Goal: Complete application form: Complete application form

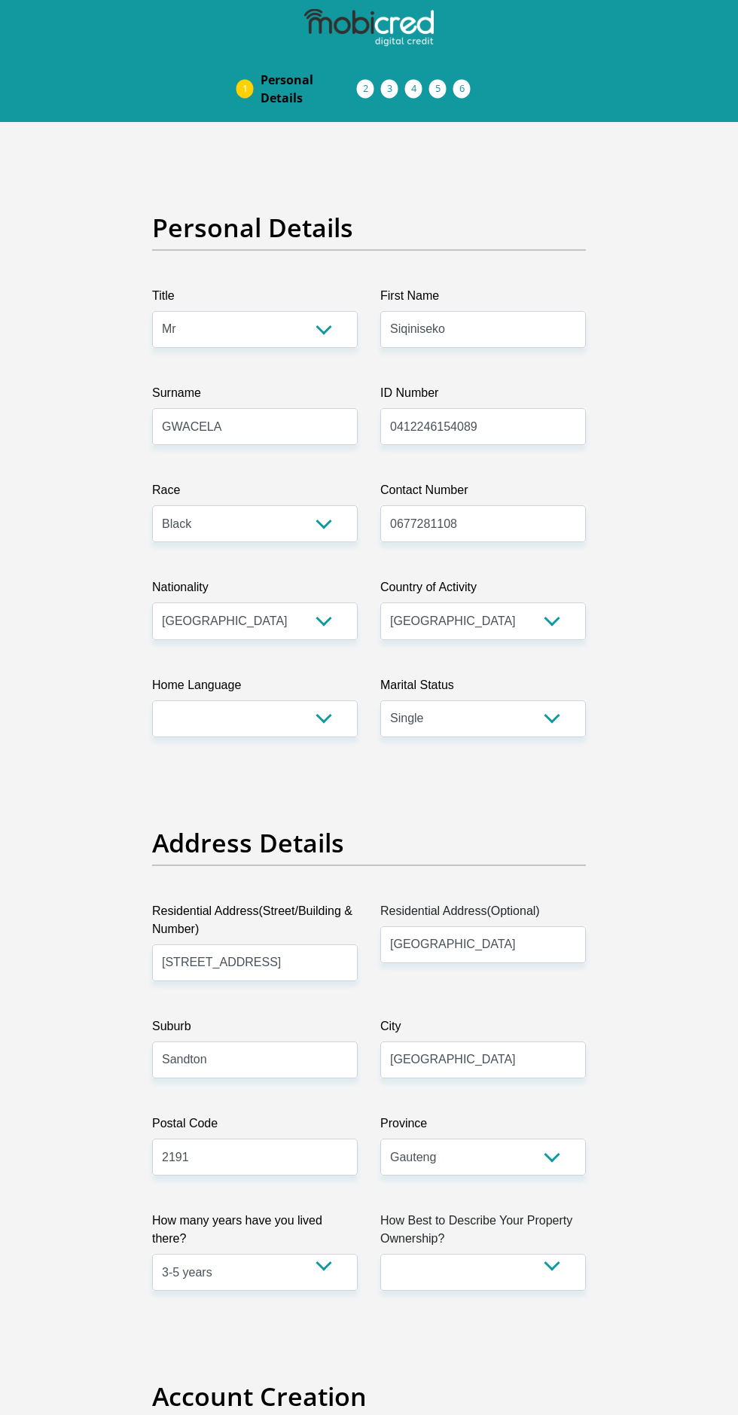
select select "Mr"
select select "1"
select select "ZAF"
select select "zul"
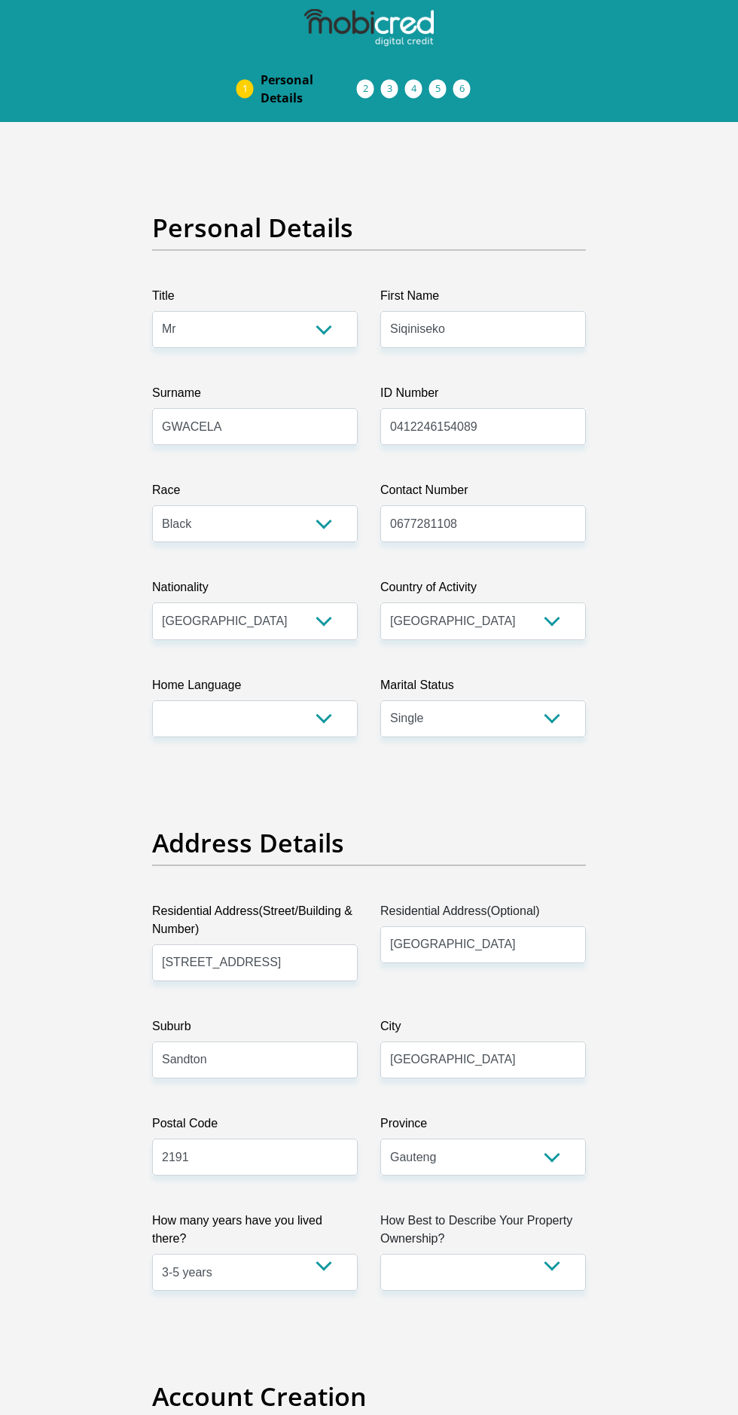
select select "2"
select select "Gauteng"
select select "4"
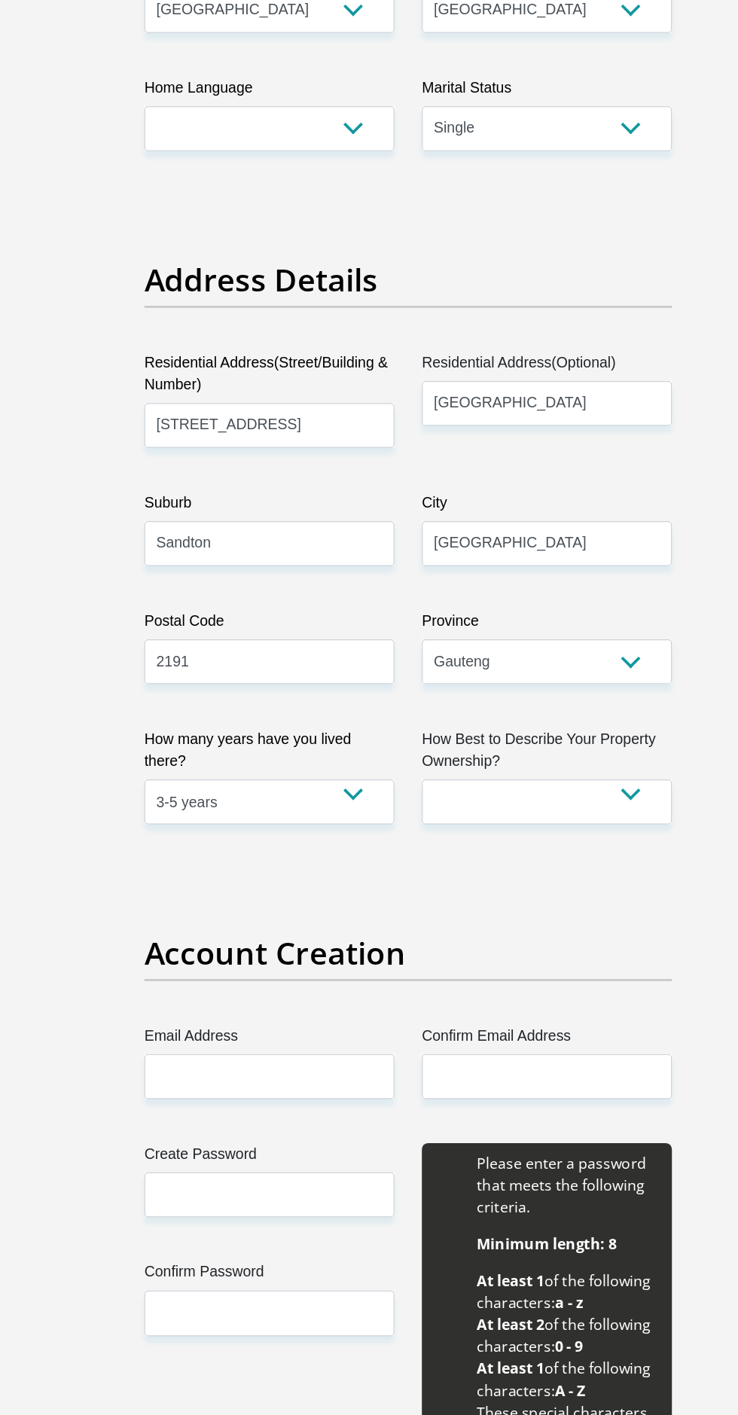
select select "Rented"
click at [380, 641] on select "Owned Rented Family Owned Company Dwelling" at bounding box center [483, 659] width 206 height 37
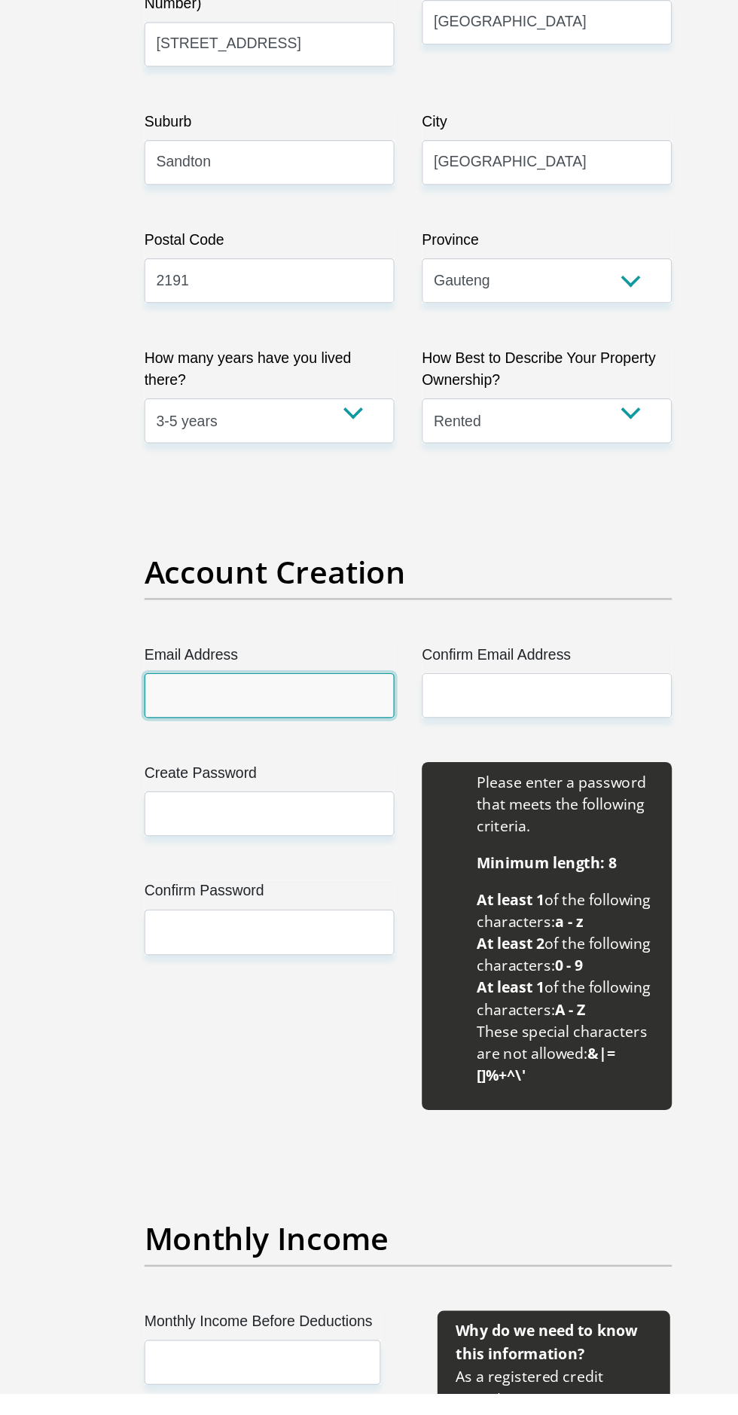
click at [264, 832] on input "Email Address" at bounding box center [255, 840] width 206 height 37
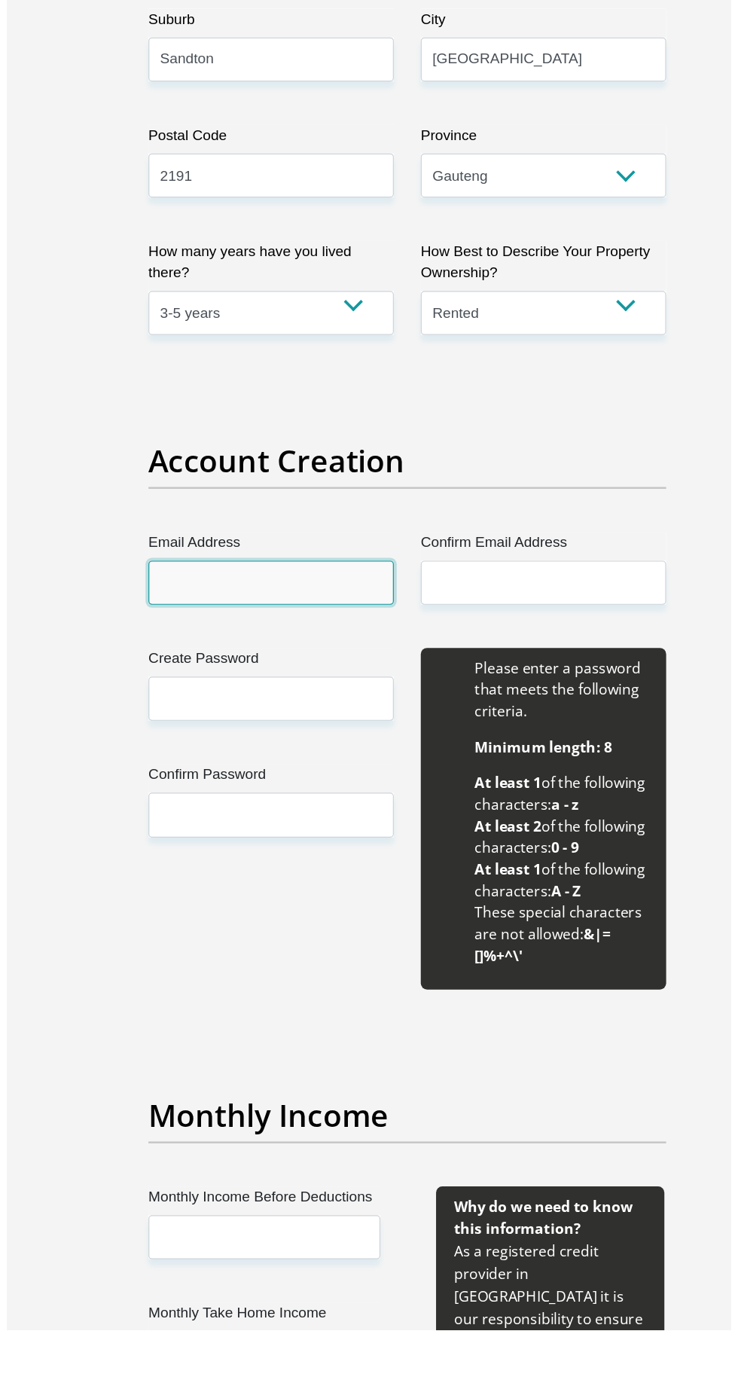
scroll to position [709, 0]
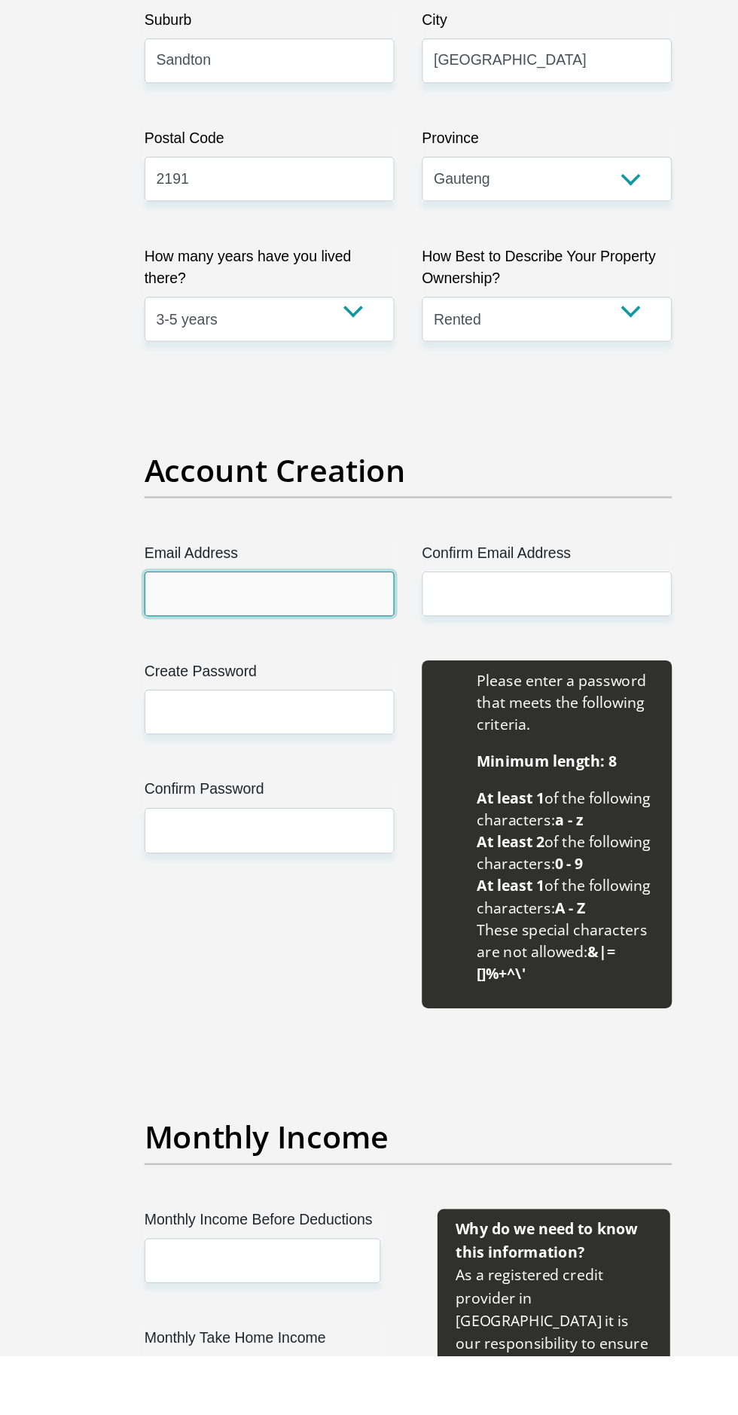
type input "[EMAIL_ADDRESS][DOMAIN_NAME]"
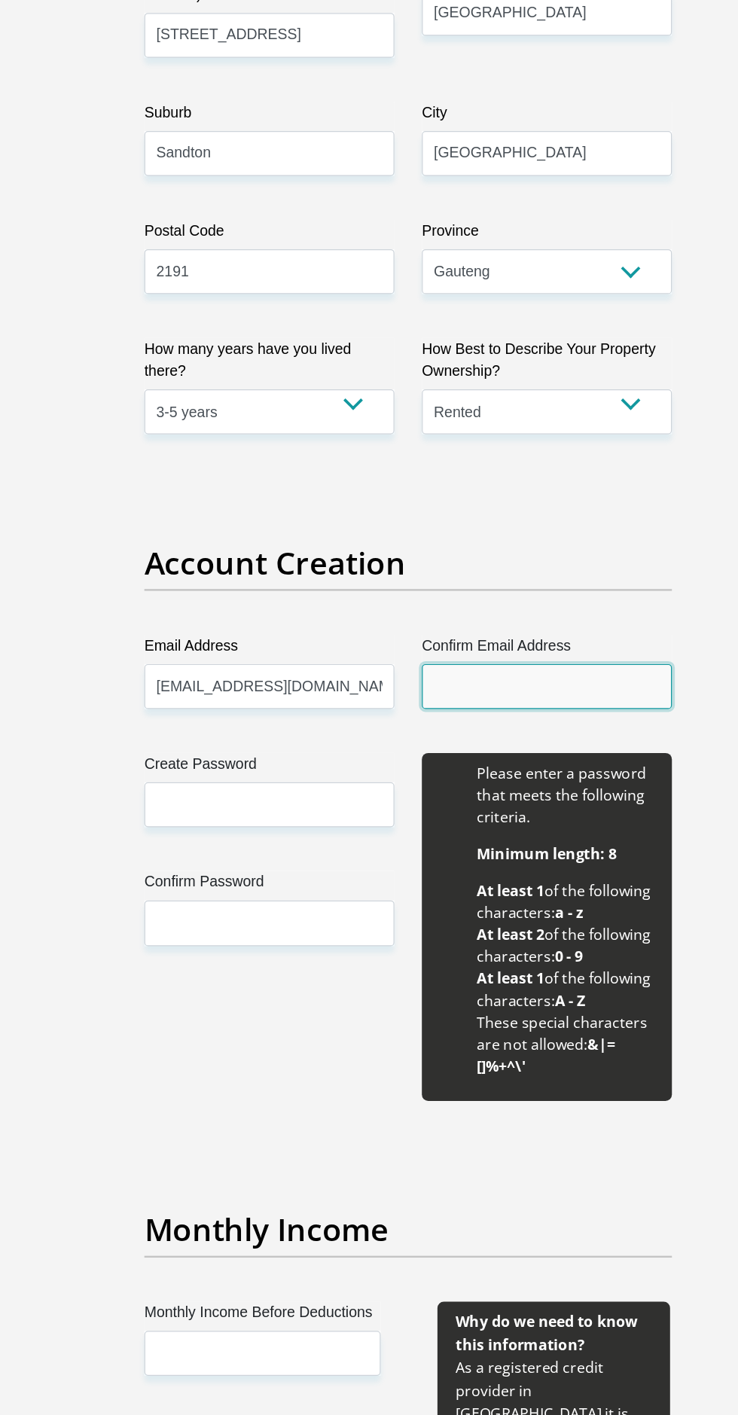
click at [471, 785] on input "Confirm Email Address" at bounding box center [483, 788] width 206 height 37
type input "[EMAIL_ADDRESS][DOMAIN_NAME]"
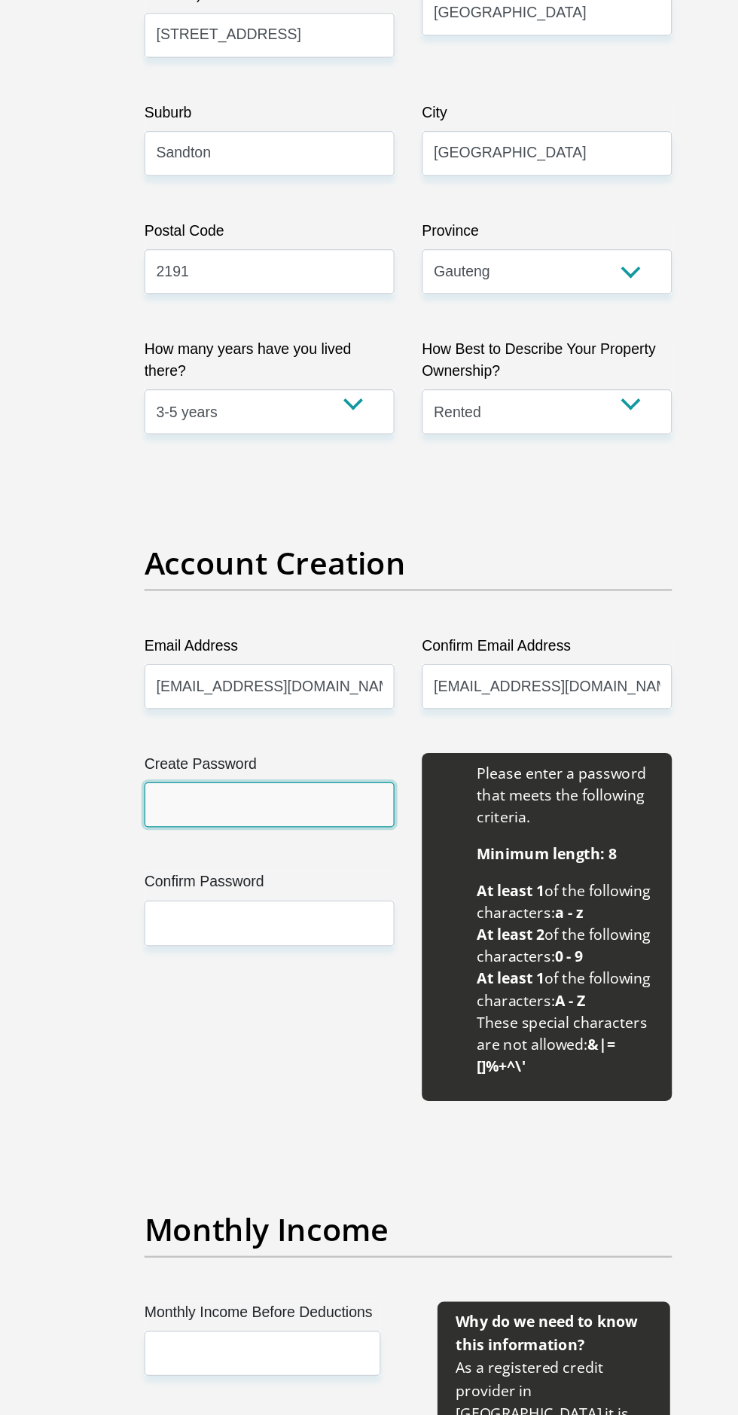
click at [272, 883] on input "Create Password" at bounding box center [255, 885] width 206 height 37
type input "Gwacela0424"
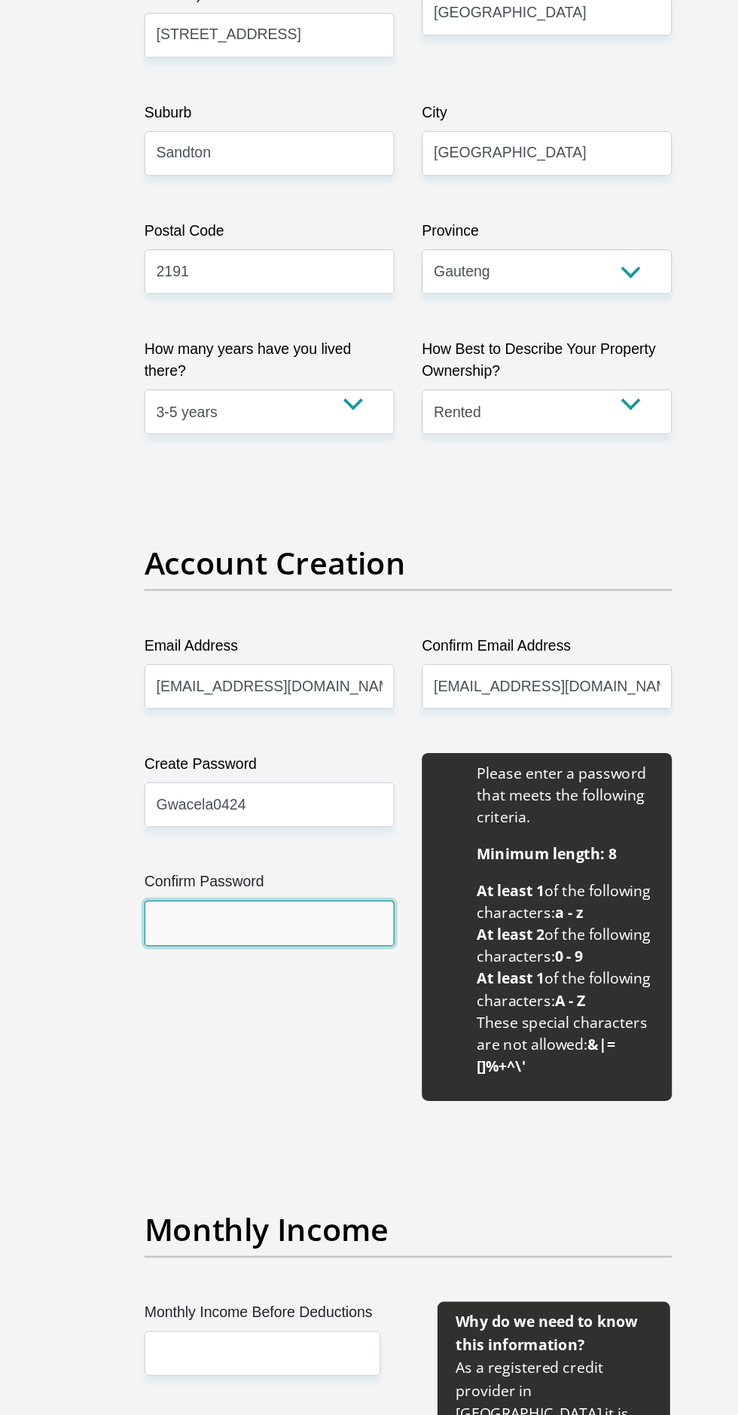
click at [235, 983] on input "Confirm Password" at bounding box center [255, 983] width 206 height 37
type input "Gwacela0424"
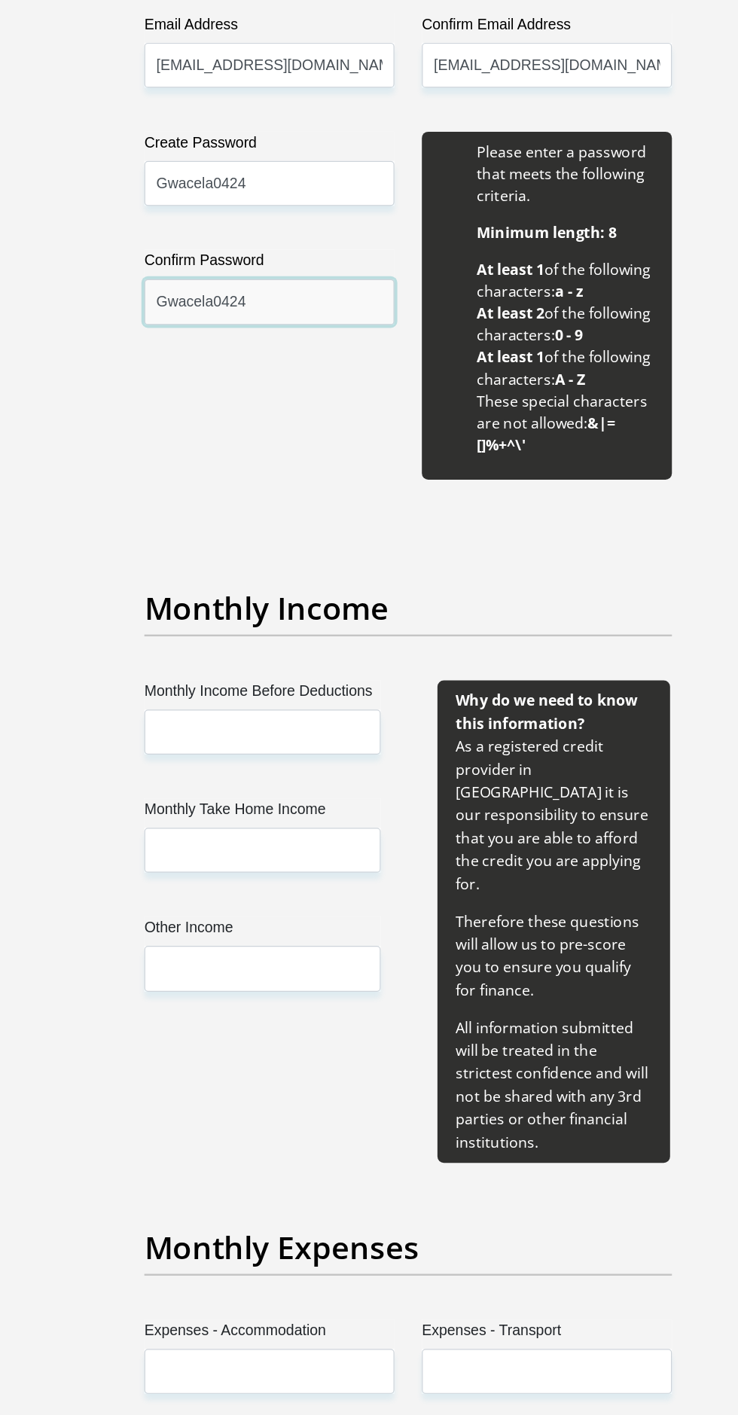
scroll to position [1198, 0]
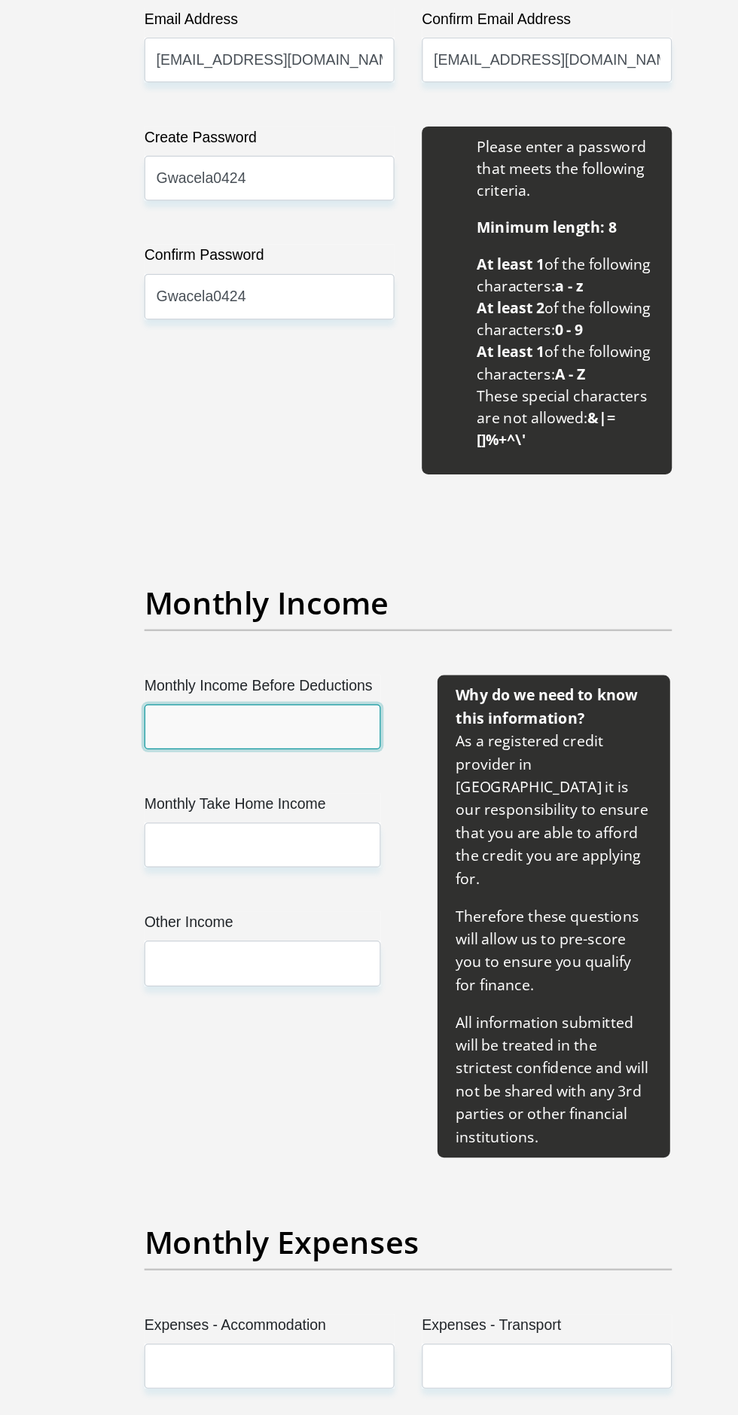
click at [283, 848] on input "Monthly Income Before Deductions" at bounding box center [249, 848] width 194 height 37
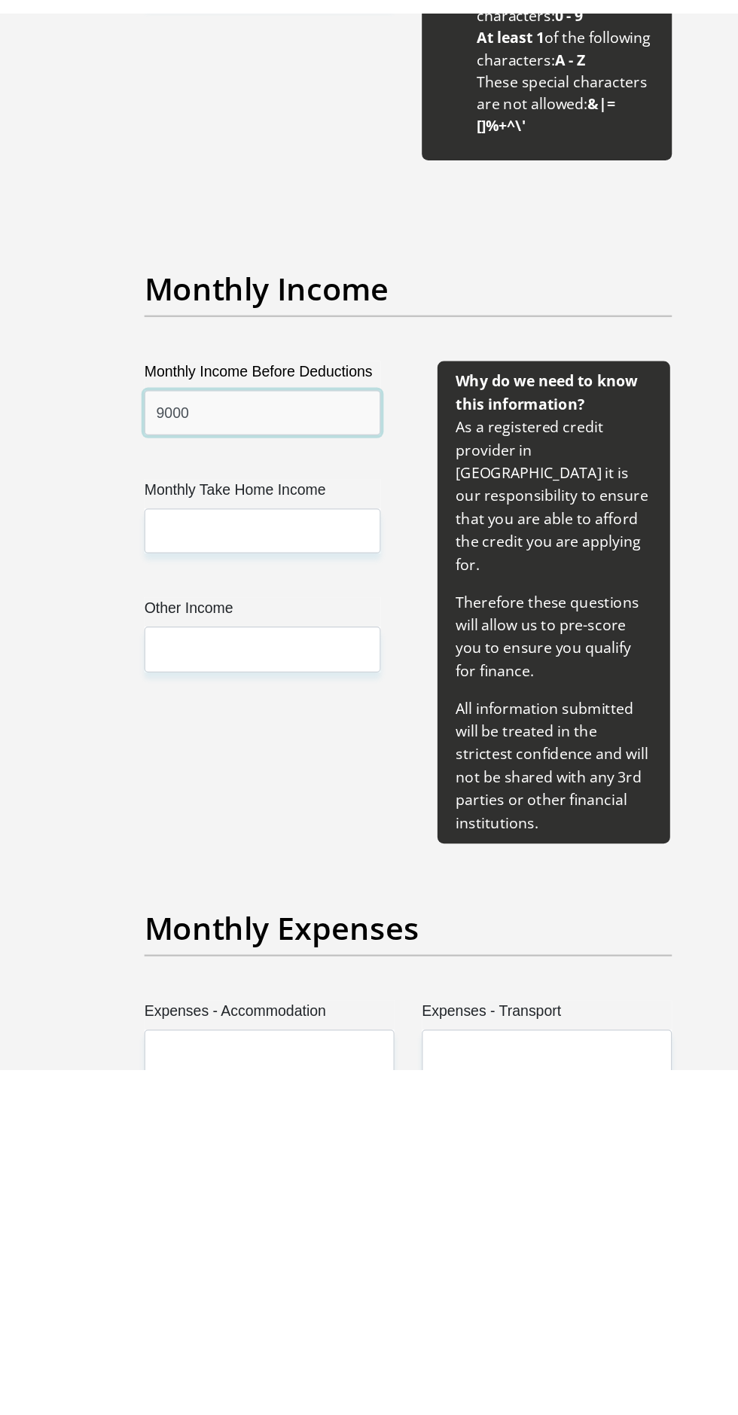
scroll to position [1199, 0]
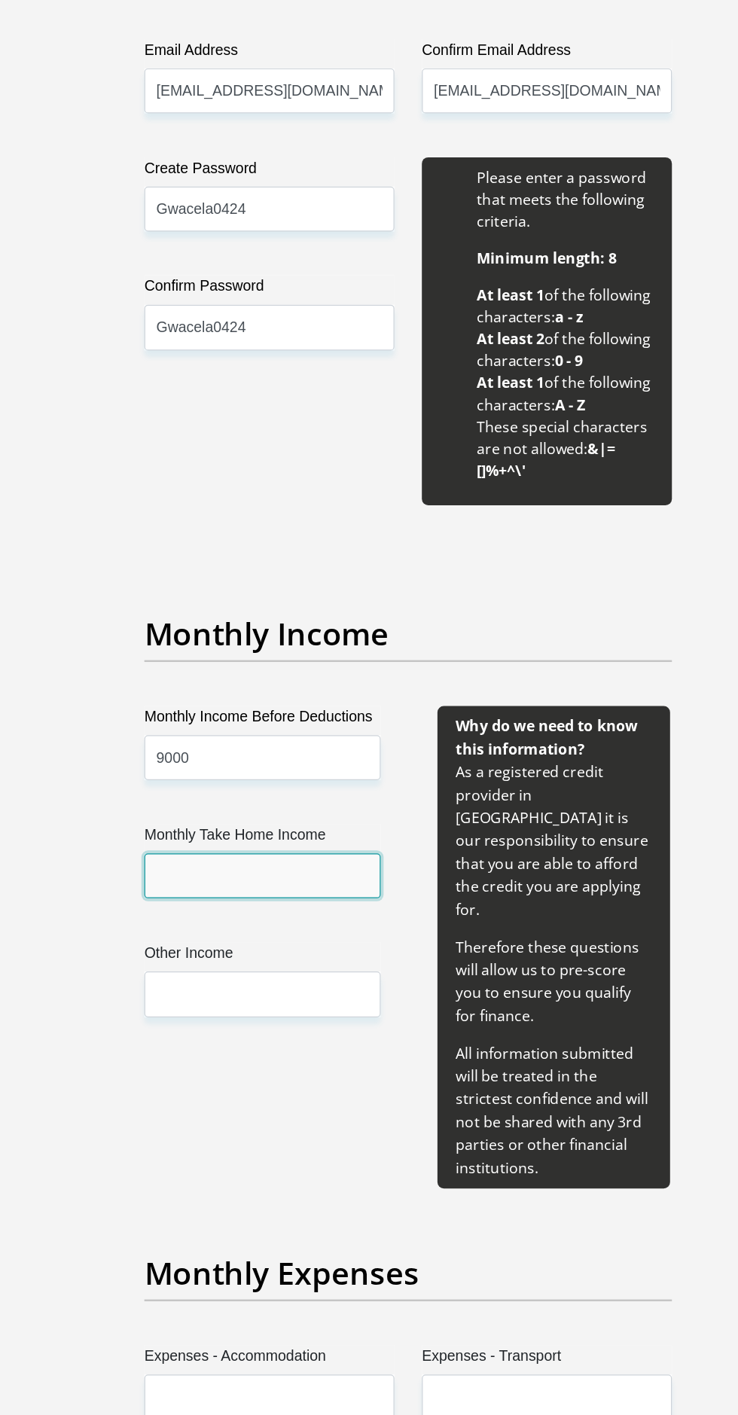
click at [270, 938] on input "Monthly Take Home Income" at bounding box center [249, 944] width 194 height 37
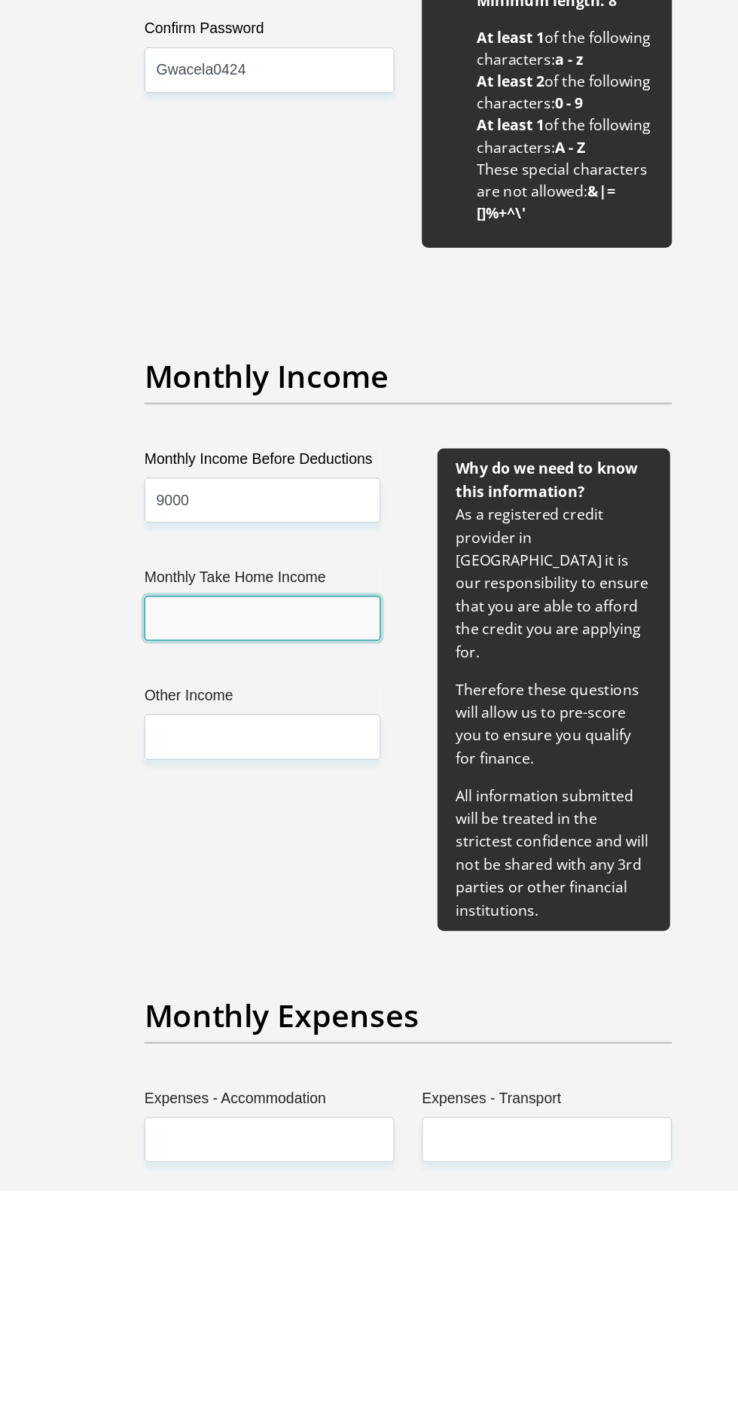
scroll to position [1198, 0]
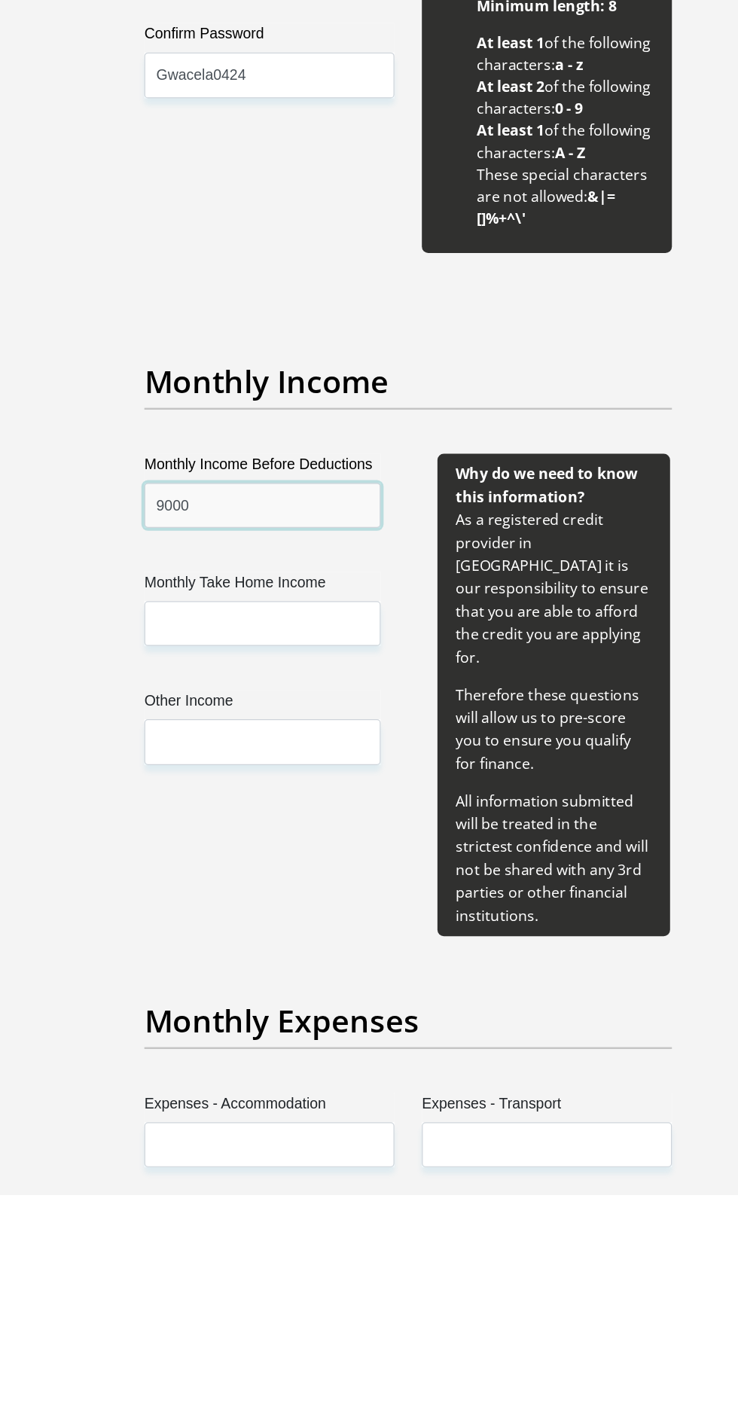
click at [255, 839] on input "9000" at bounding box center [249, 848] width 194 height 37
type input "9500"
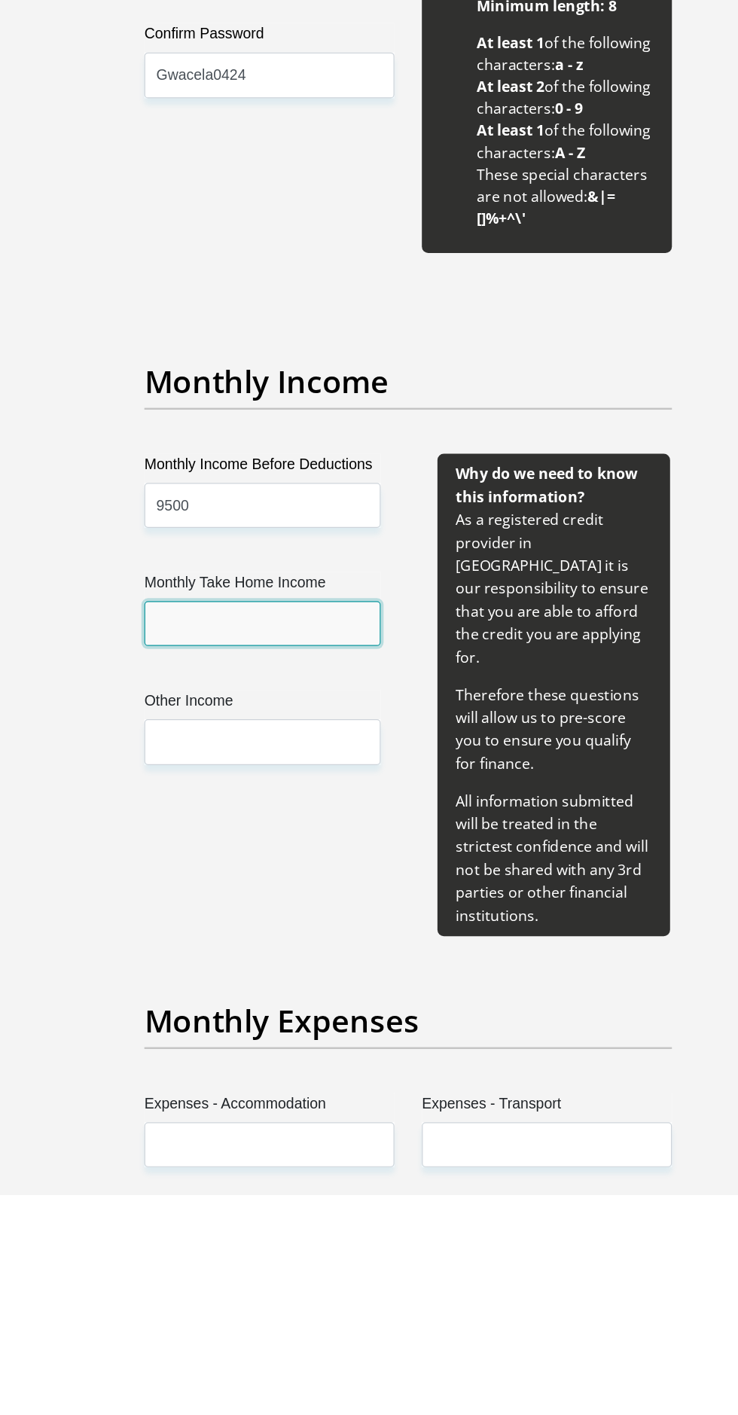
click at [306, 940] on input "Monthly Take Home Income" at bounding box center [249, 945] width 194 height 37
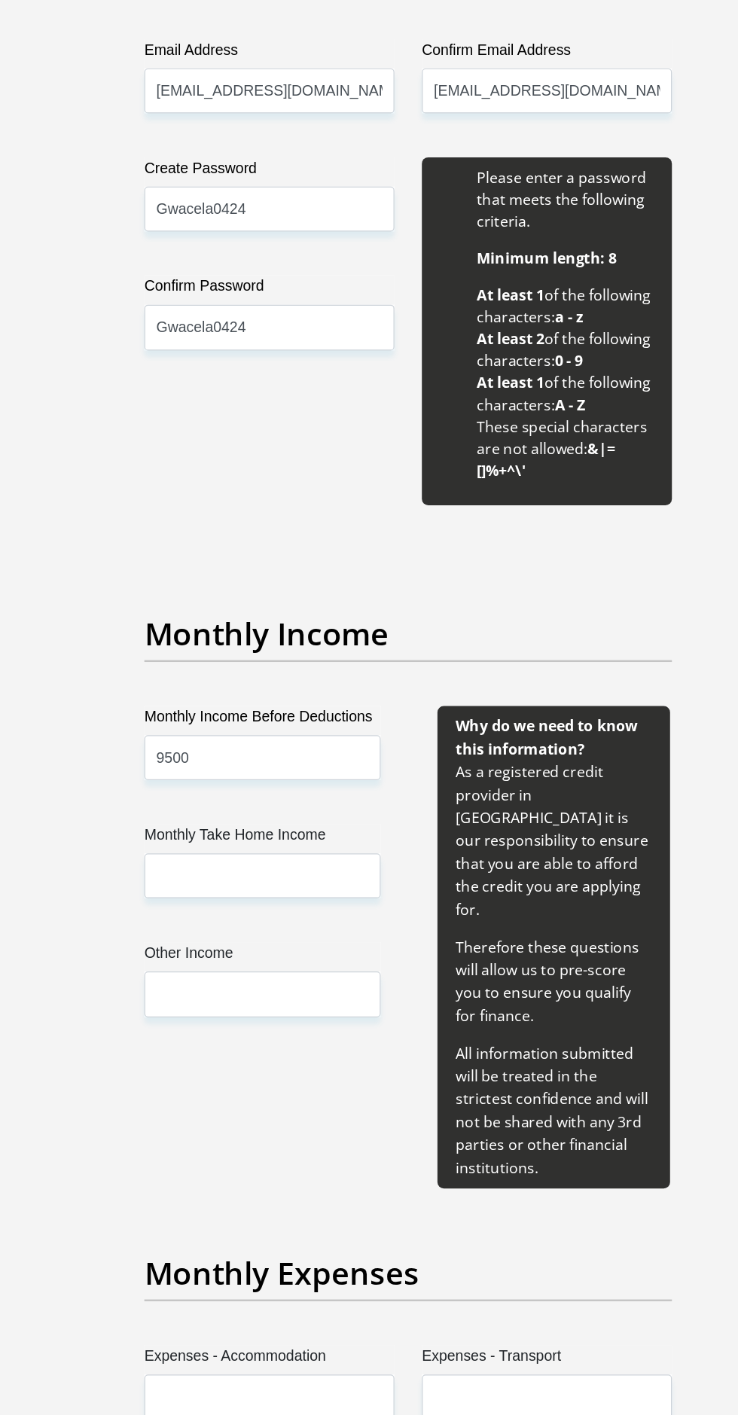
click at [237, 922] on label "Monthly Take Home Income" at bounding box center [249, 914] width 194 height 24
click at [237, 926] on input "Monthly Take Home Income" at bounding box center [249, 944] width 194 height 37
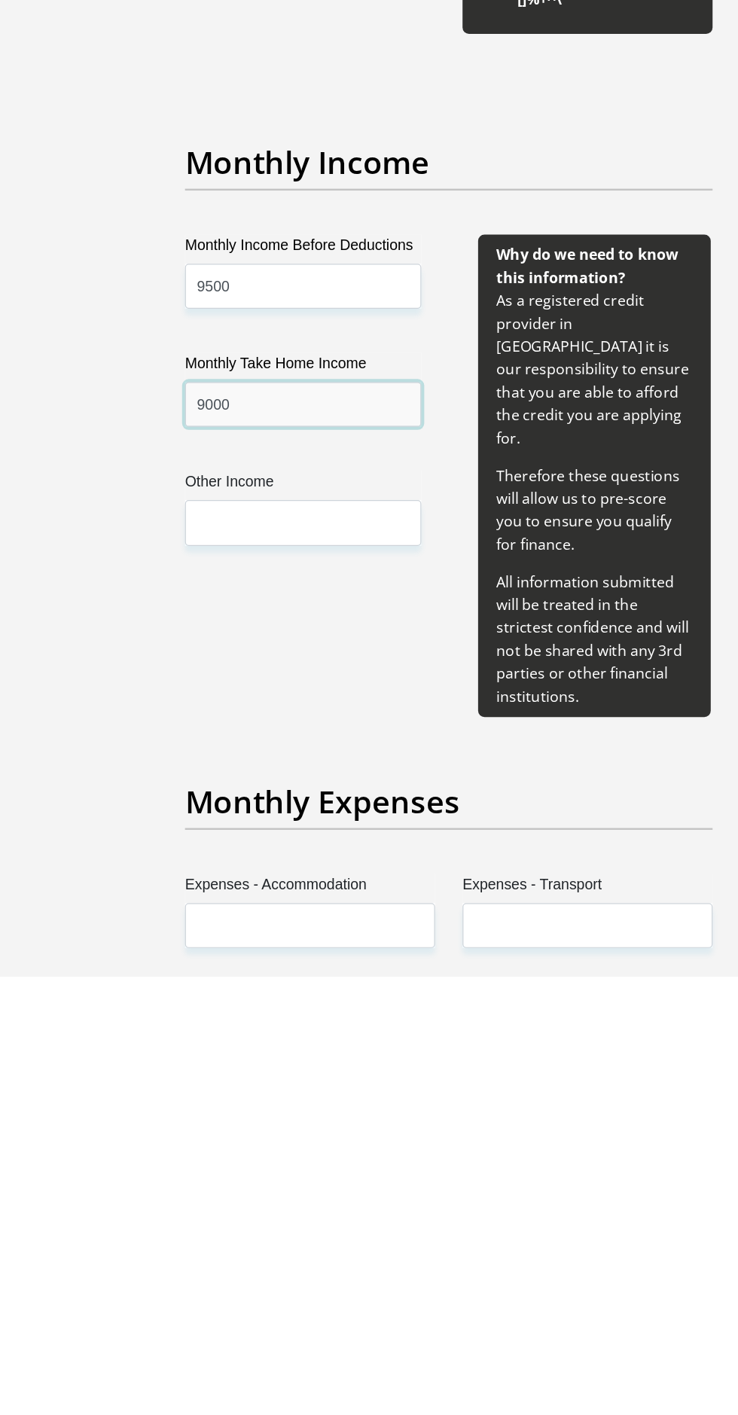
type input "9000"
click at [252, 842] on input "9500" at bounding box center [249, 847] width 194 height 37
type input "9"
type input "8500"
click at [244, 941] on input "9000" at bounding box center [249, 944] width 194 height 37
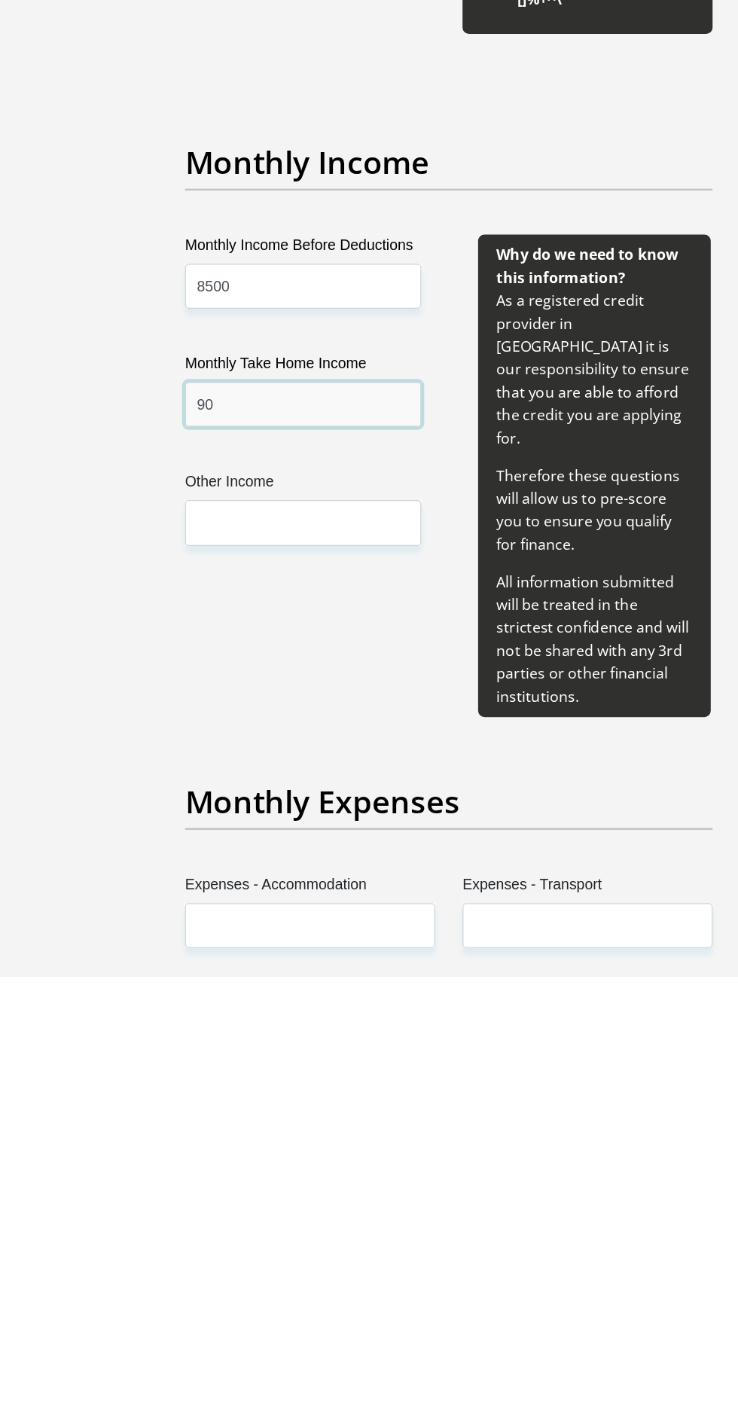
type input "9"
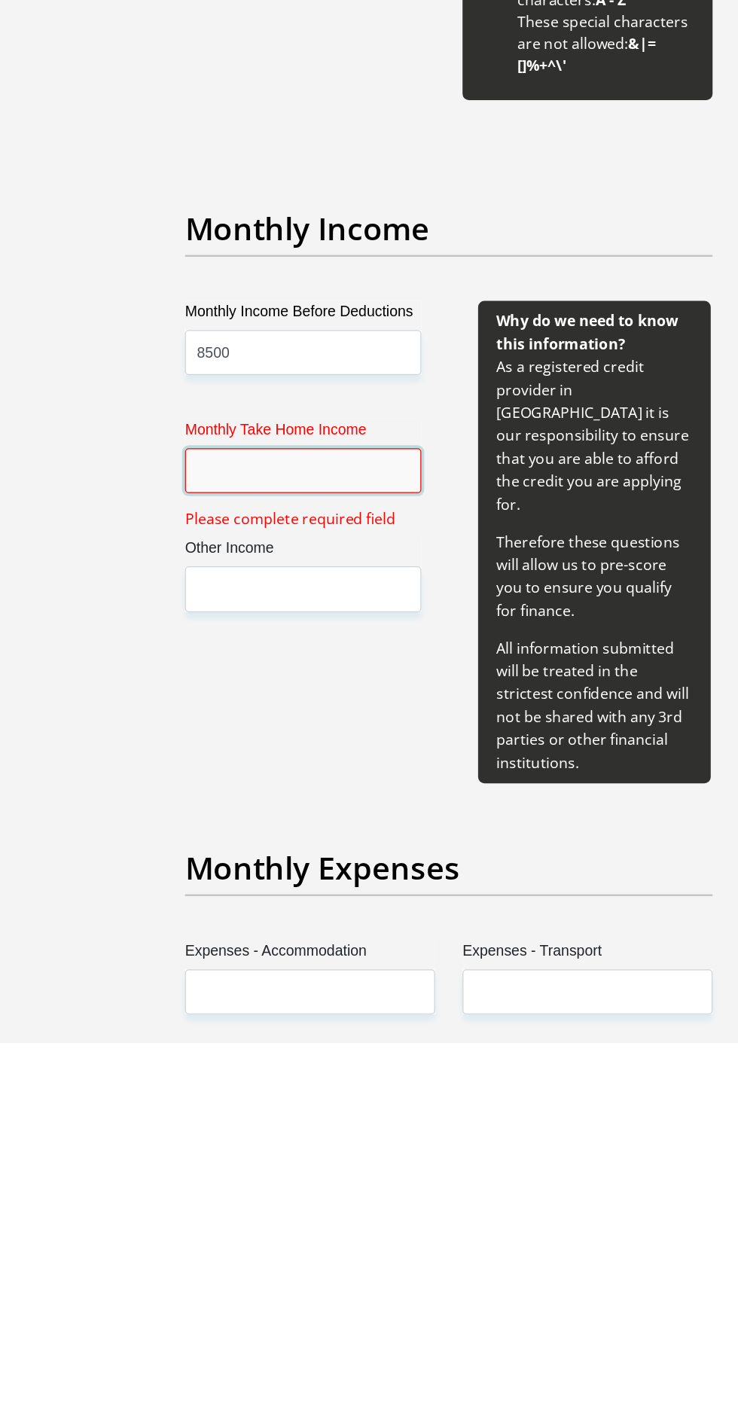
type input "8200"
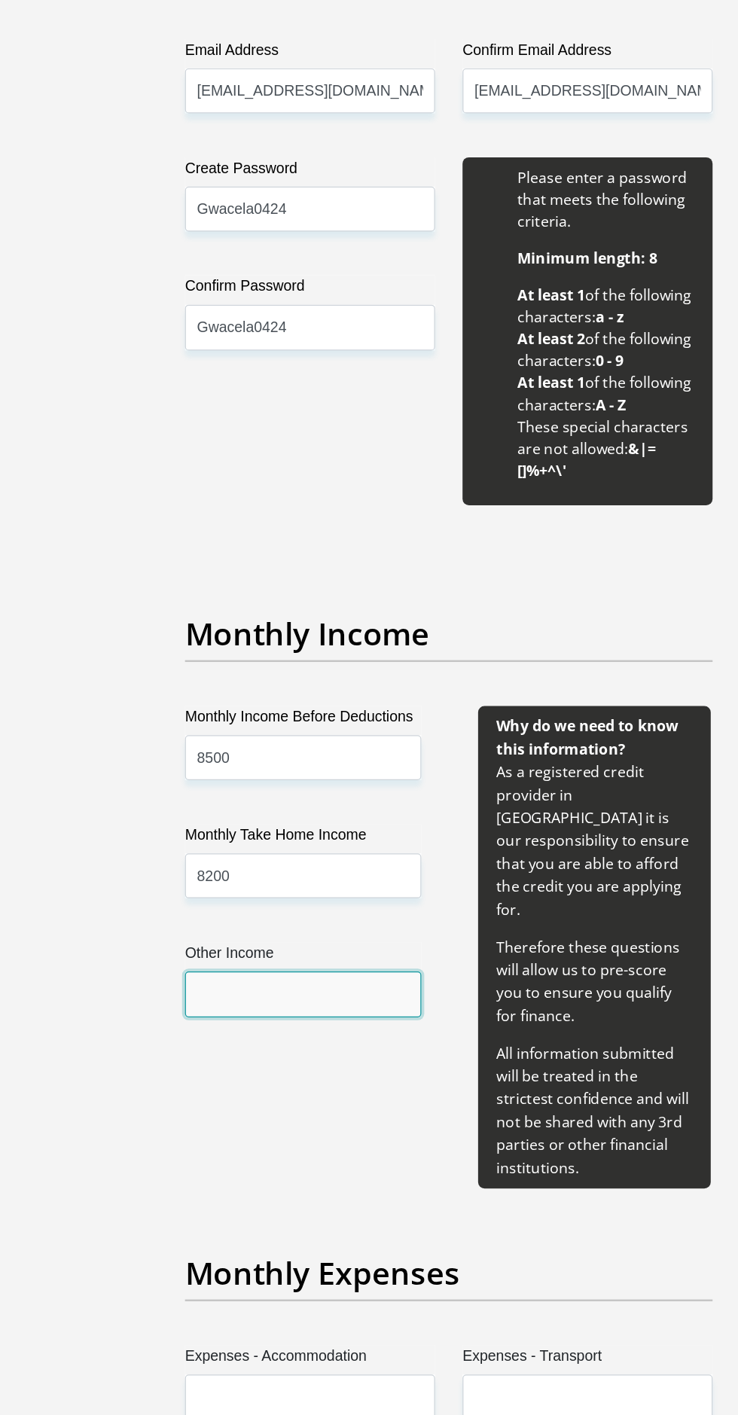
click at [222, 1038] on input "Other Income" at bounding box center [249, 1041] width 194 height 37
type input "1500"
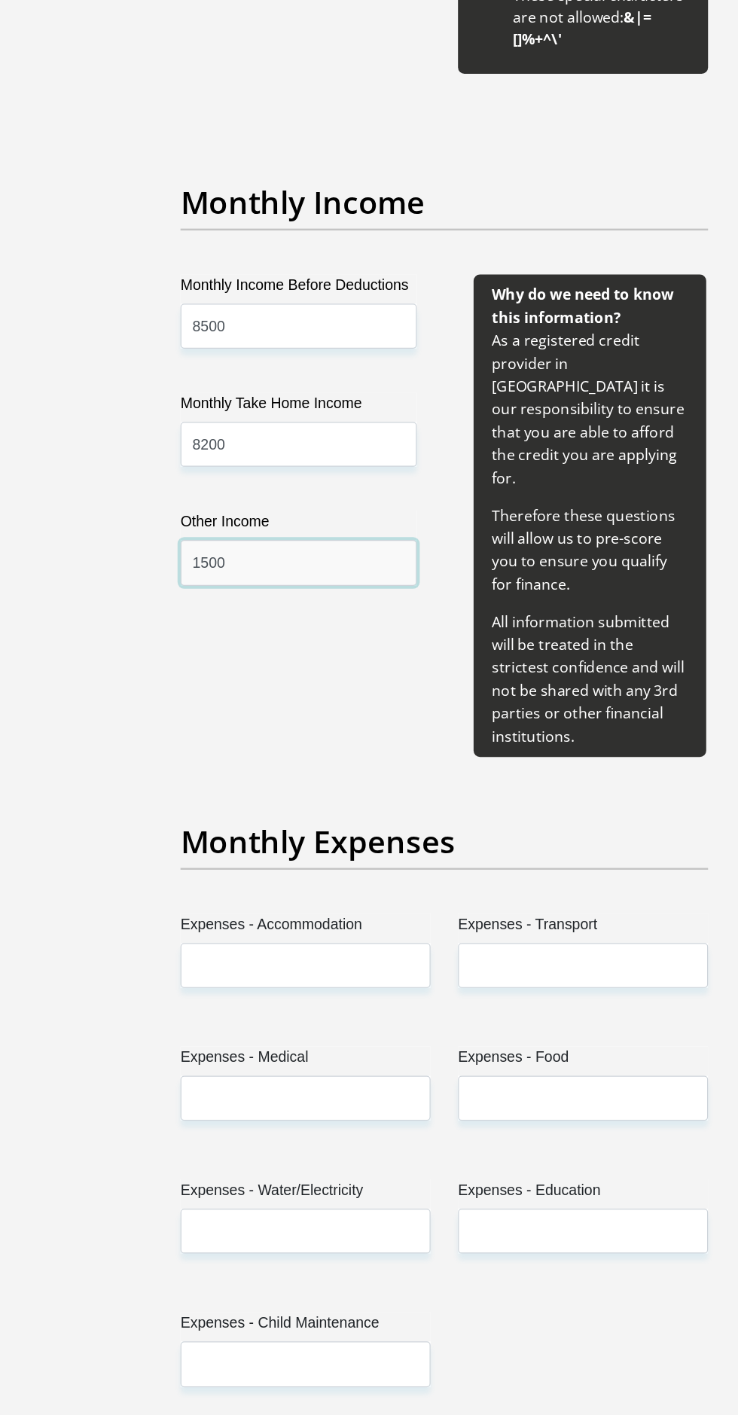
scroll to position [1565, 0]
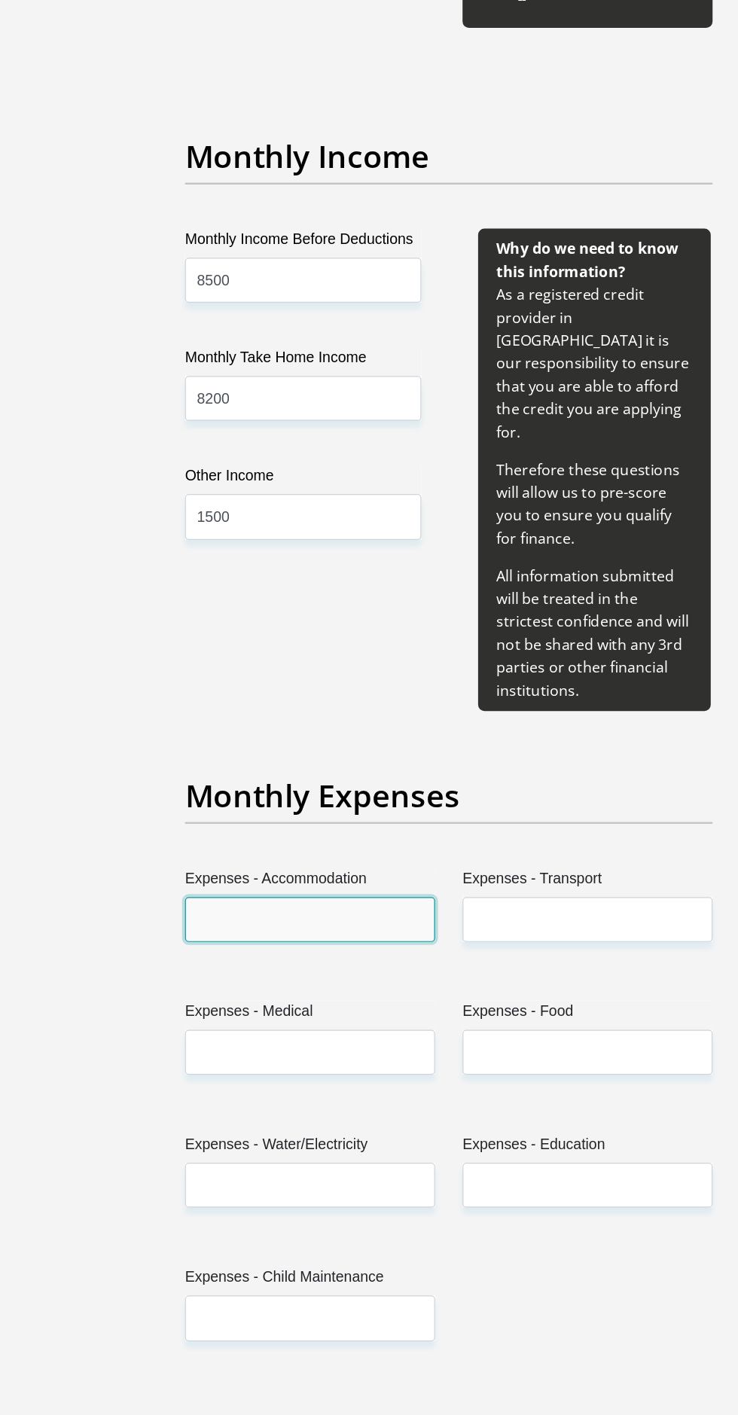
click at [258, 989] on input "Expenses - Accommodation" at bounding box center [255, 1007] width 206 height 37
type input "1500"
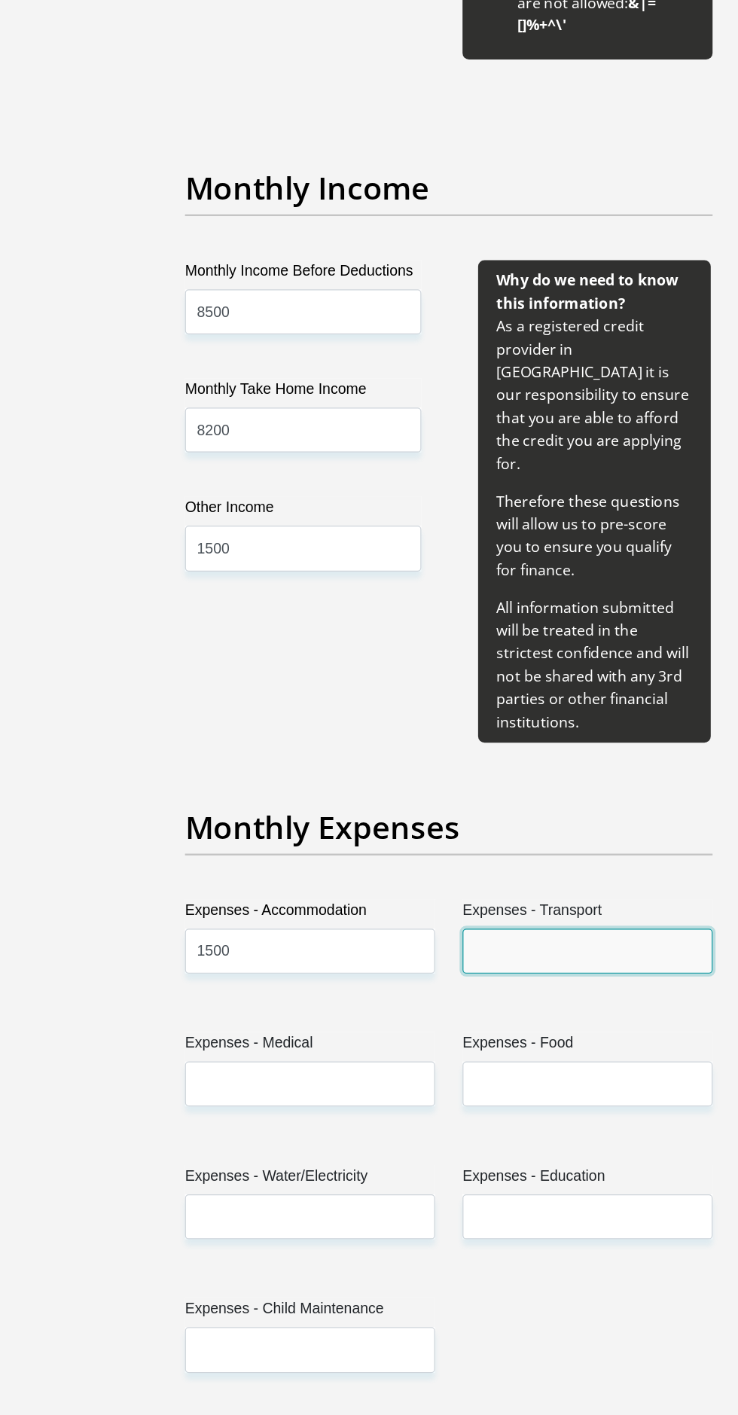
click at [490, 988] on input "Expenses - Transport" at bounding box center [483, 1006] width 206 height 37
type input "800"
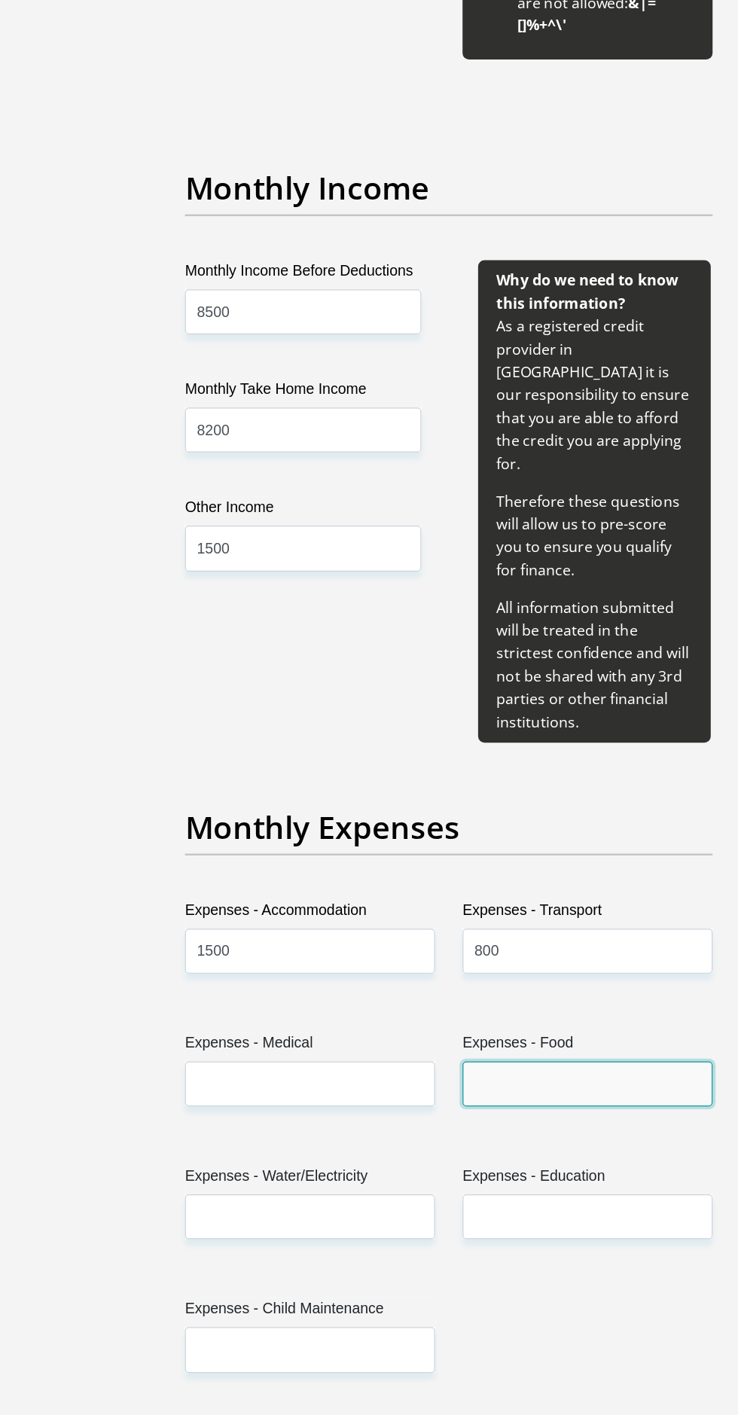
click at [496, 1097] on input "Expenses - Food" at bounding box center [483, 1115] width 206 height 37
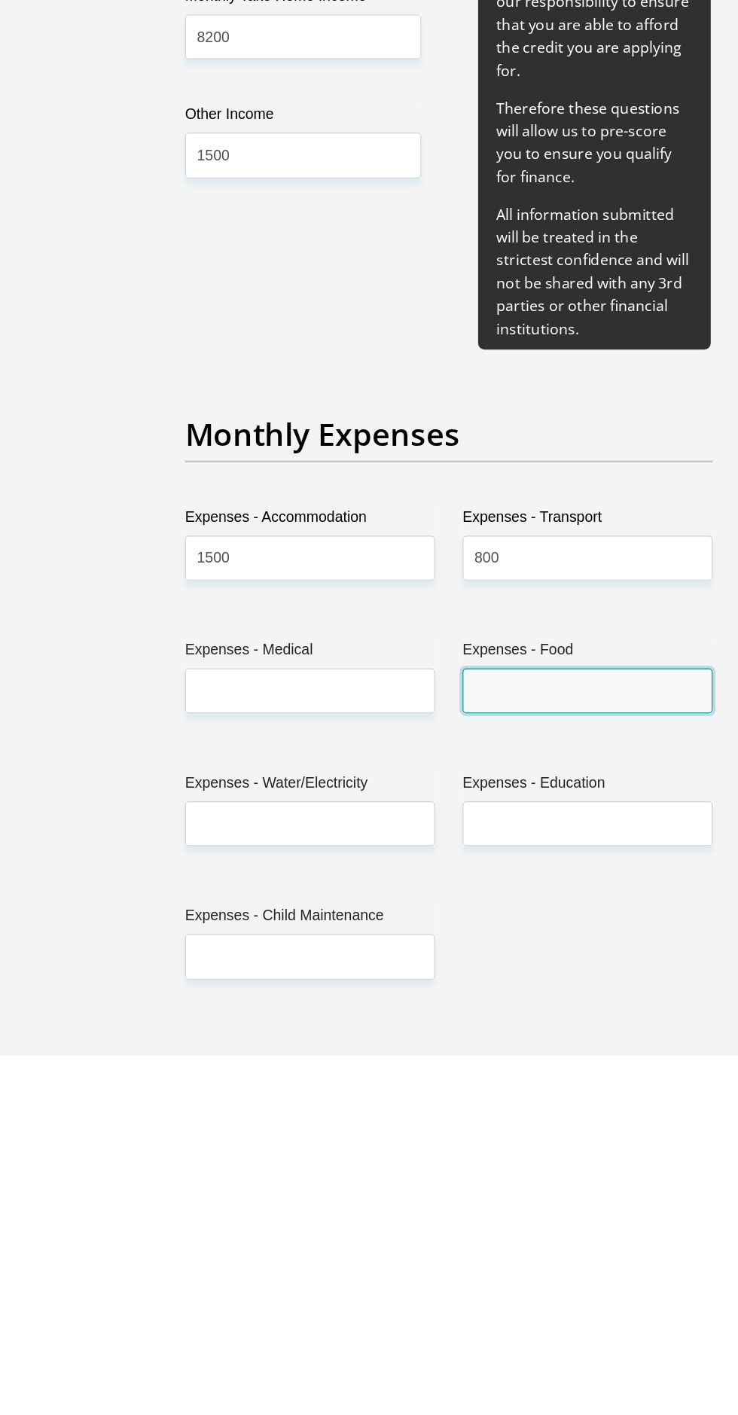
type input "1000"
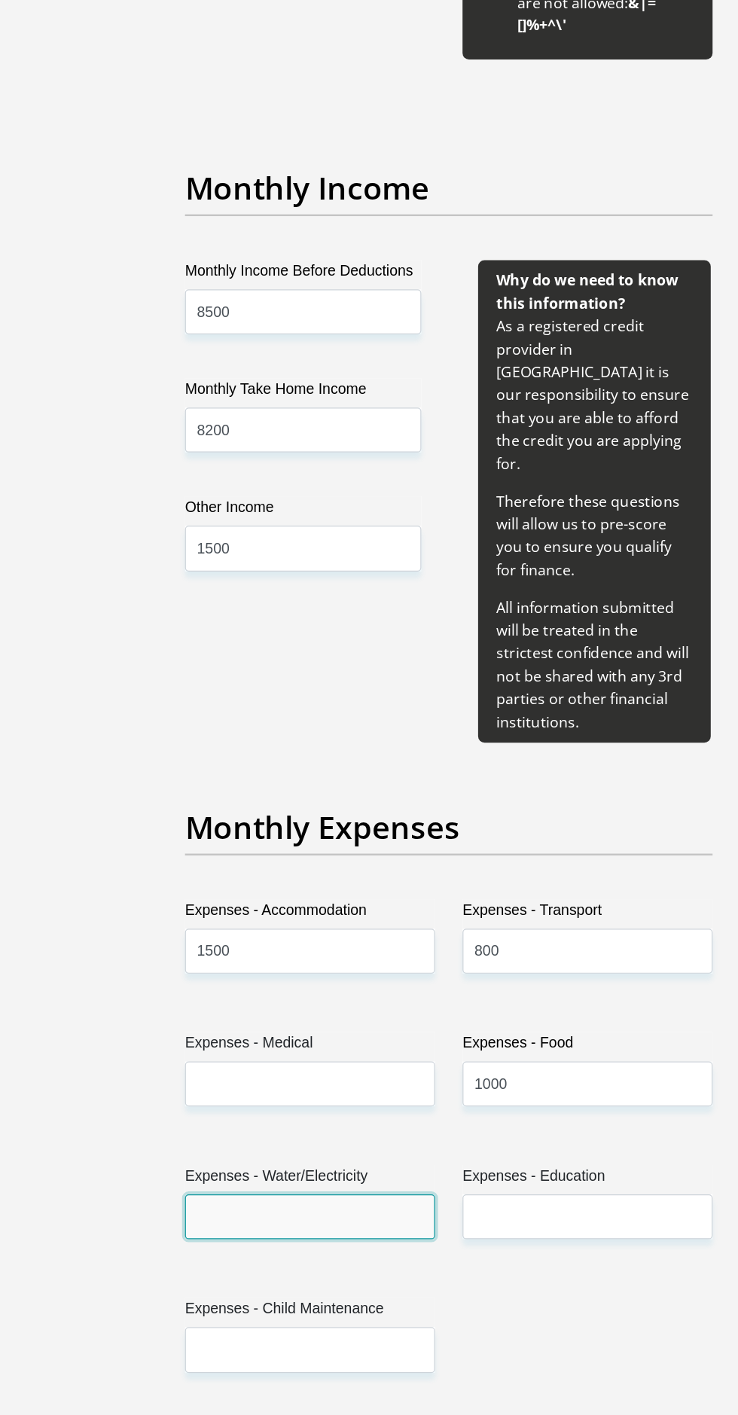
click at [248, 1206] on input "Expenses - Water/Electricity" at bounding box center [255, 1224] width 206 height 37
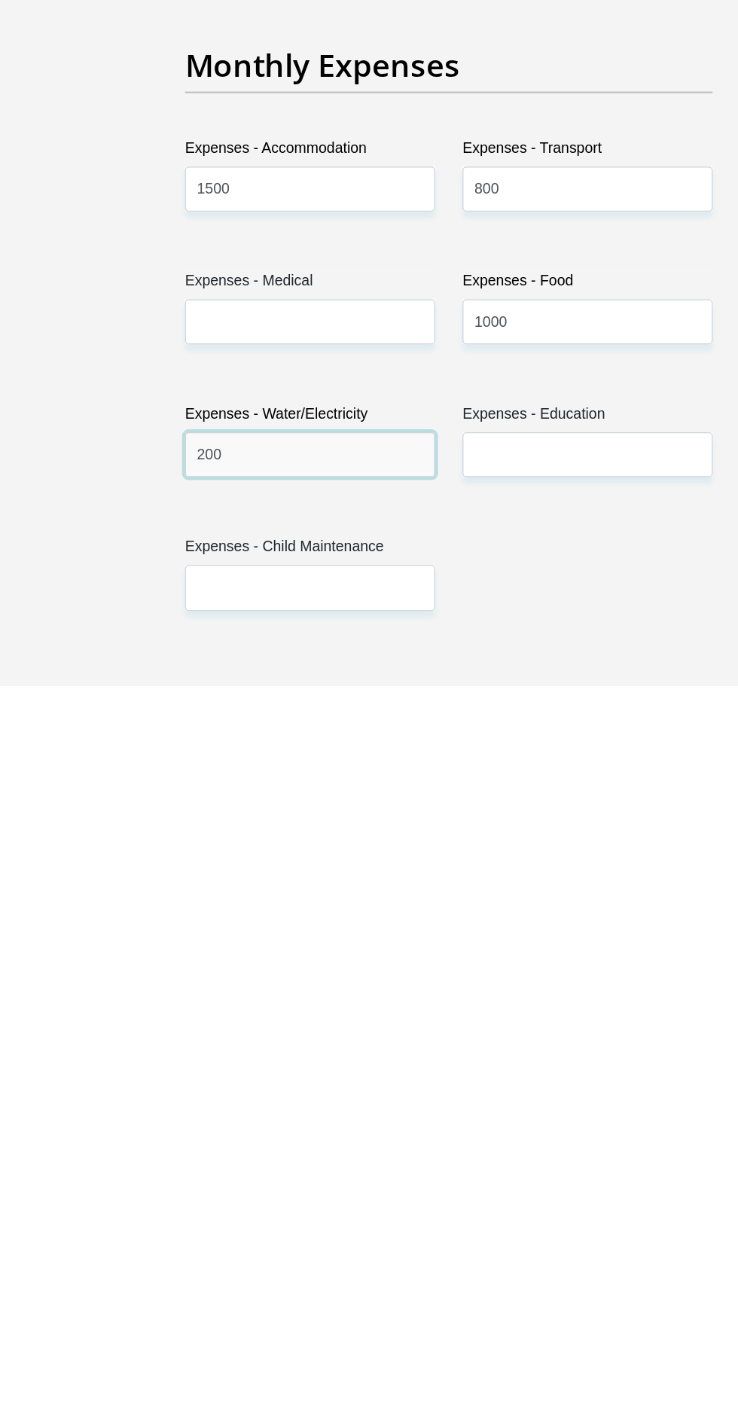
scroll to position [1569, 0]
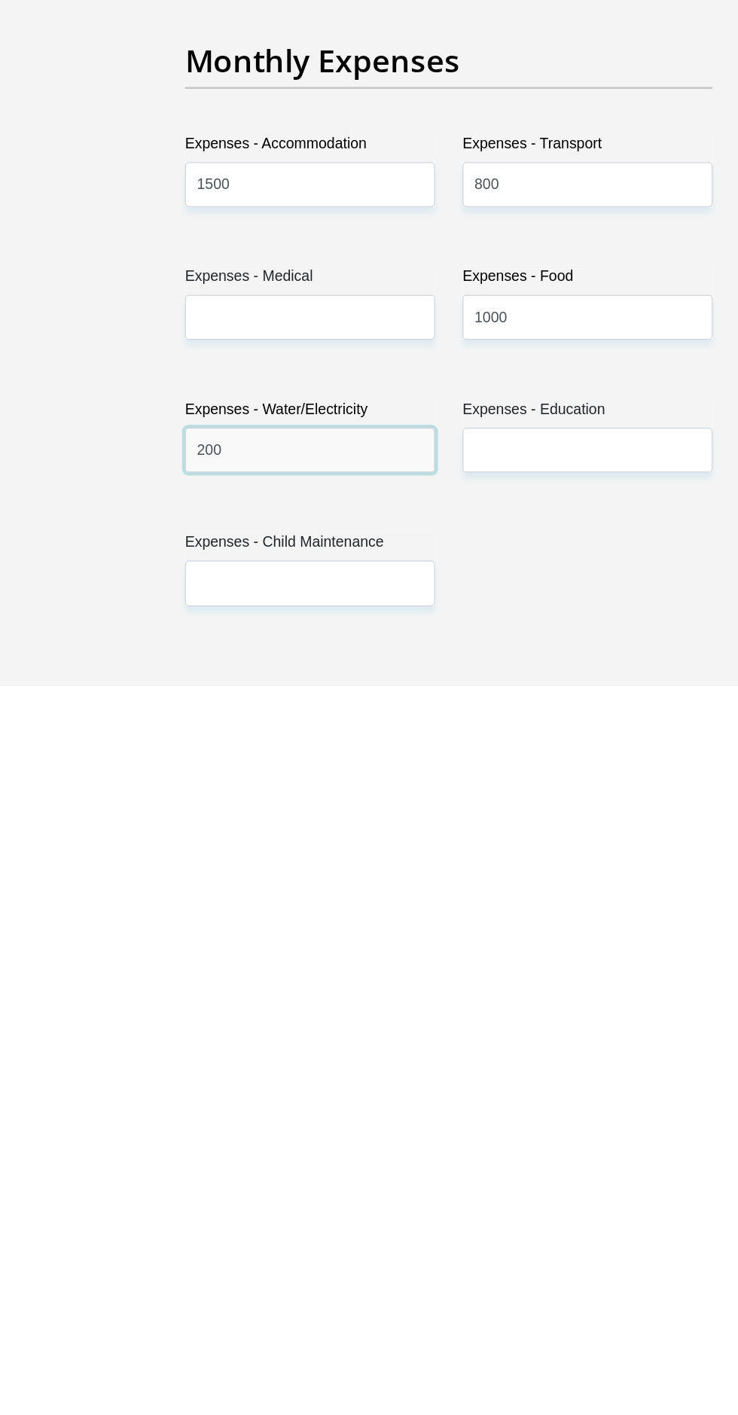
type input "200"
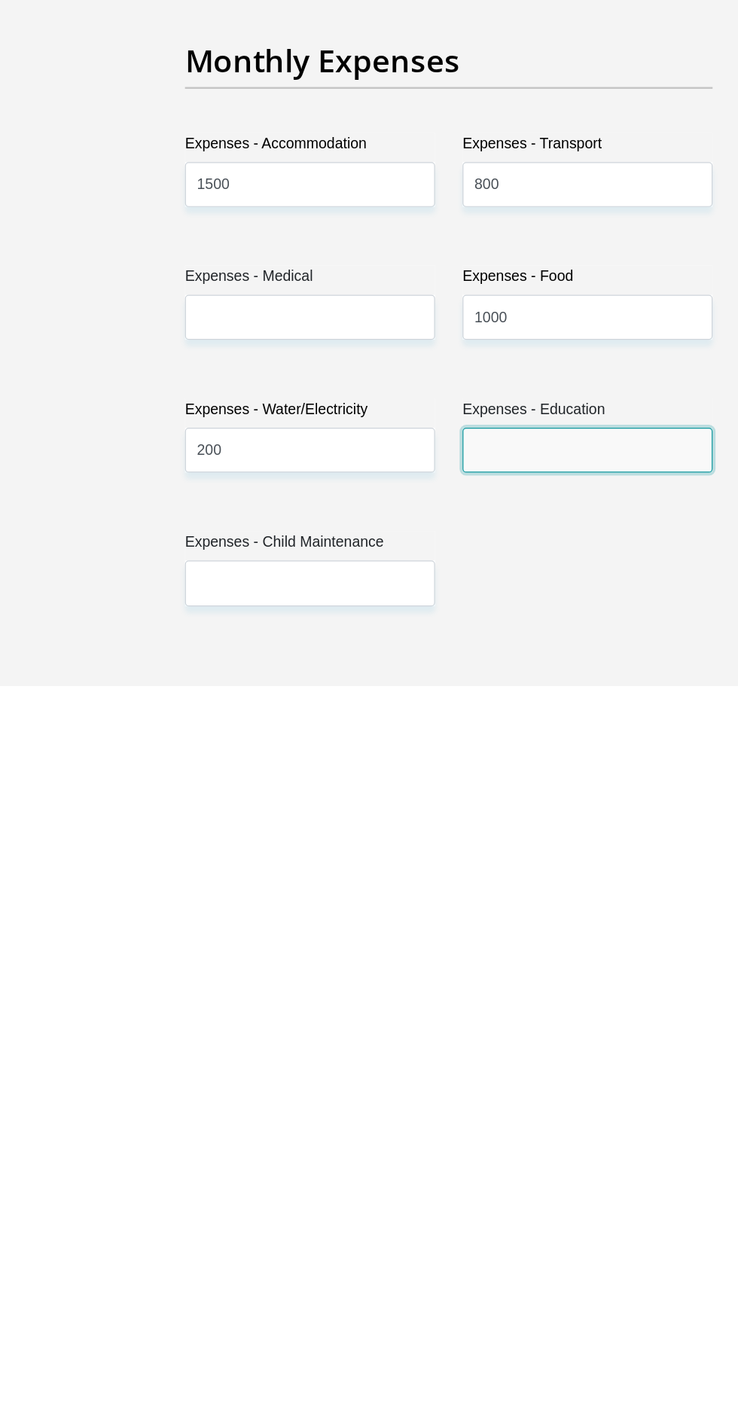
click at [493, 1203] on input "Expenses - Education" at bounding box center [483, 1221] width 206 height 37
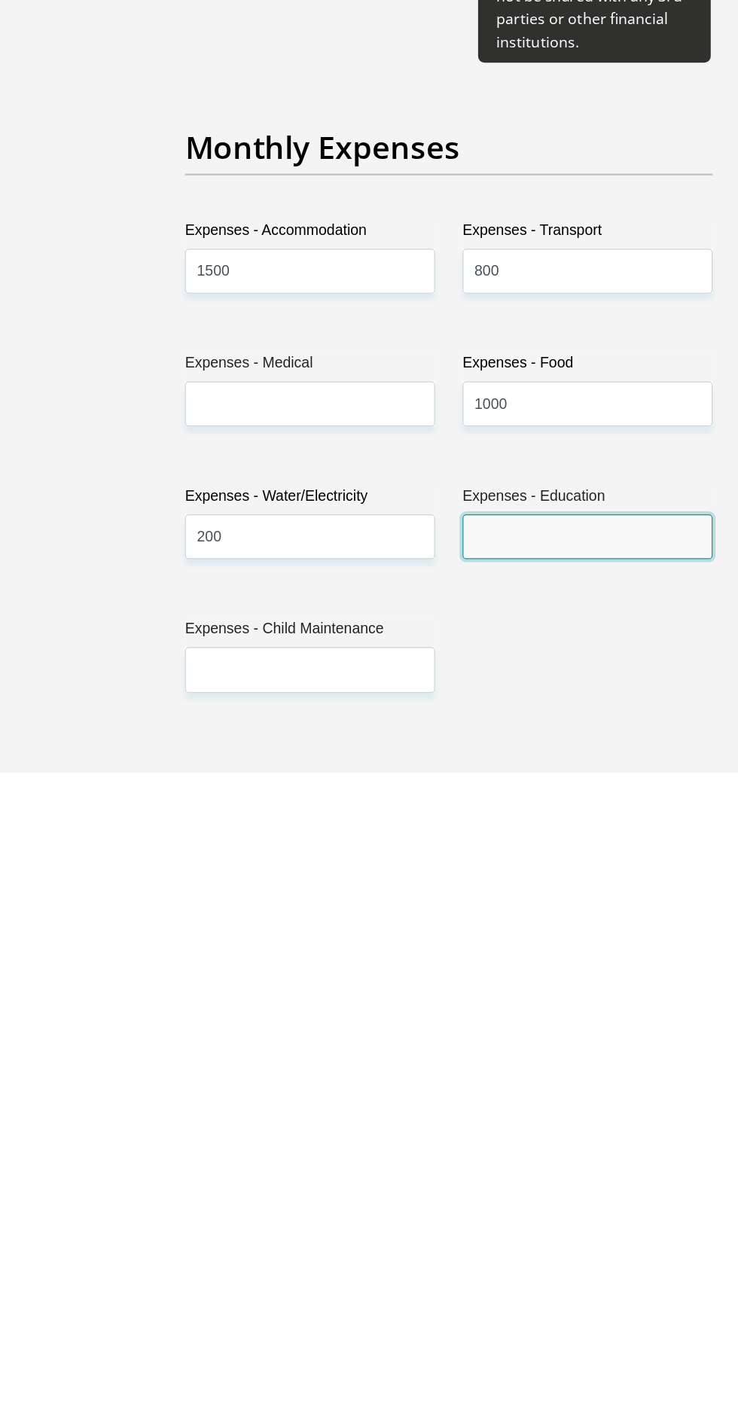
type input "0"
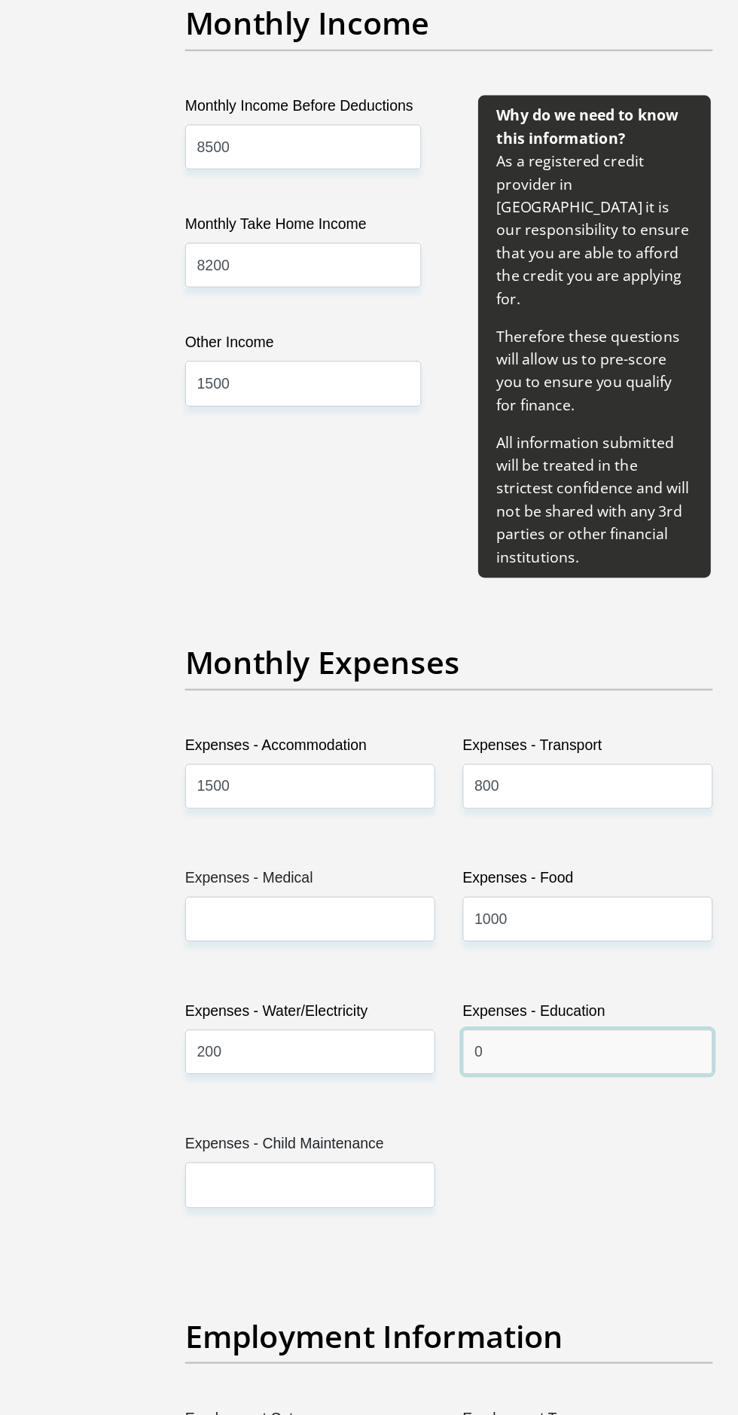
scroll to position [1718, 0]
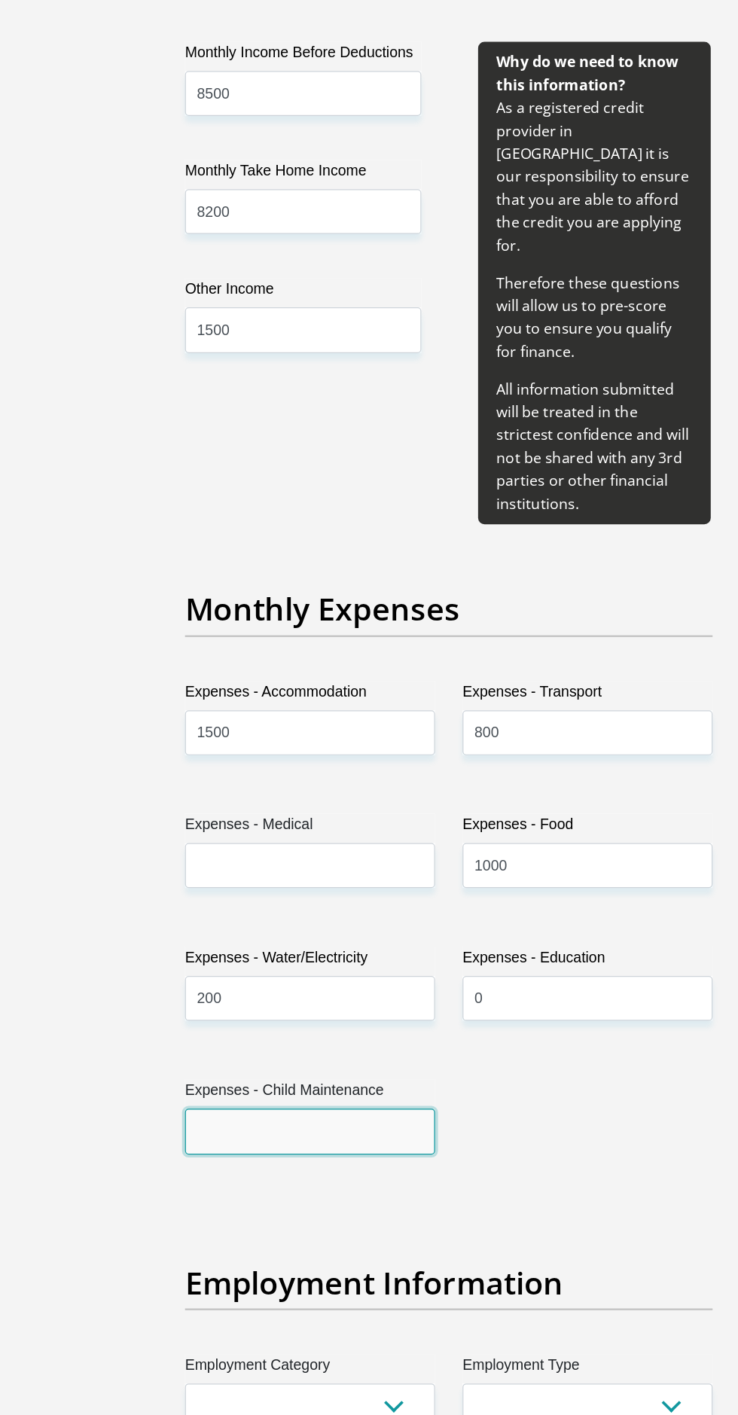
click at [236, 1163] on input "Expenses - Child Maintenance" at bounding box center [255, 1181] width 206 height 37
type input "0"
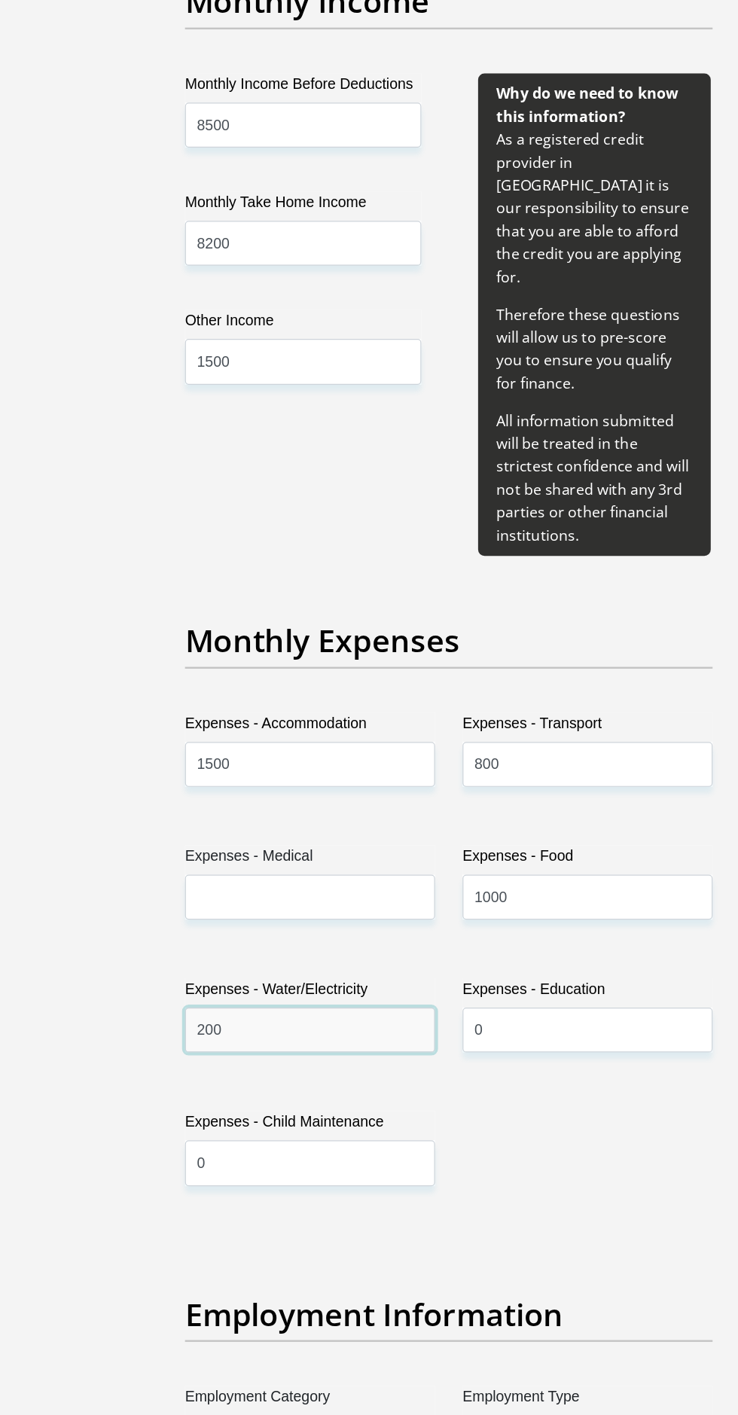
click at [202, 1053] on input "200" at bounding box center [255, 1071] width 206 height 37
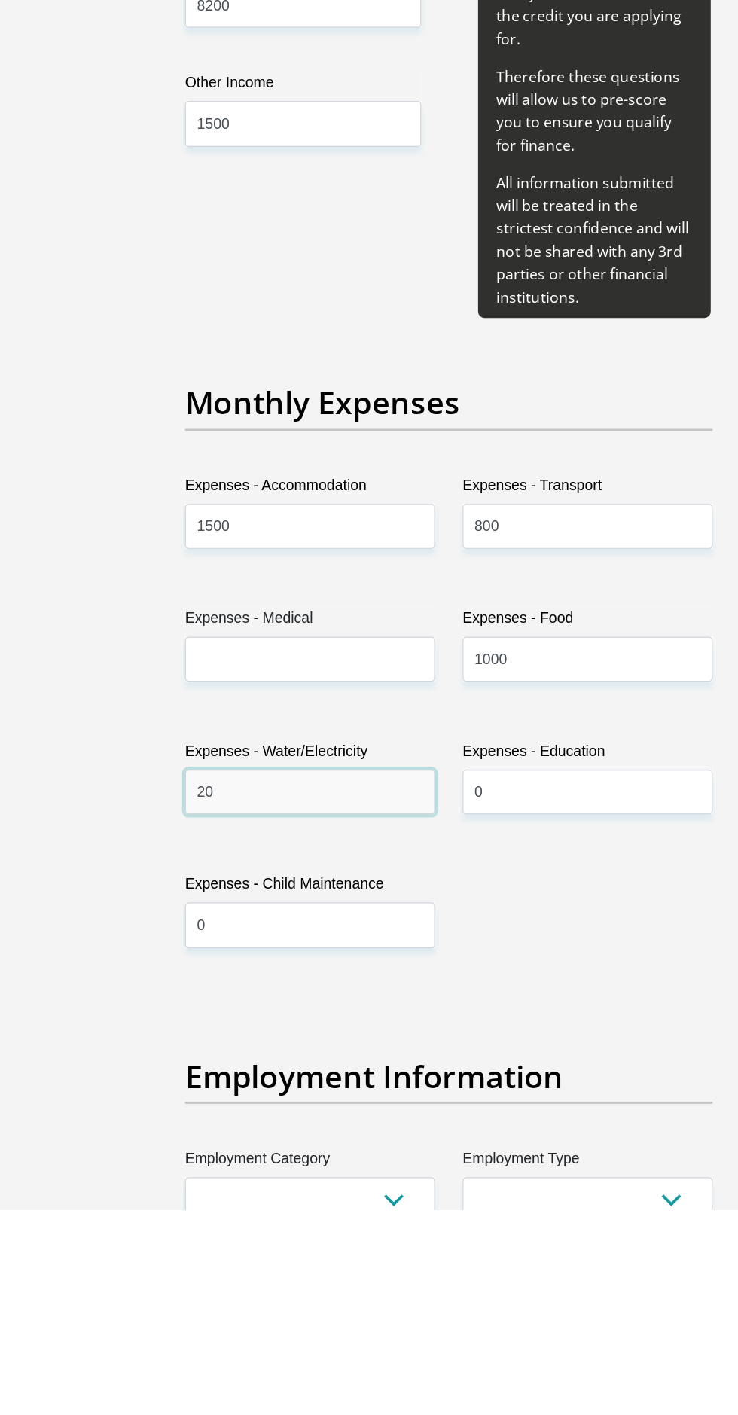
type input "2"
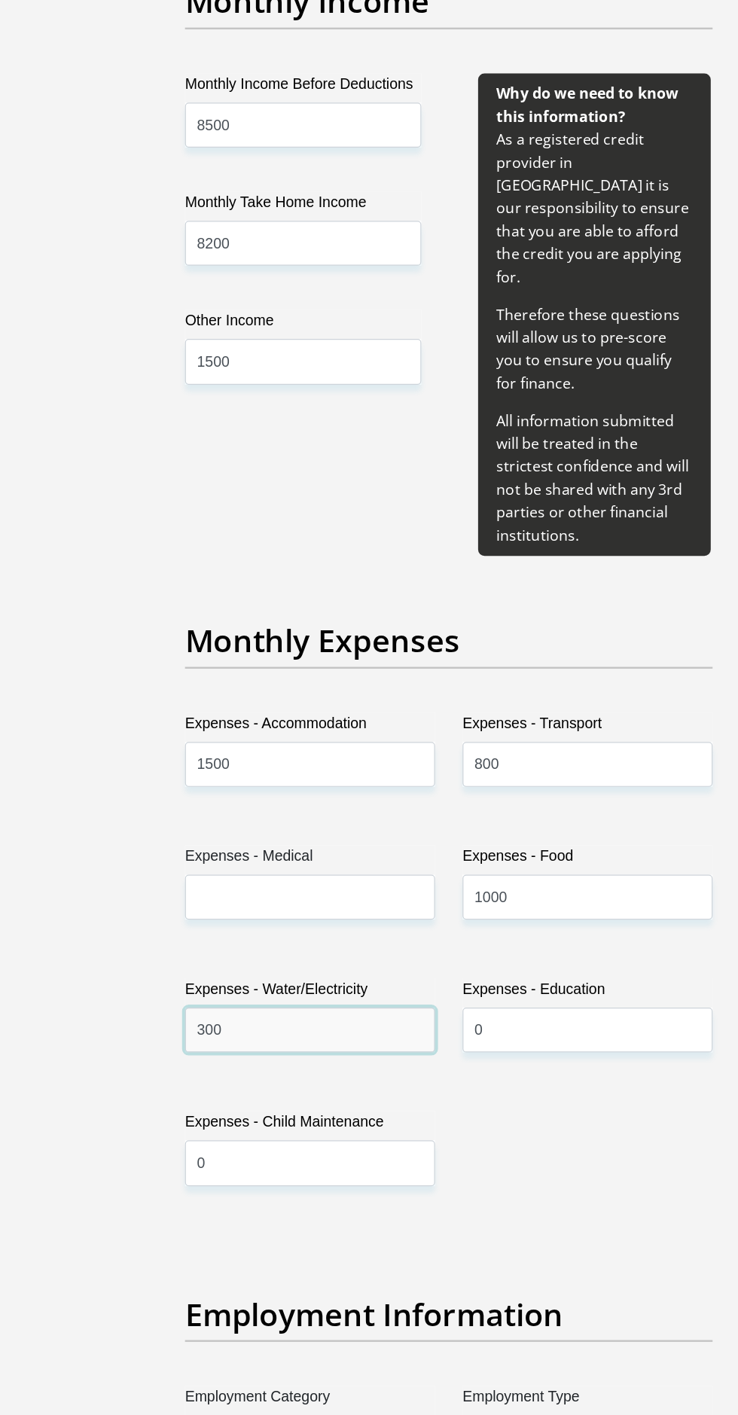
type input "300"
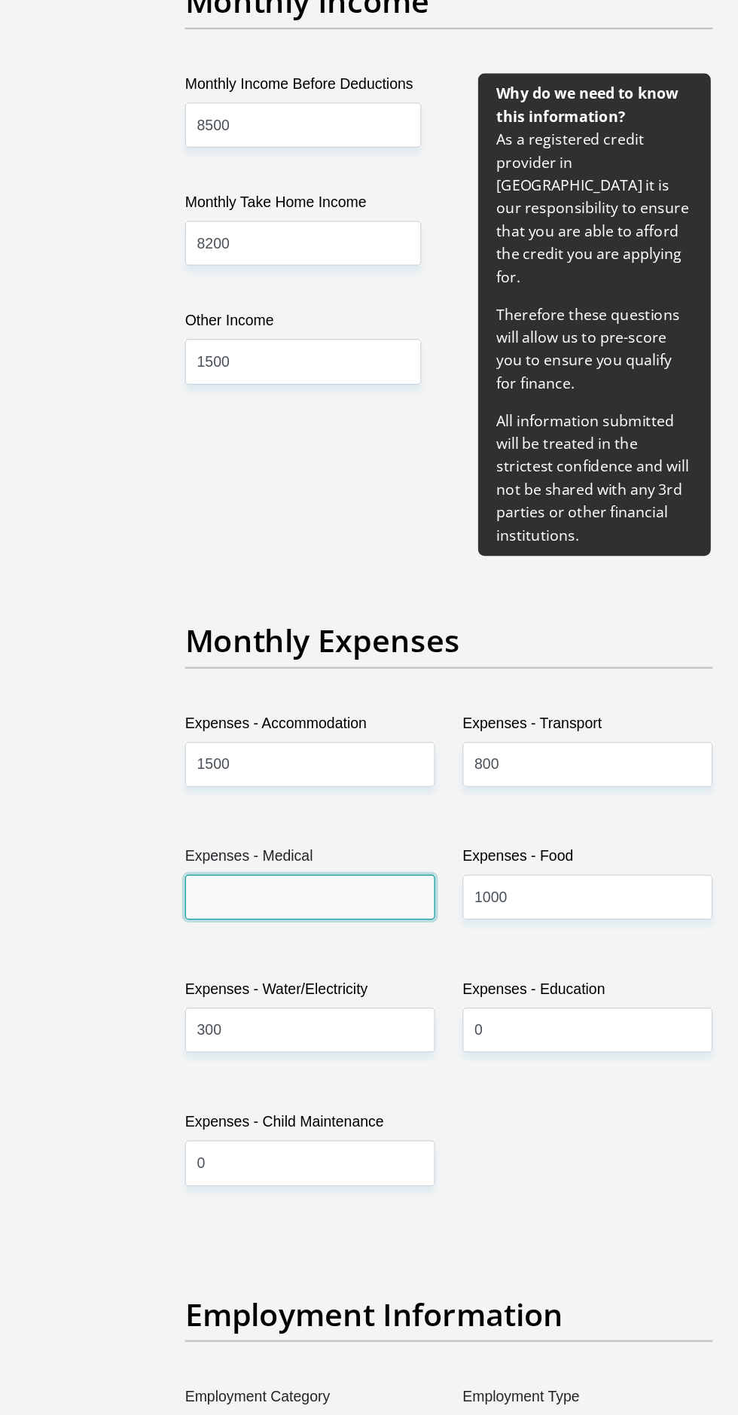
click at [201, 944] on input "Expenses - Medical" at bounding box center [255, 962] width 206 height 37
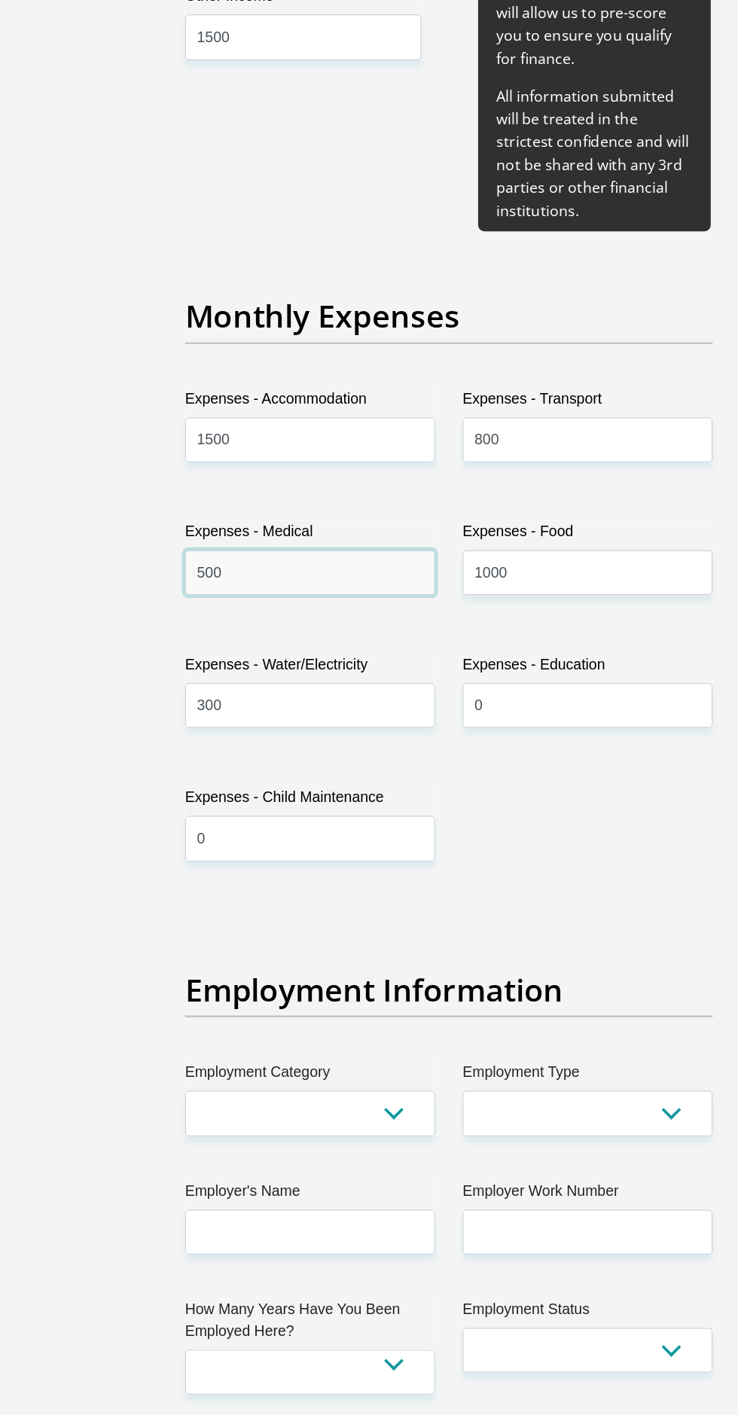
scroll to position [1966, 0]
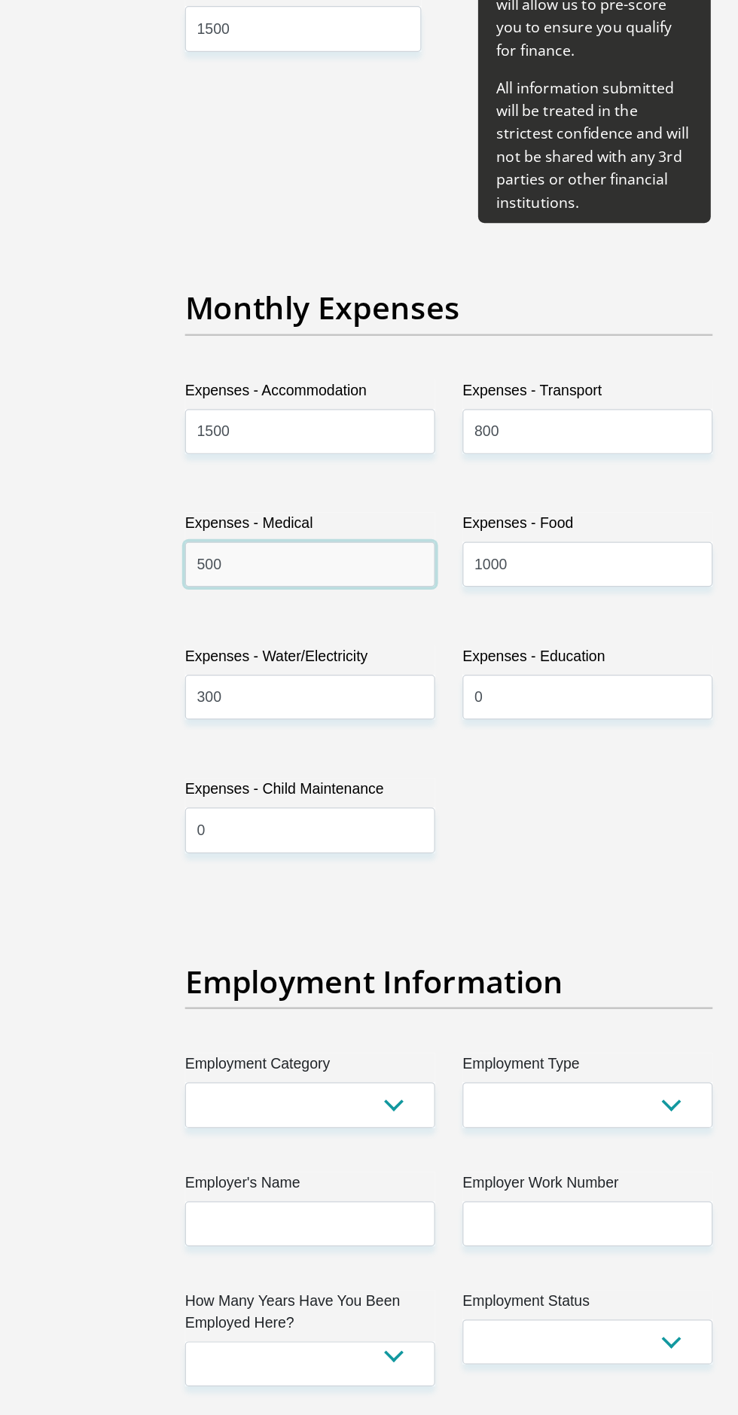
type input "500"
click at [316, 1141] on select "AGRICULTURE ALCOHOL & TOBACCO CONSTRUCTION MATERIALS METALLURGY EQUIPMENT FOR R…" at bounding box center [255, 1159] width 206 height 37
select select "30"
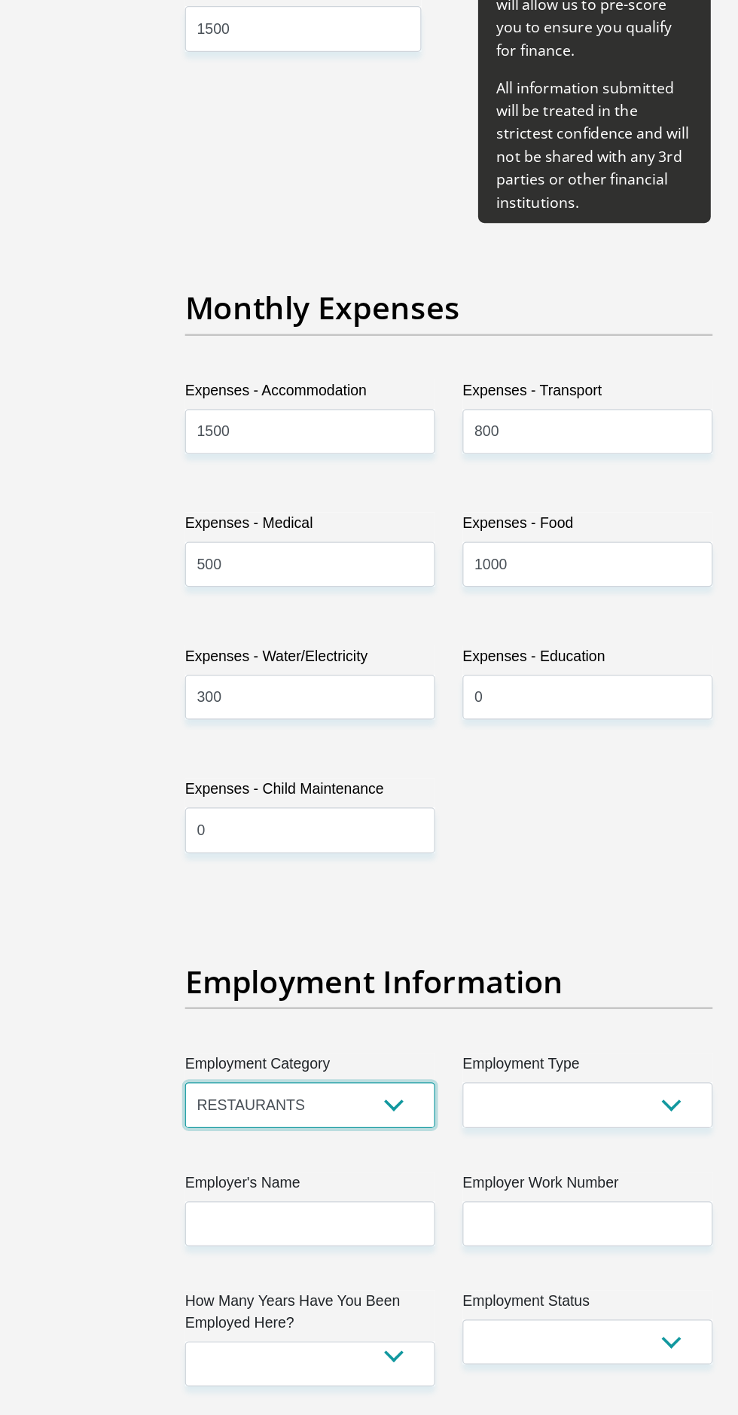
click at [152, 1141] on select "AGRICULTURE ALCOHOL & TOBACCO CONSTRUCTION MATERIALS METALLURGY EQUIPMENT FOR R…" at bounding box center [255, 1159] width 206 height 37
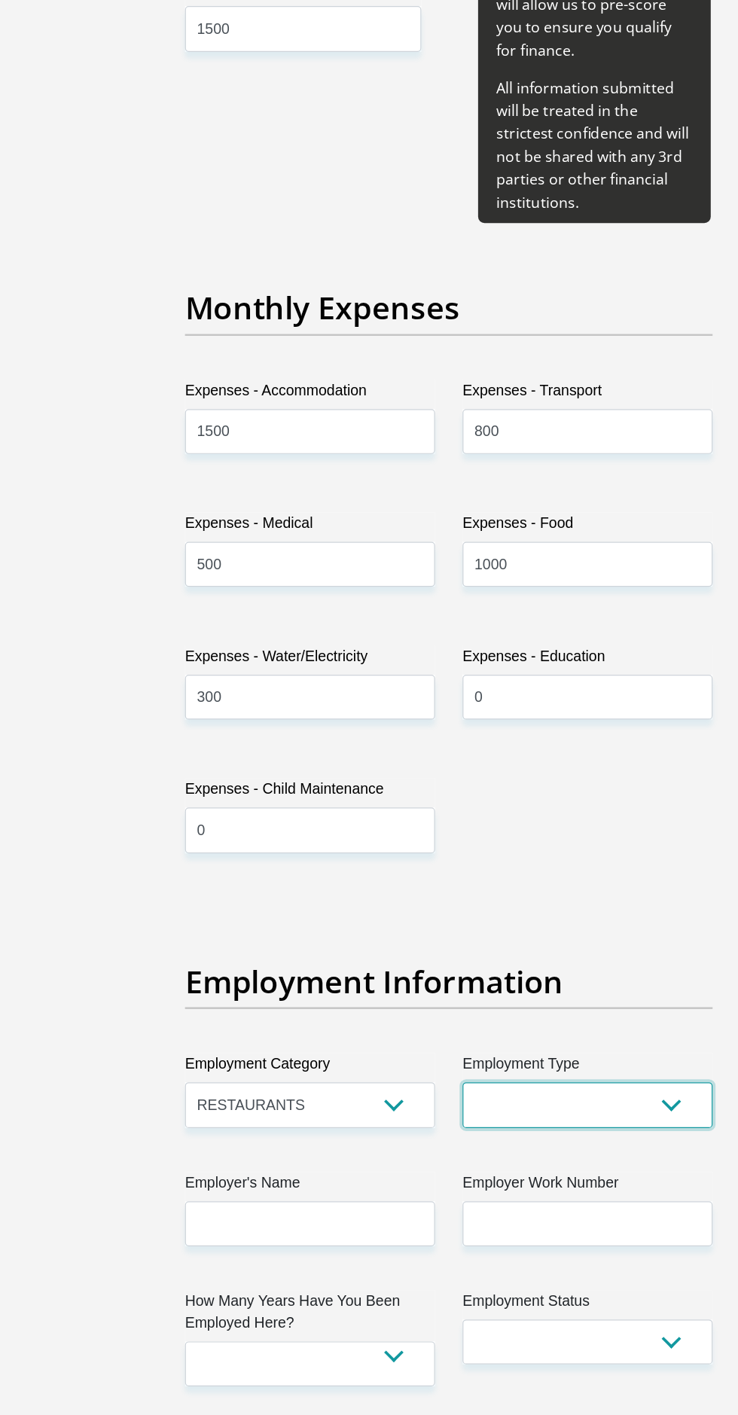
click at [531, 1141] on select "College/Lecturer Craft Seller Creative Driver Executive Farmer Forces - Non Com…" at bounding box center [483, 1159] width 206 height 37
select select "Unknown/Other"
click at [380, 1141] on select "College/Lecturer Craft Seller Creative Driver Executive Farmer Forces - Non Com…" at bounding box center [483, 1159] width 206 height 37
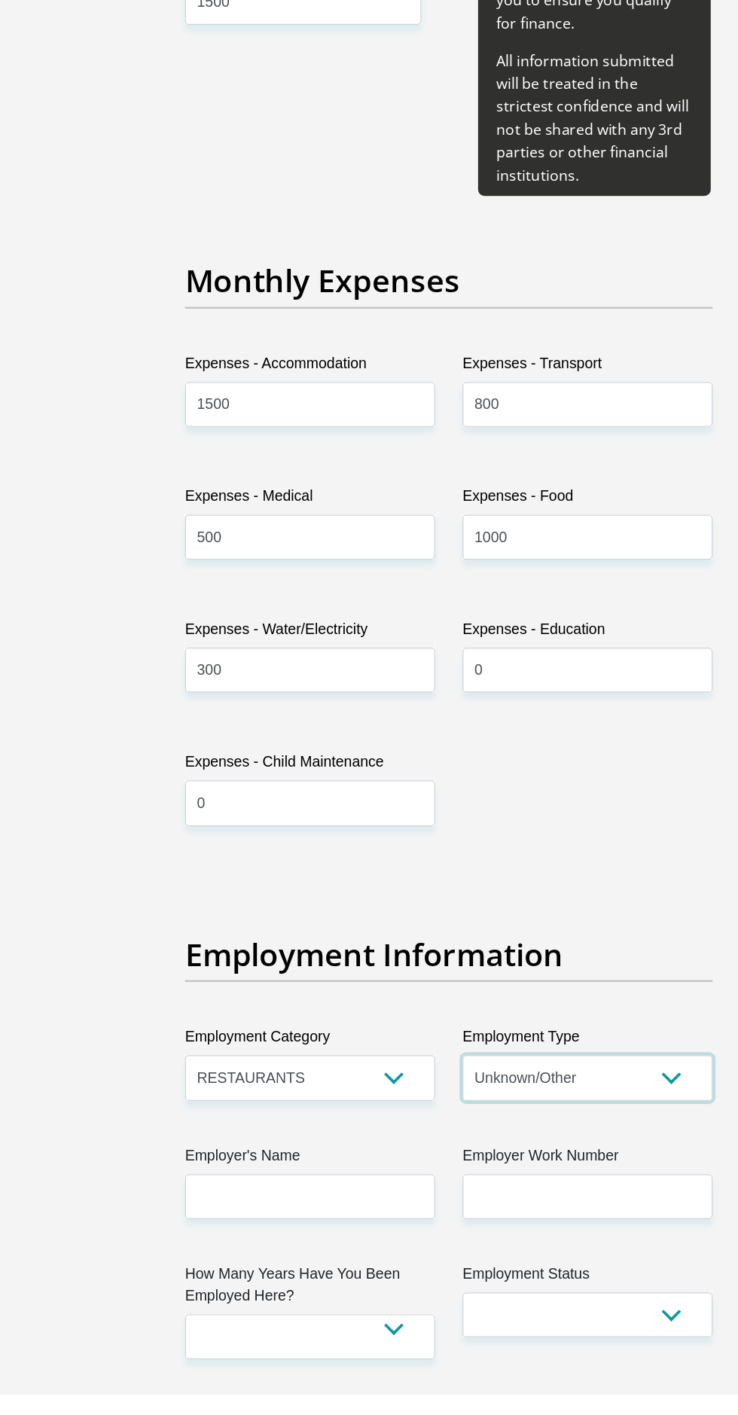
scroll to position [1971, 0]
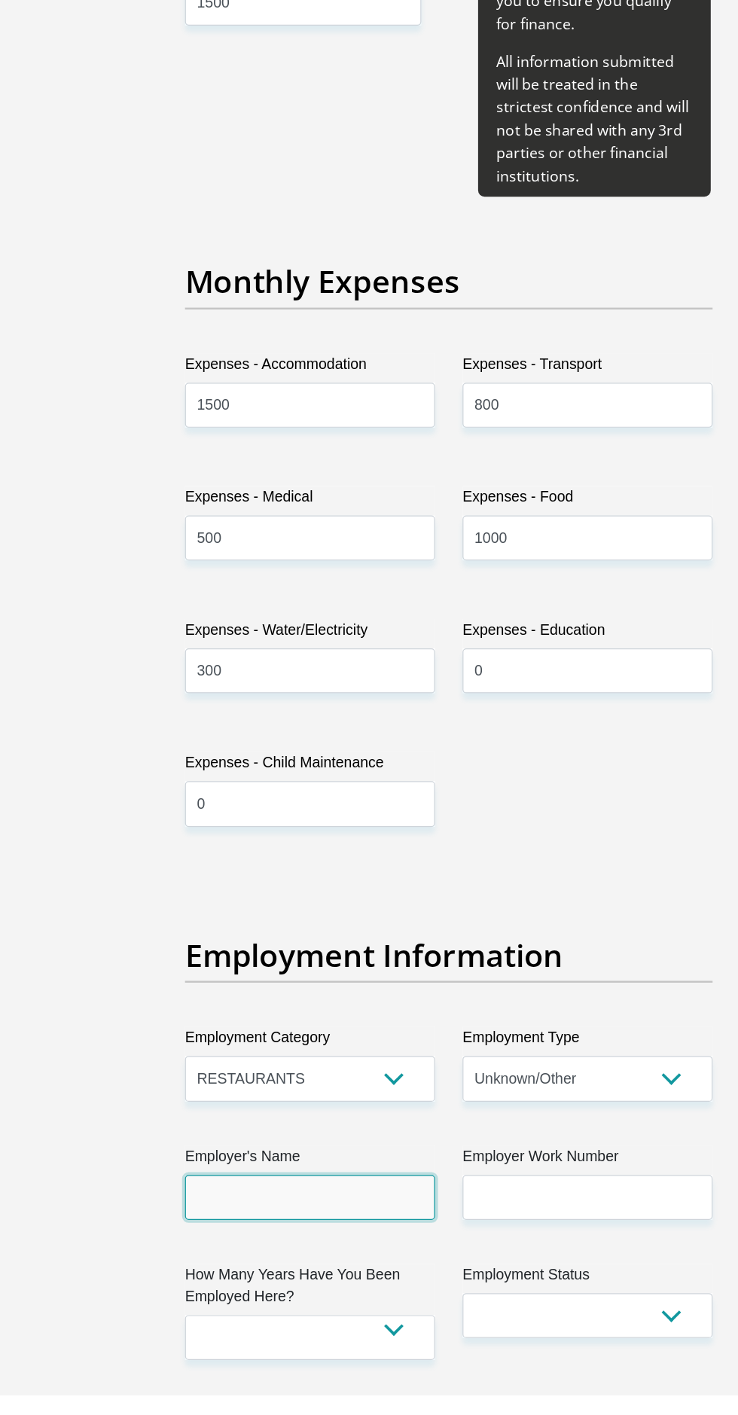
click at [243, 1234] on input "Employer's Name" at bounding box center [255, 1252] width 206 height 37
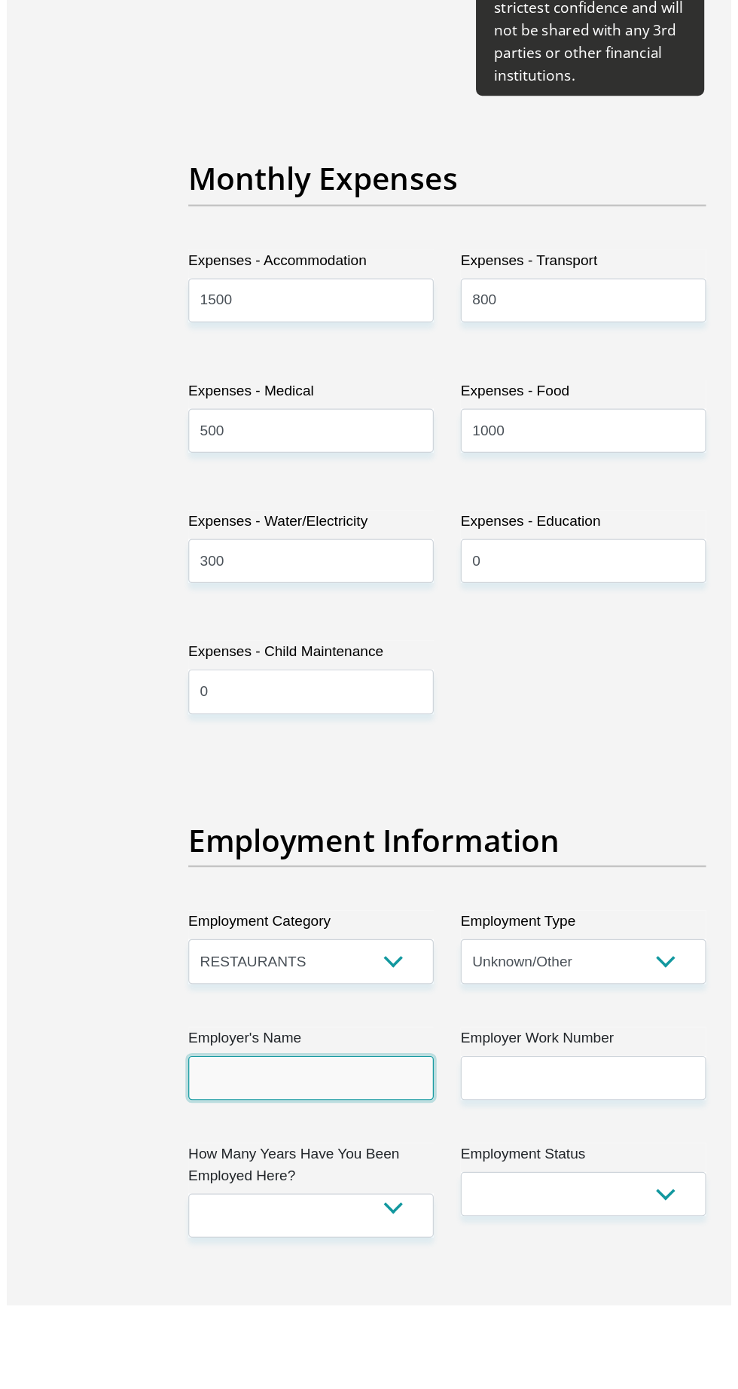
scroll to position [1999, 0]
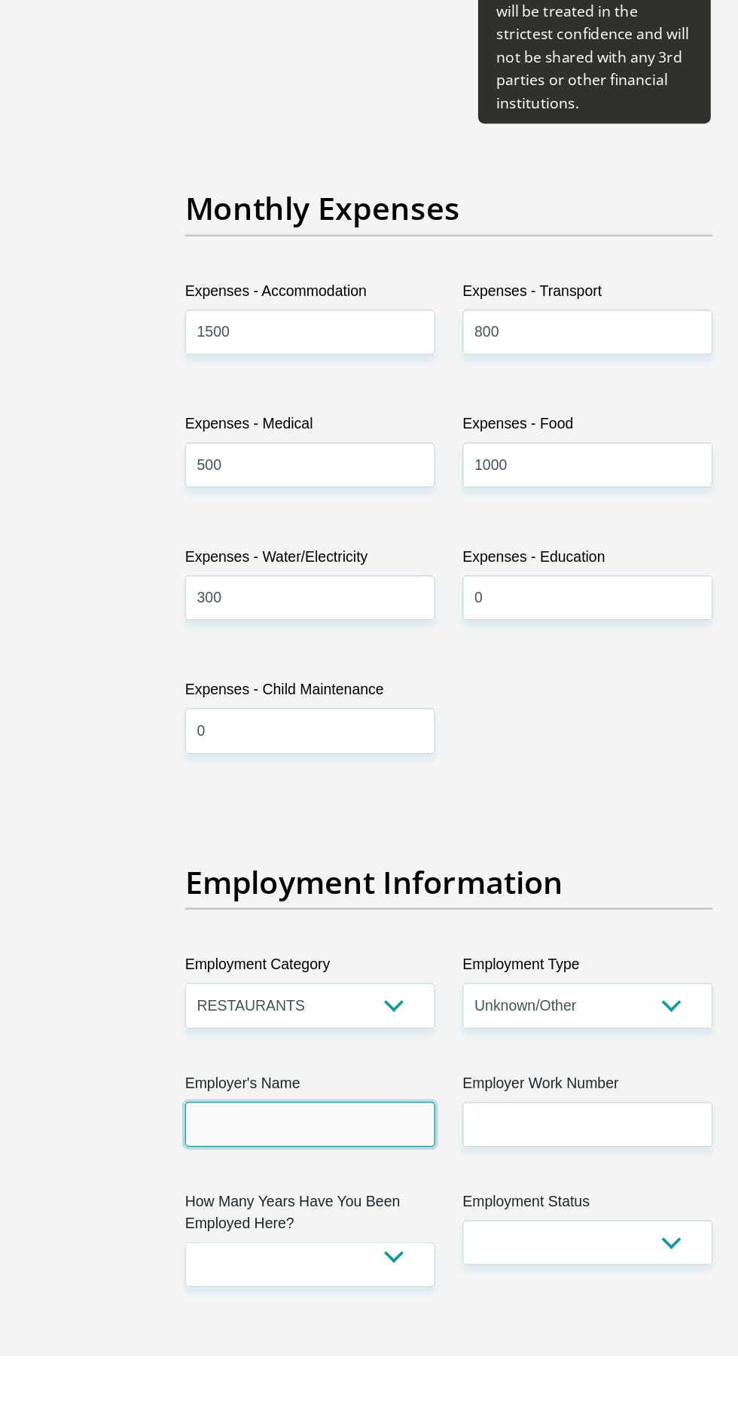
type input "Paradiso"
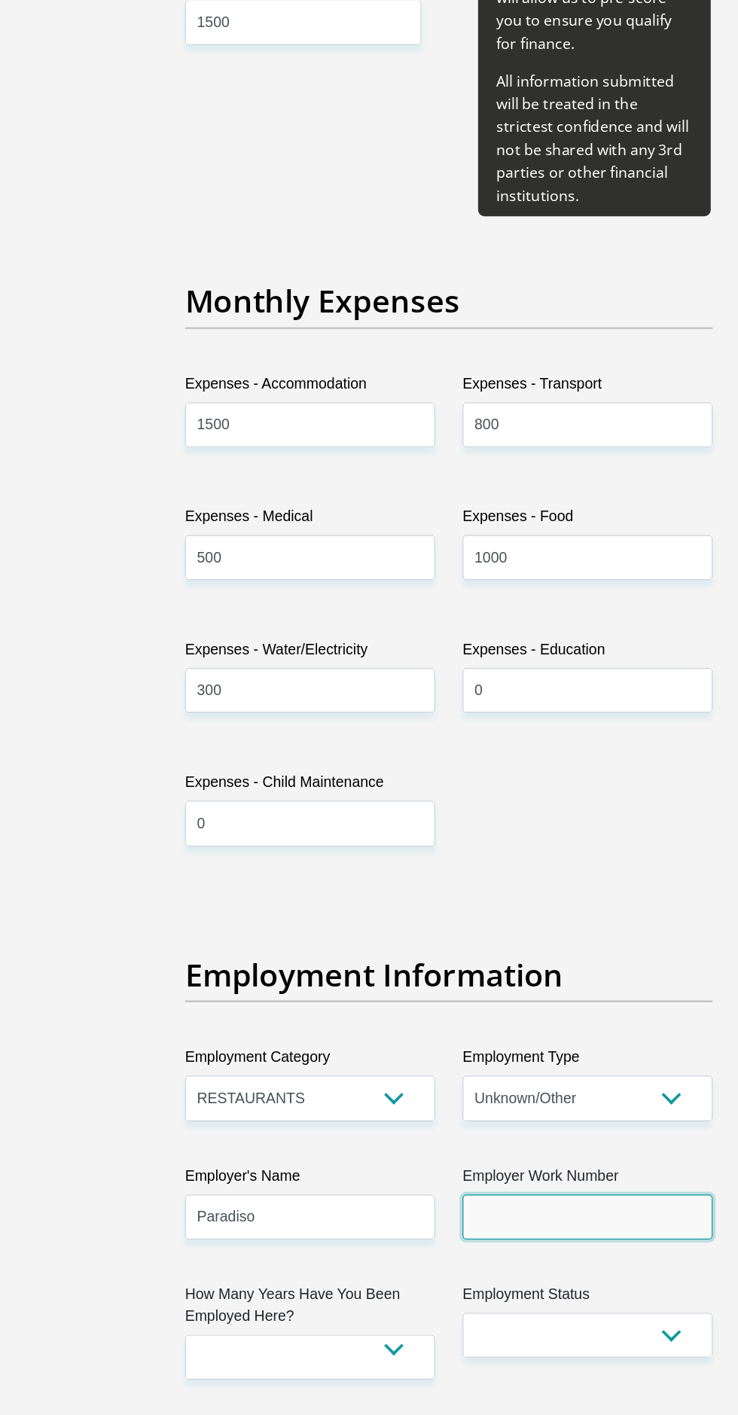
click at [459, 1206] on input "Employer Work Number" at bounding box center [483, 1224] width 206 height 37
type input "0617847462"
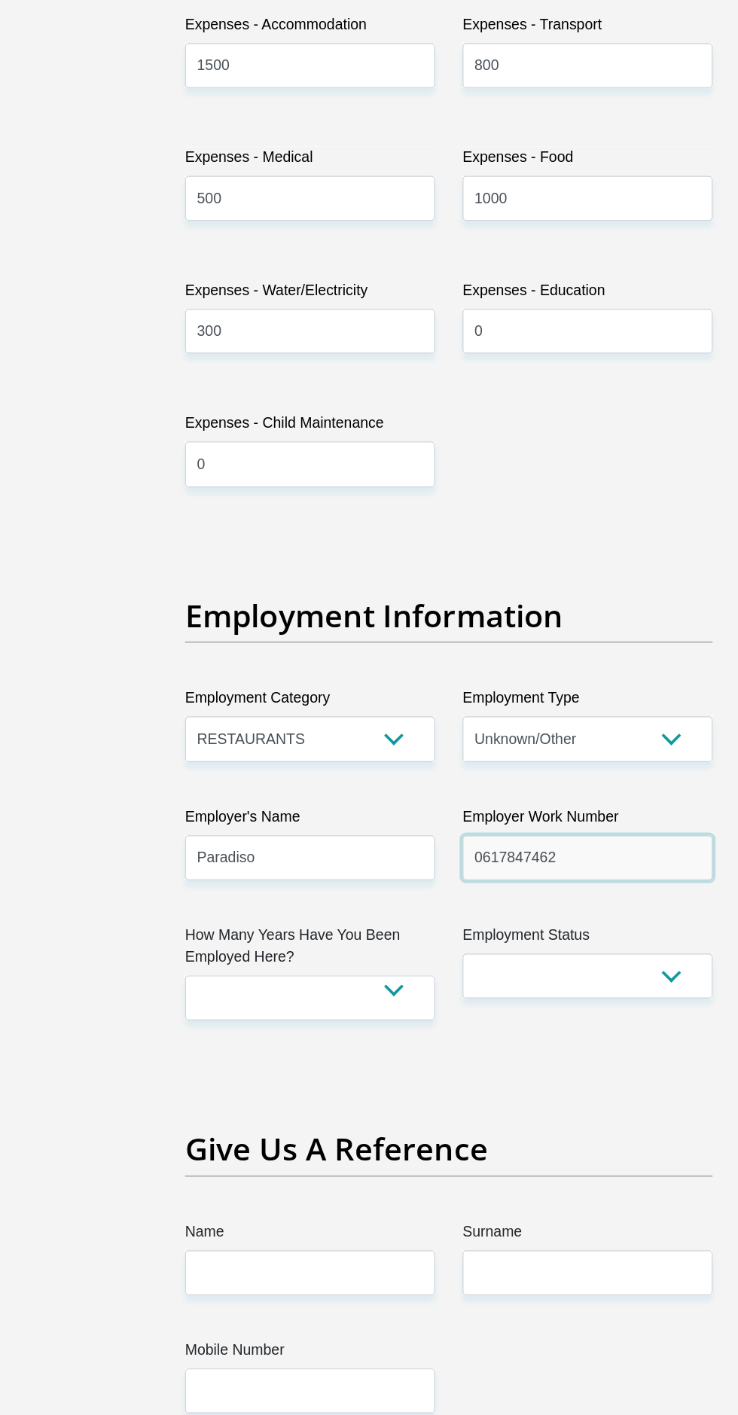
scroll to position [2272, 0]
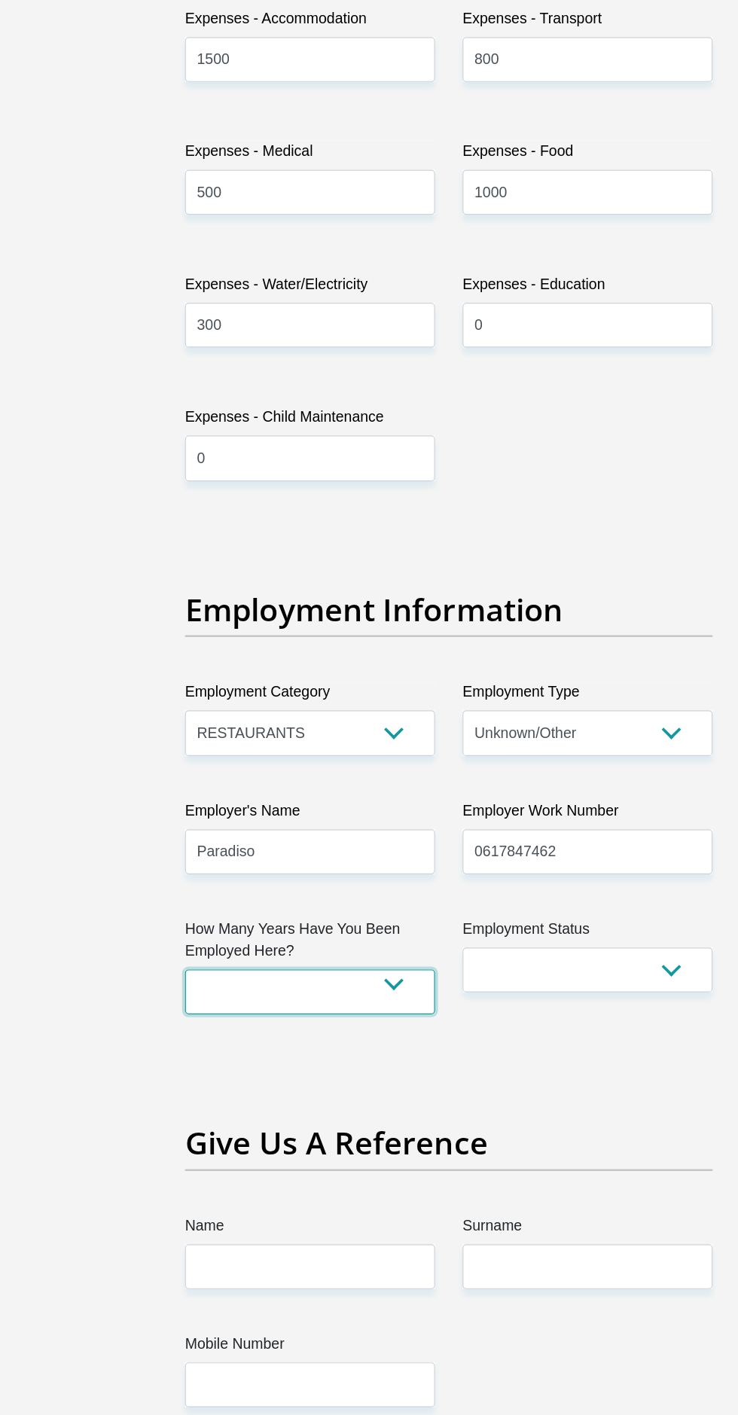
click at [318, 1048] on select "less than 1 year 1-3 years 3-5 years 5+ years" at bounding box center [255, 1066] width 206 height 37
select select "24"
click at [152, 1048] on select "less than 1 year 1-3 years 3-5 years 5+ years" at bounding box center [255, 1066] width 206 height 37
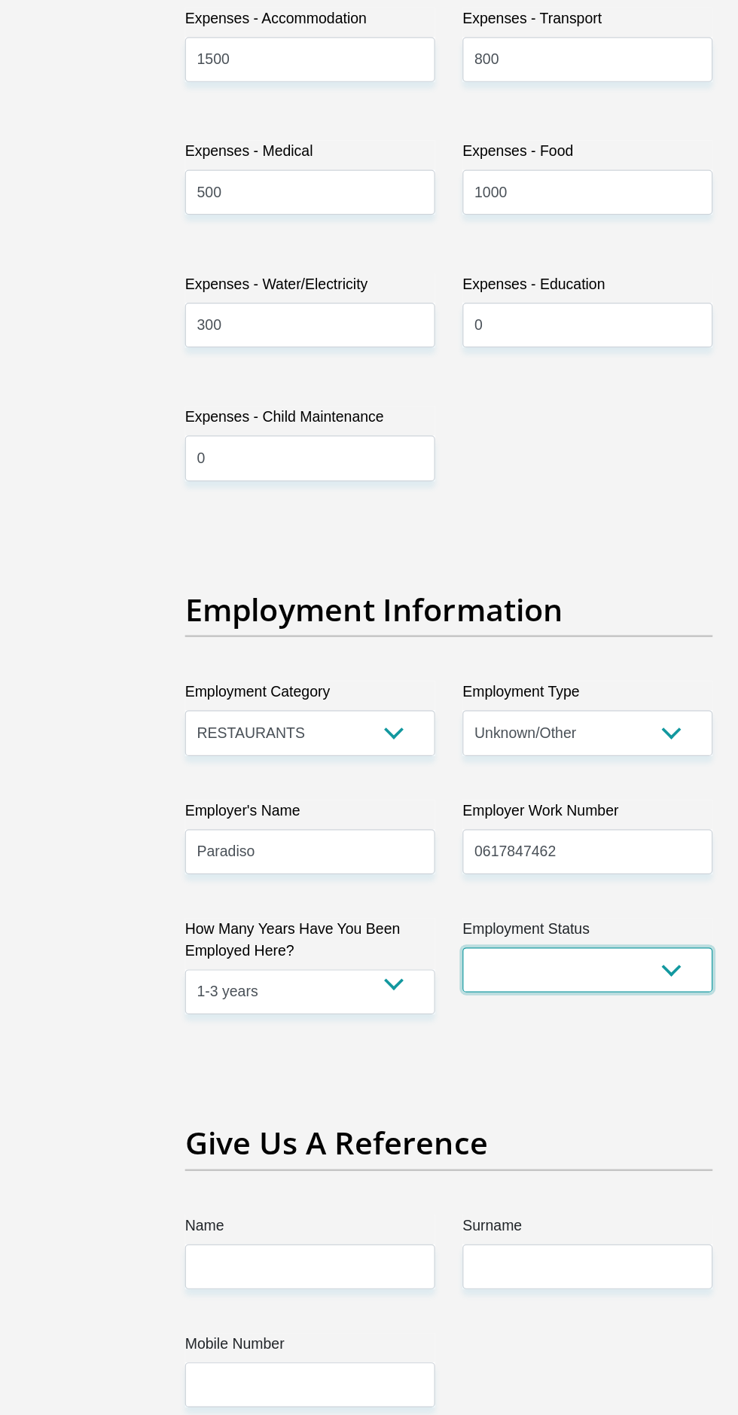
click at [548, 1030] on select "Permanent/Full-time Part-time/Casual Contract Worker Self-Employed Housewife Re…" at bounding box center [483, 1048] width 206 height 37
select select "1"
click at [380, 1030] on select "Permanent/Full-time Part-time/Casual Contract Worker Self-Employed Housewife Re…" at bounding box center [483, 1048] width 206 height 37
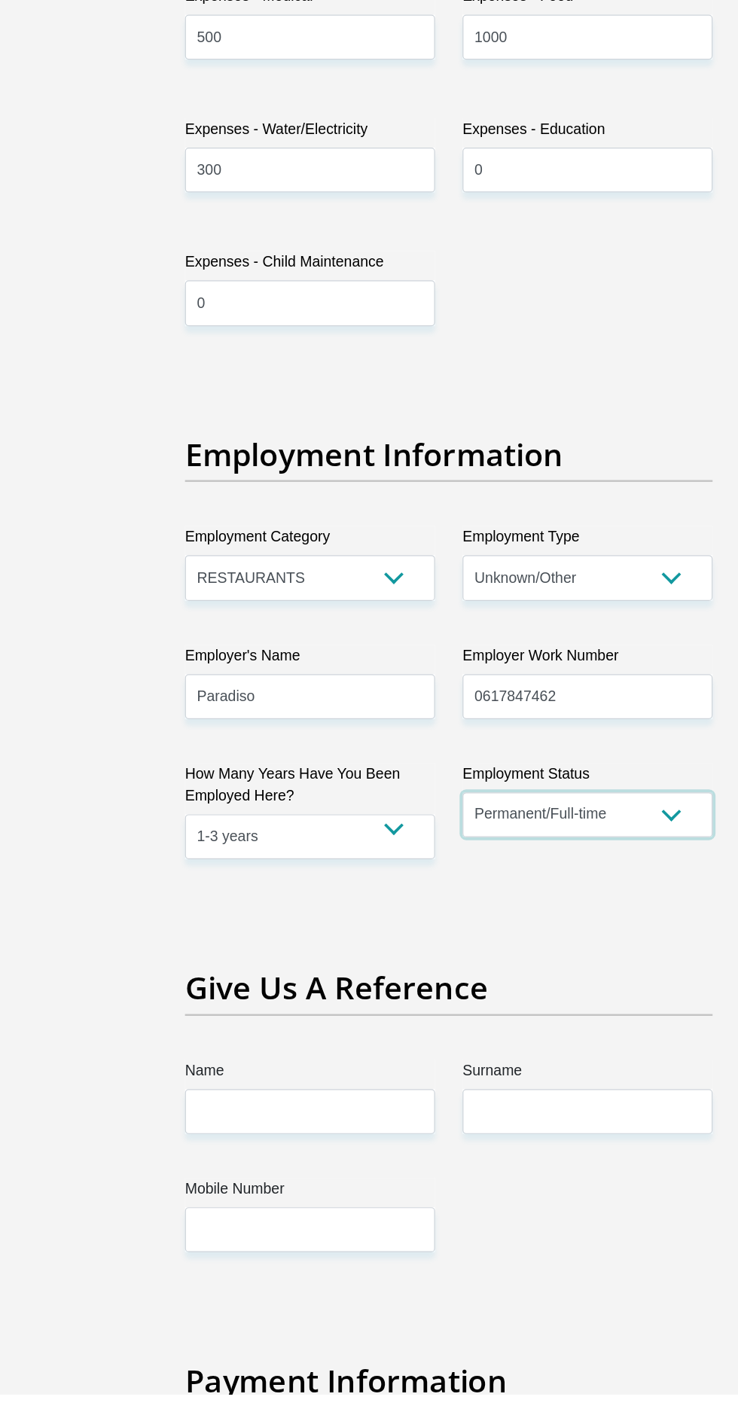
scroll to position [2389, 0]
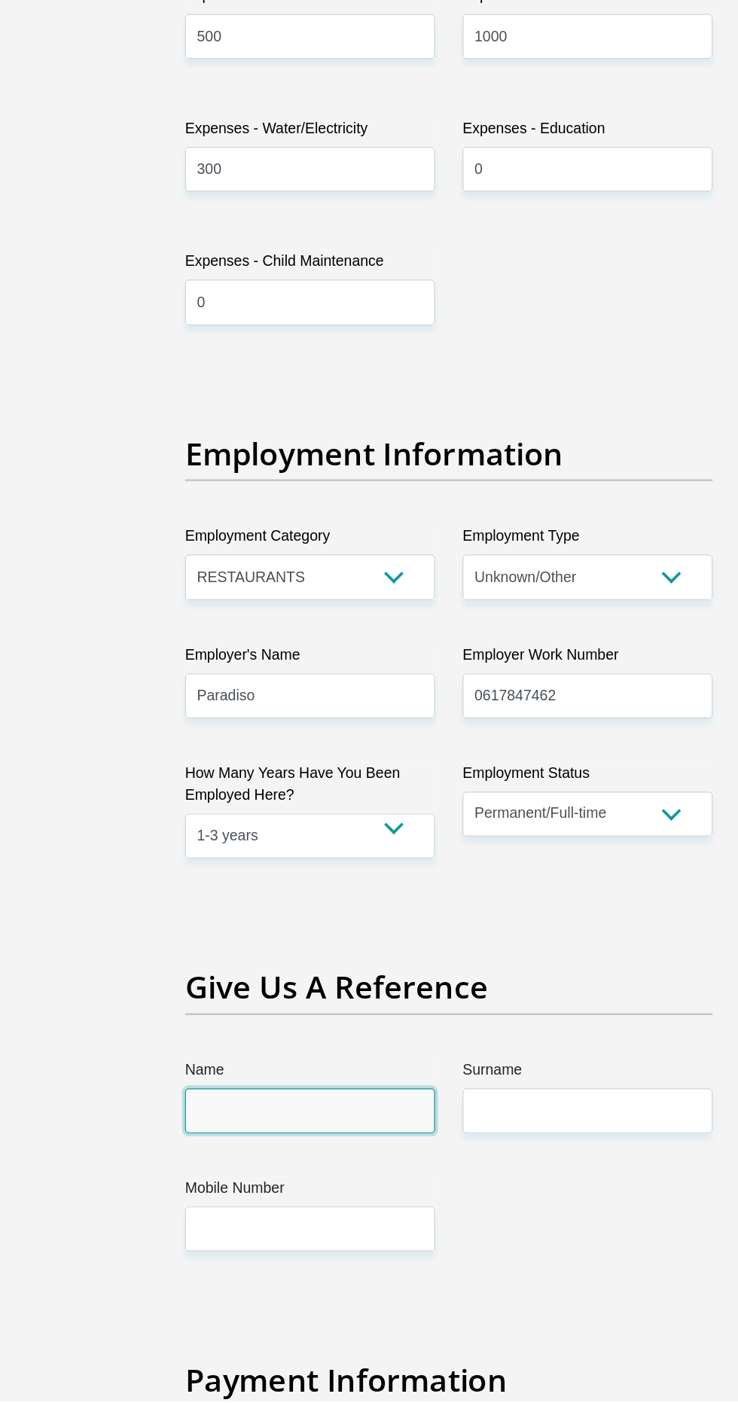
click at [233, 1157] on input "Name" at bounding box center [255, 1175] width 206 height 37
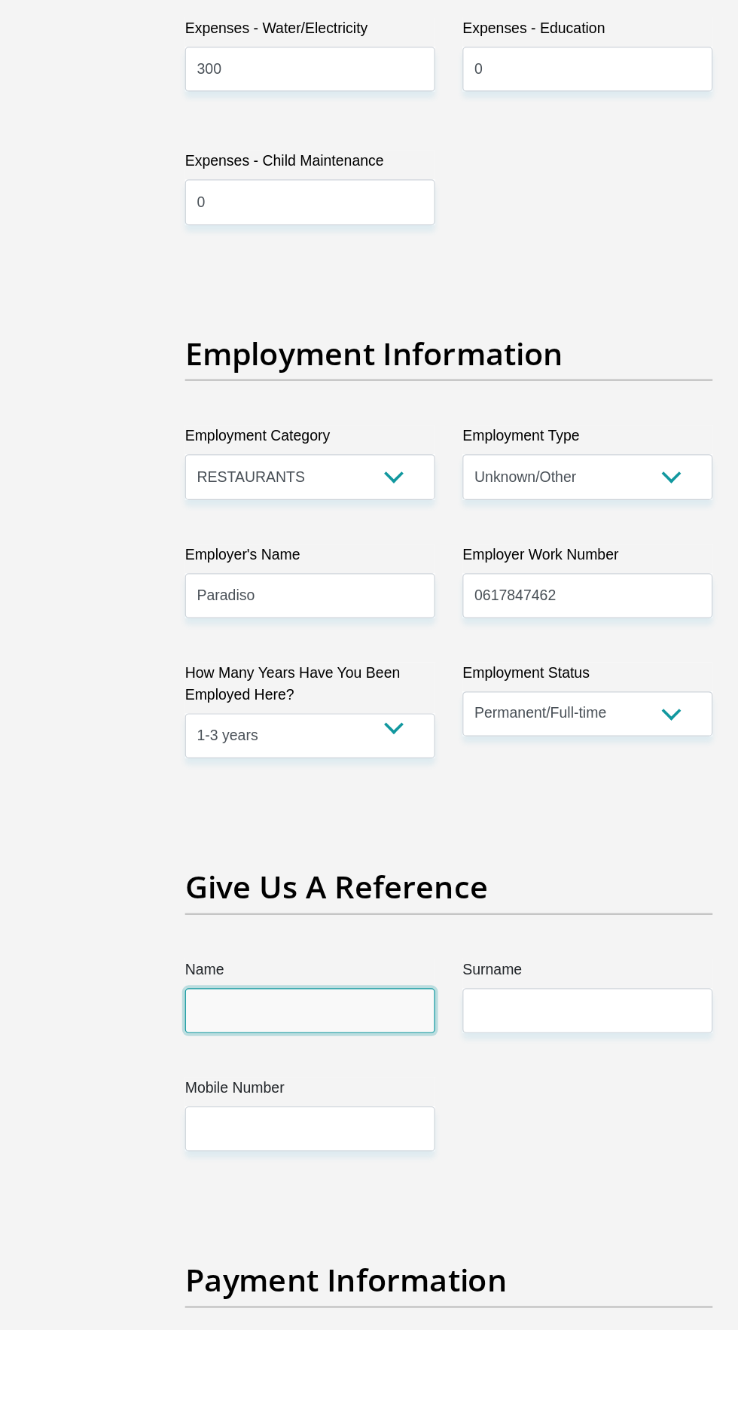
scroll to position [2412, 0]
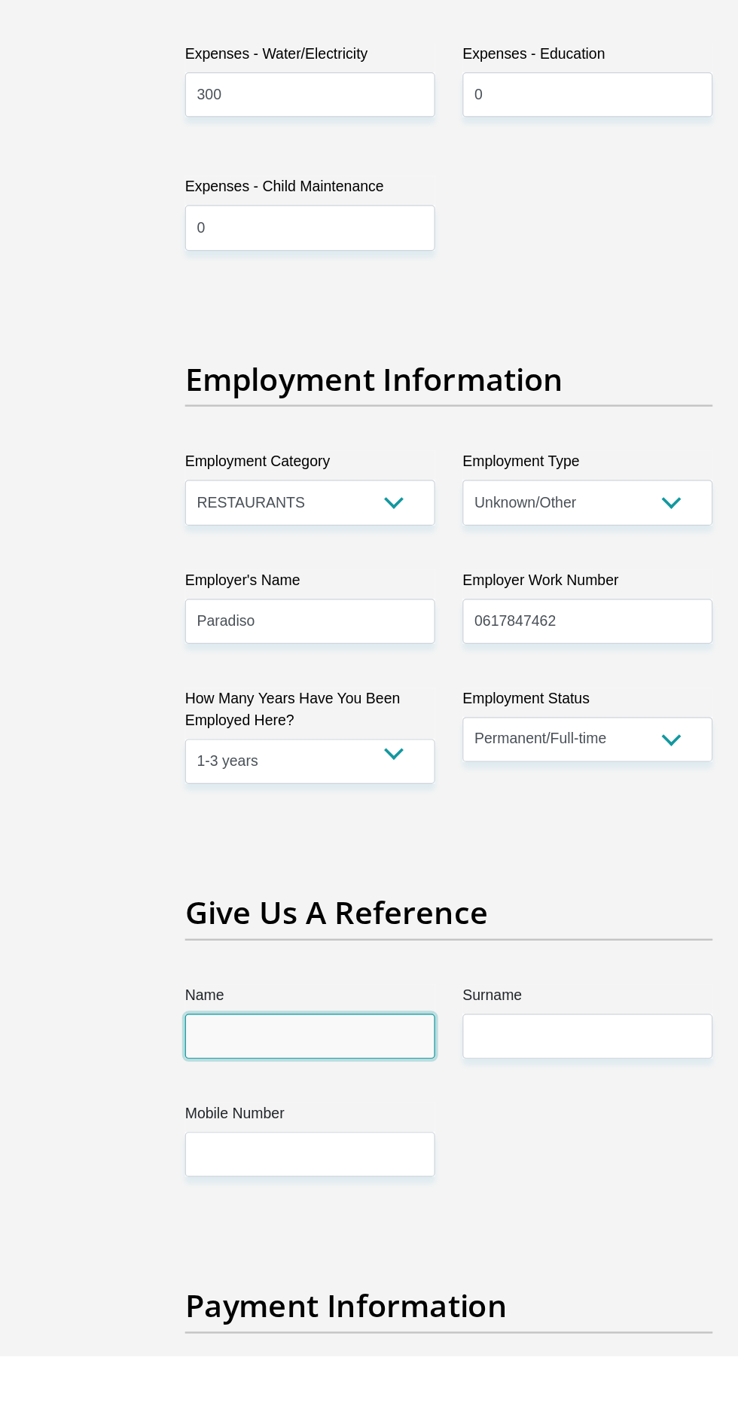
type input "Balindile"
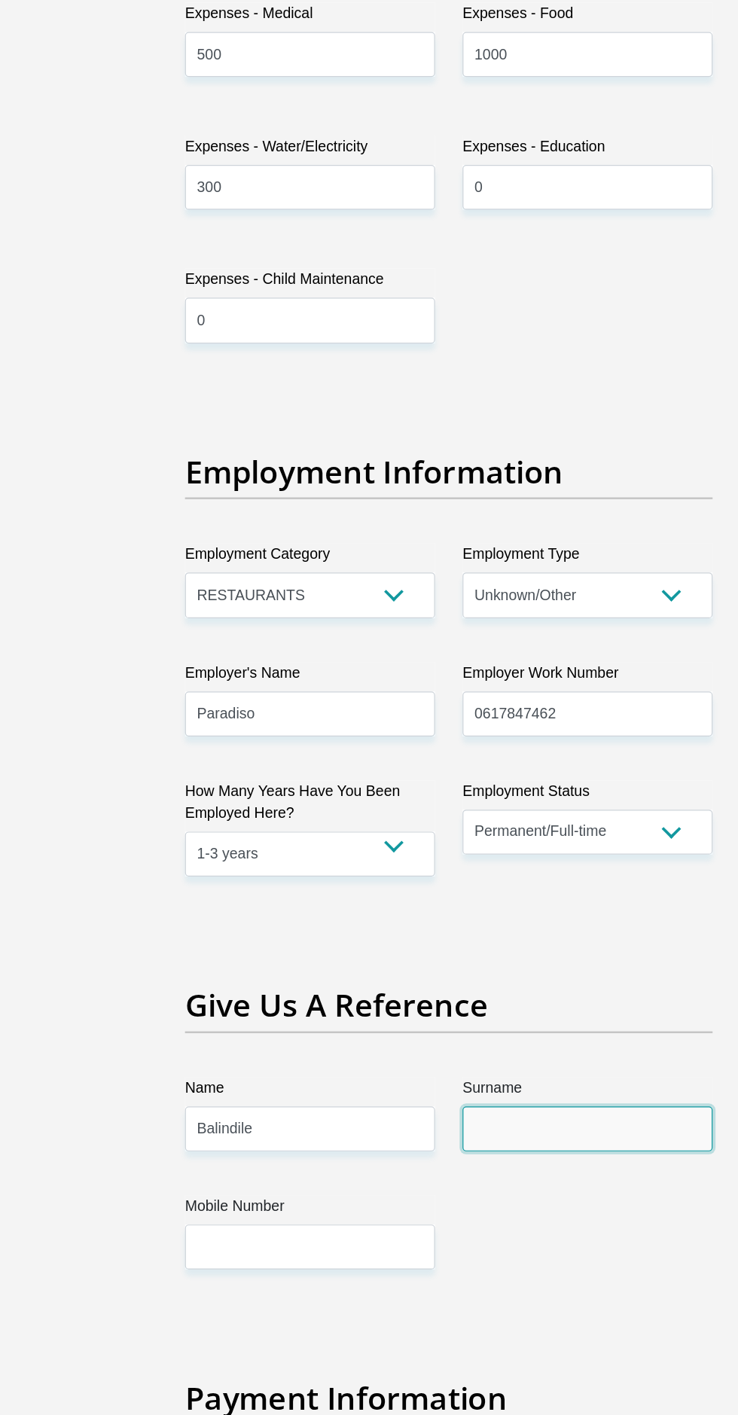
click at [485, 1134] on input "Surname" at bounding box center [483, 1152] width 206 height 37
type input "Mbiko"
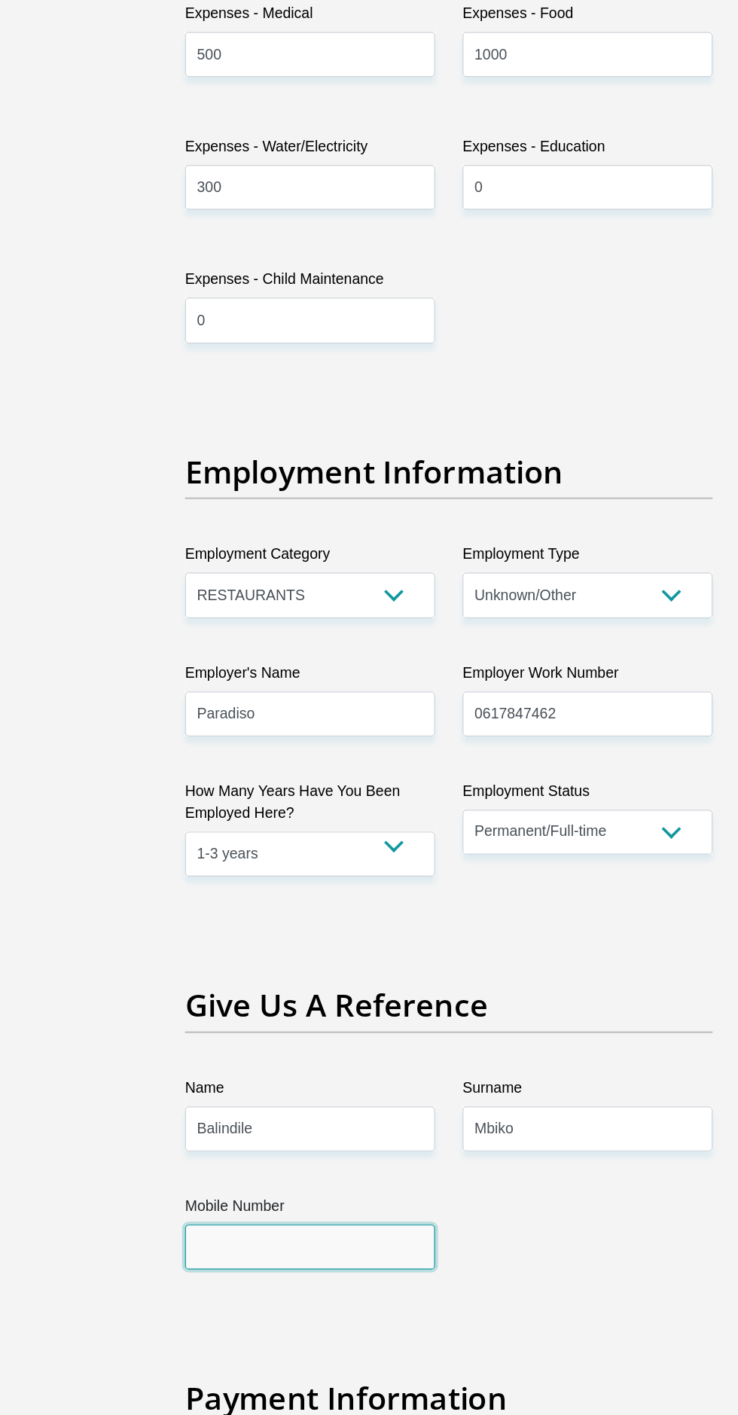
click at [243, 1231] on input "Mobile Number" at bounding box center [255, 1249] width 206 height 37
type input "0743231960"
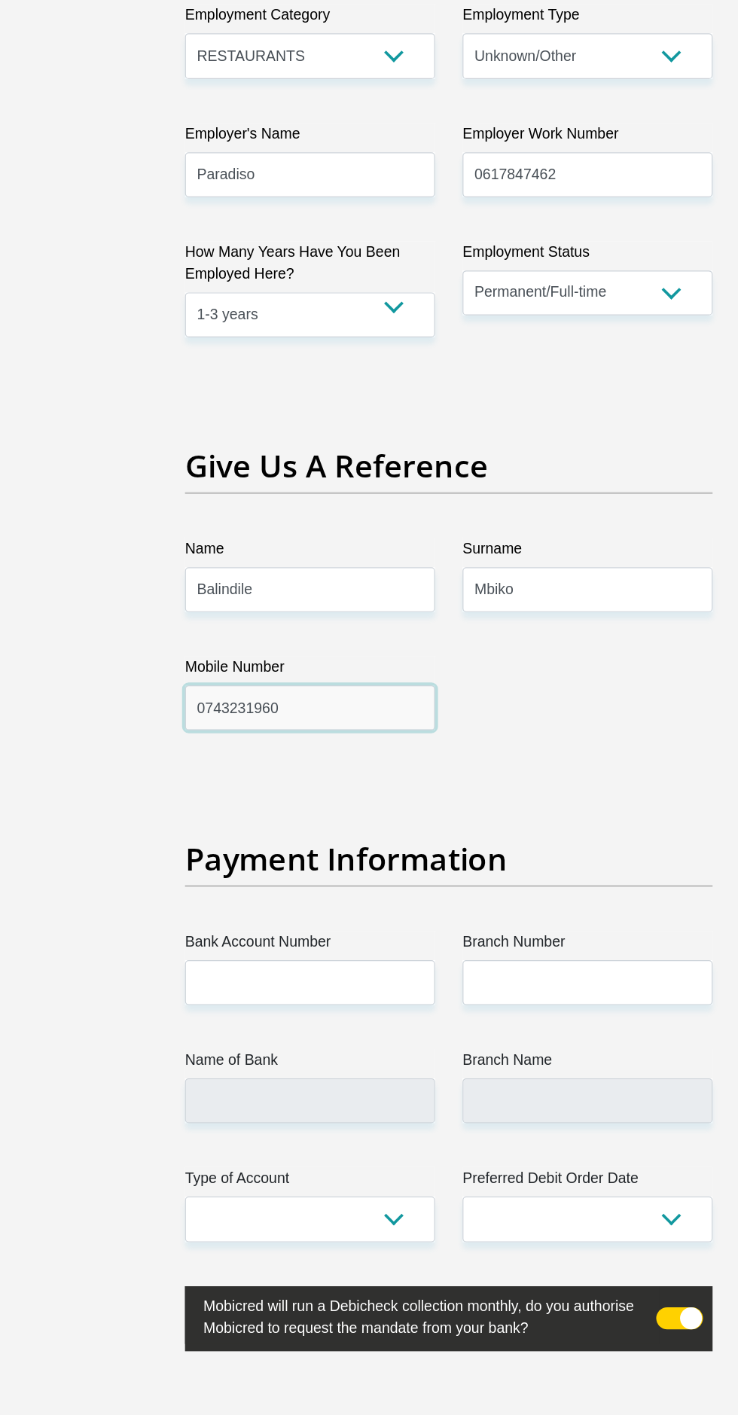
scroll to position [2830, 0]
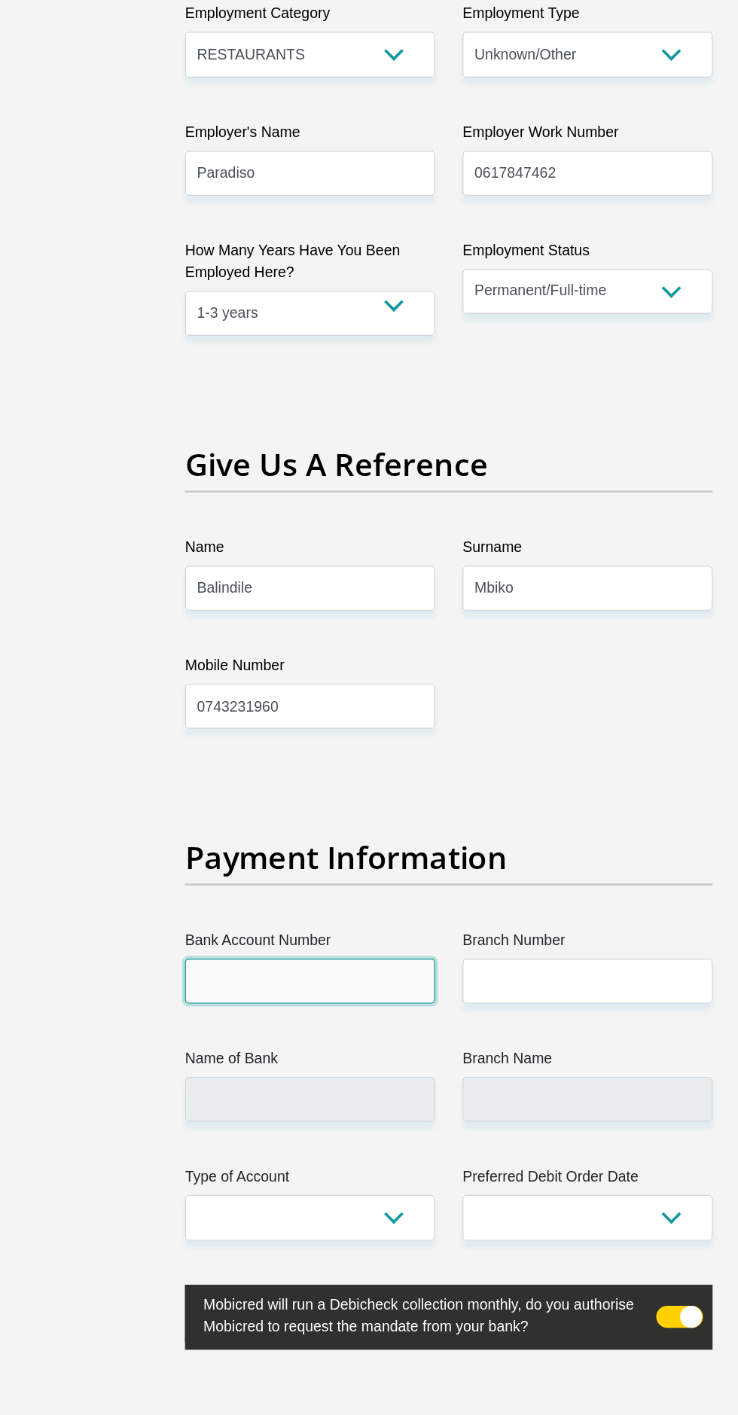
click at [255, 1039] on input "Bank Account Number" at bounding box center [255, 1057] width 206 height 37
type input "63098100480"
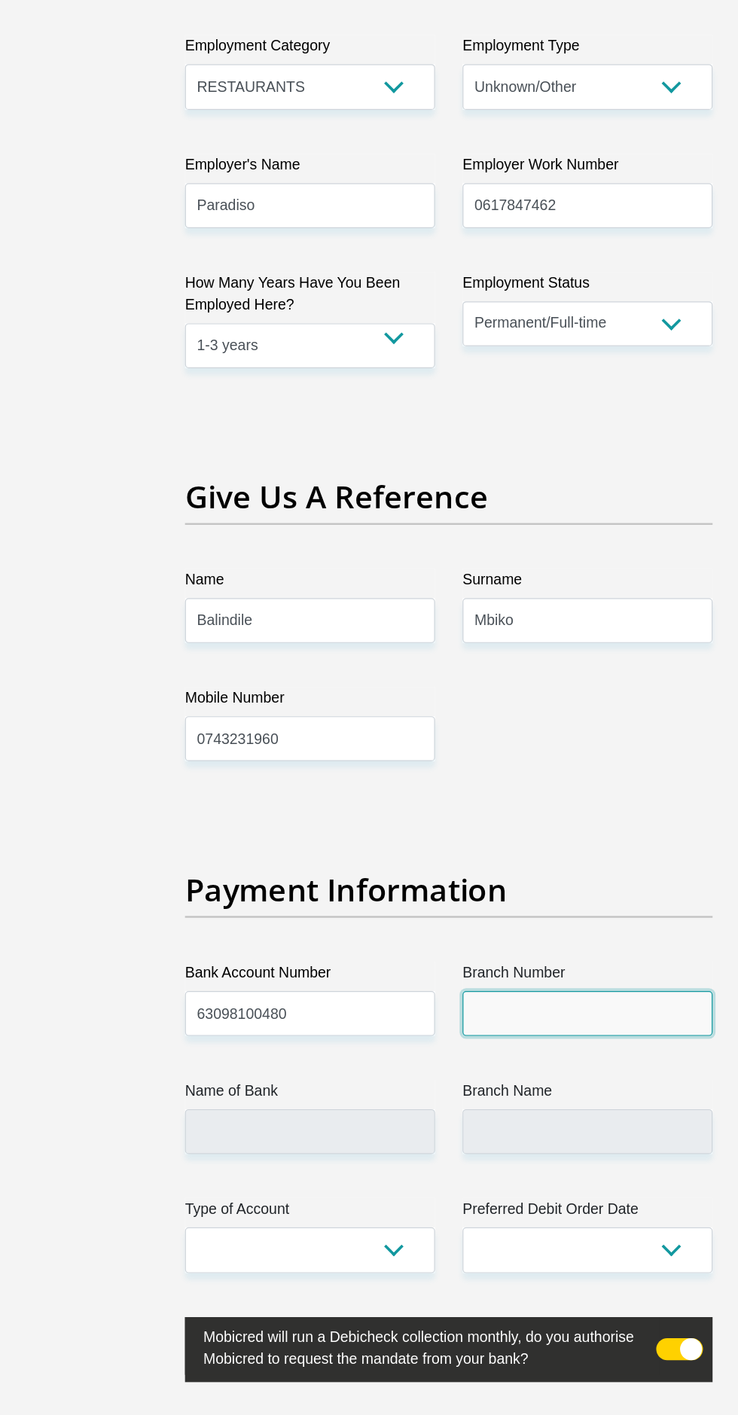
click at [485, 1039] on input "Branch Number" at bounding box center [483, 1057] width 206 height 37
type input "251650"
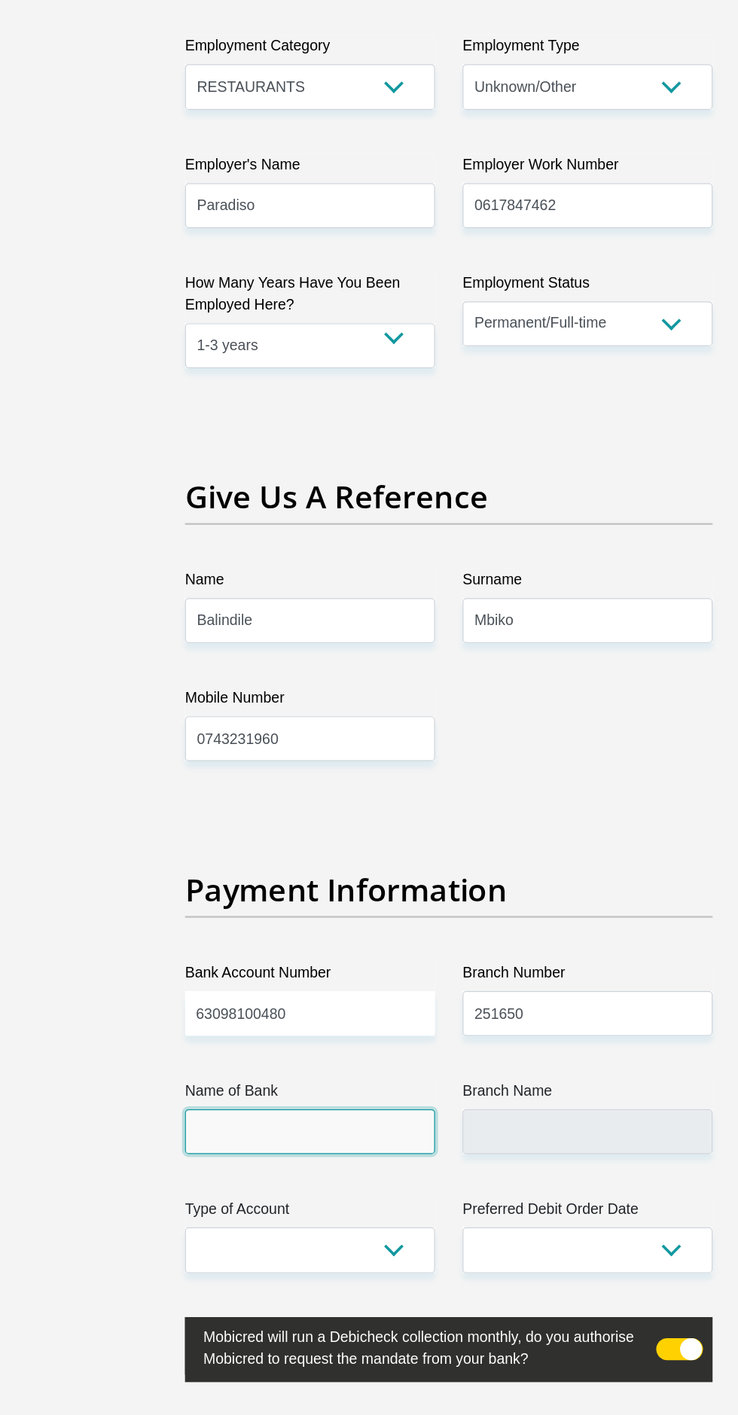
click at [281, 1136] on input "Name of Bank" at bounding box center [255, 1154] width 206 height 37
type input "FIRSTRAND BANK"
type input "SUNNINGHILL"
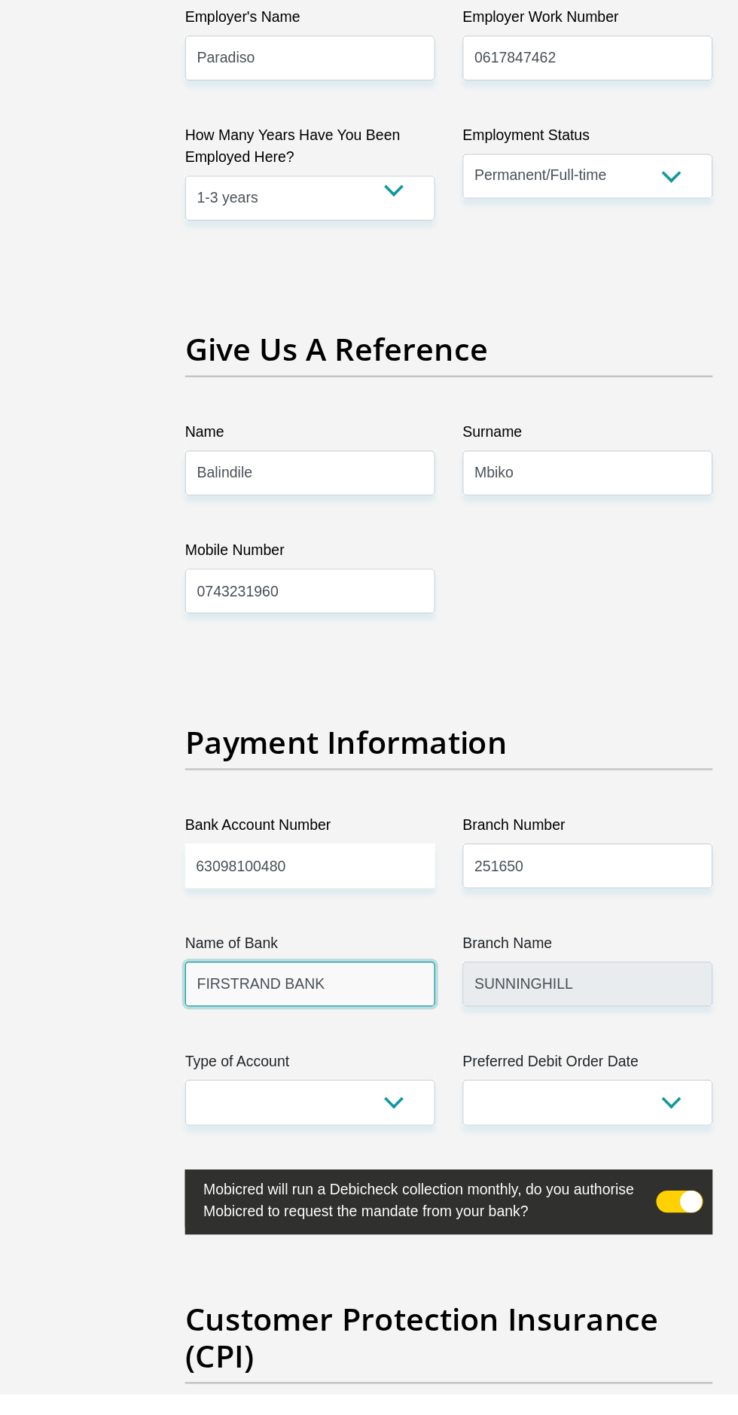
scroll to position [2914, 0]
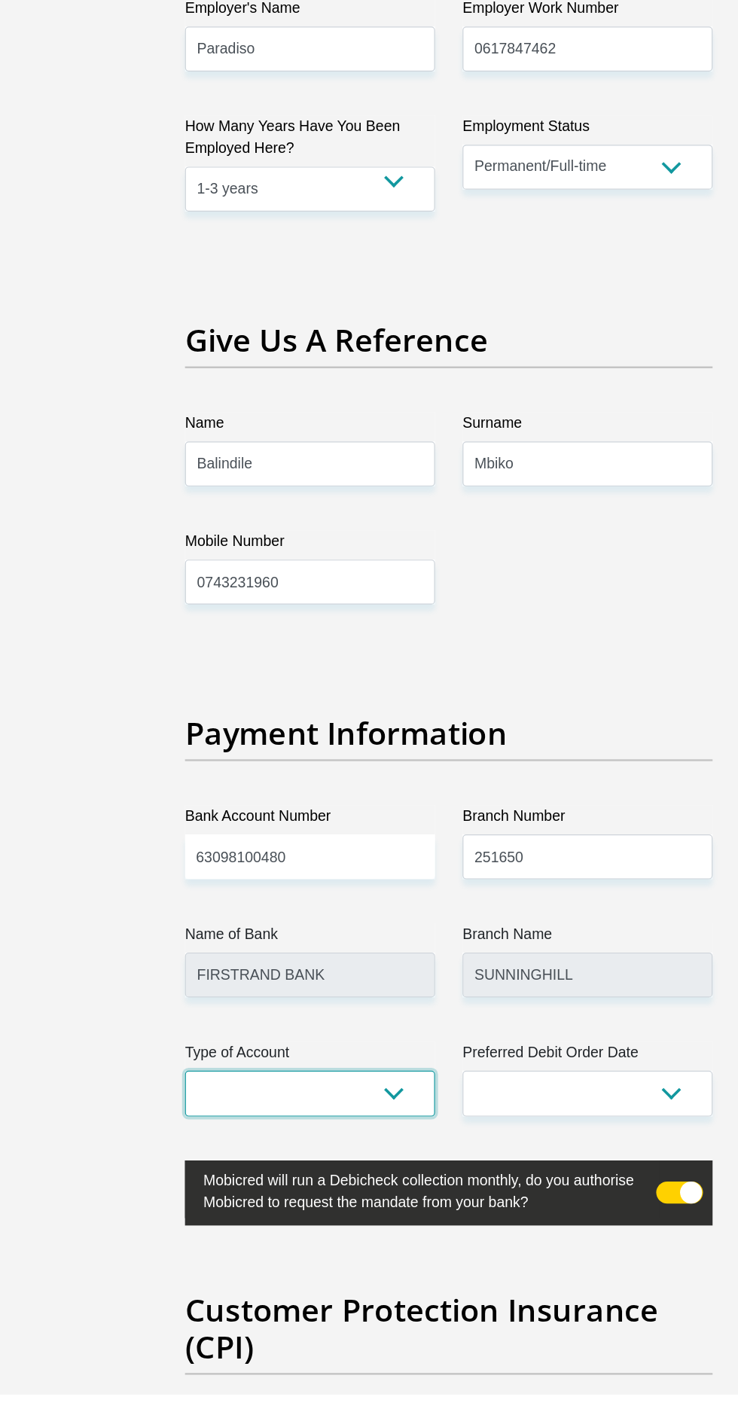
click at [321, 1157] on select "Cheque Savings" at bounding box center [255, 1167] width 206 height 37
select select "CUR"
click at [152, 1149] on select "Cheque Savings" at bounding box center [255, 1167] width 206 height 37
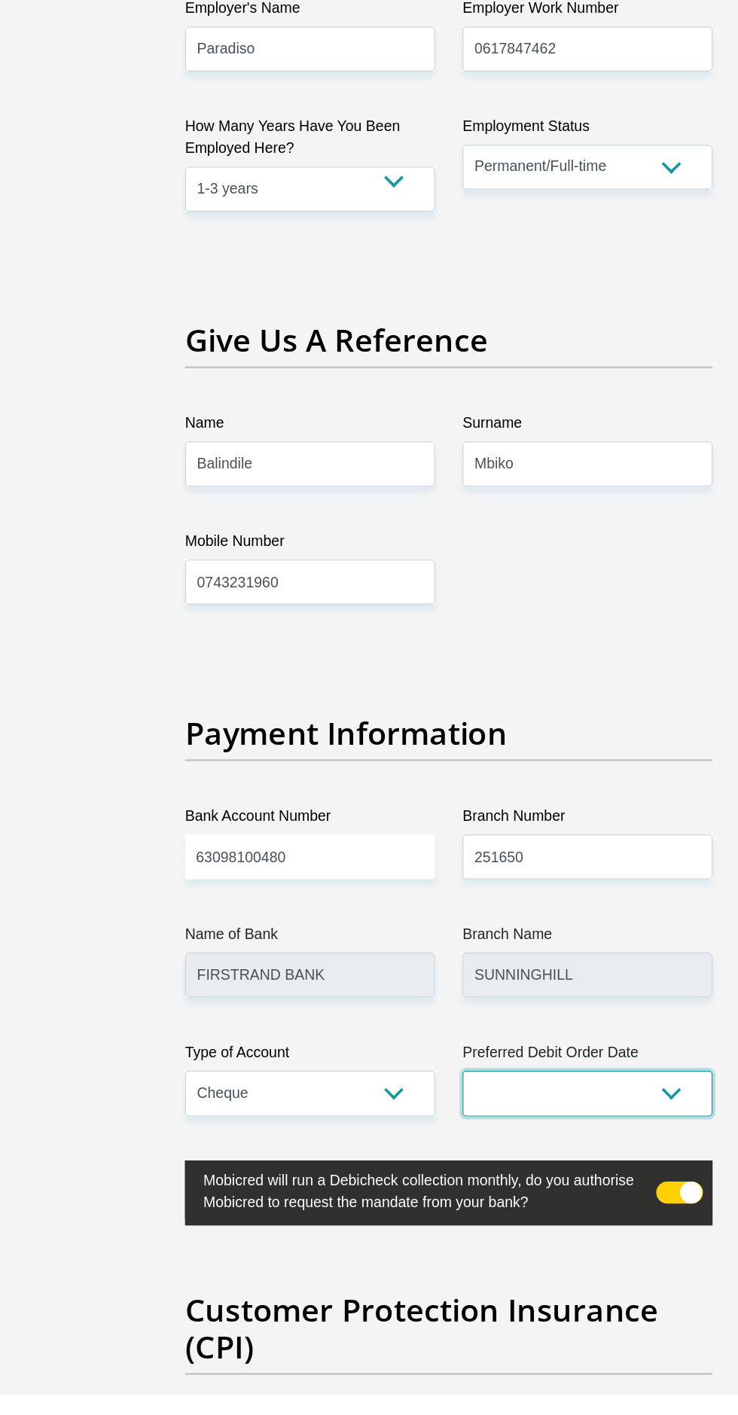
click at [538, 1149] on select "1st 2nd 3rd 4th 5th 7th 18th 19th 20th 21st 22nd 23rd 24th 25th 26th 27th 28th …" at bounding box center [483, 1167] width 206 height 37
select select "1"
click at [380, 1149] on select "1st 2nd 3rd 4th 5th 7th 18th 19th 20th 21st 22nd 23rd 24th 25th 26th 27th 28th …" at bounding box center [483, 1167] width 206 height 37
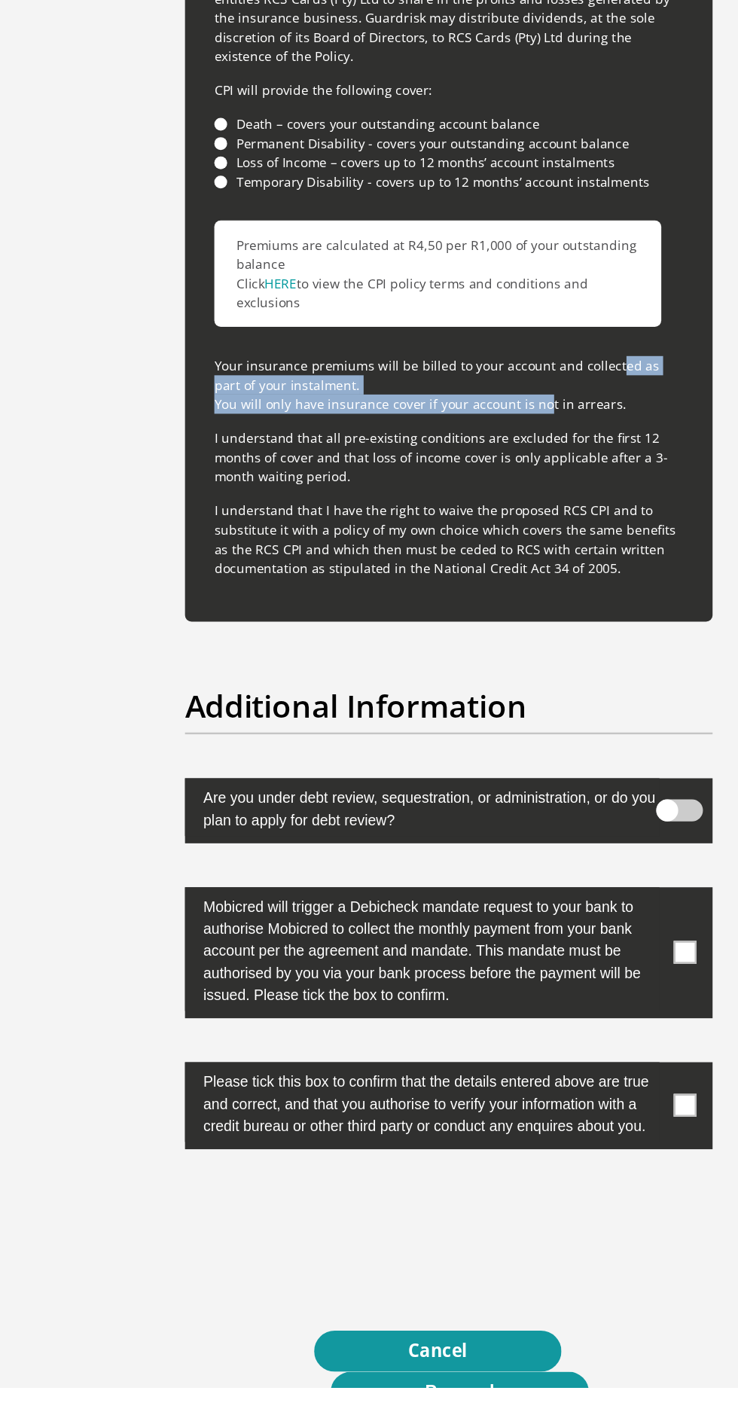
scroll to position [4476, 0]
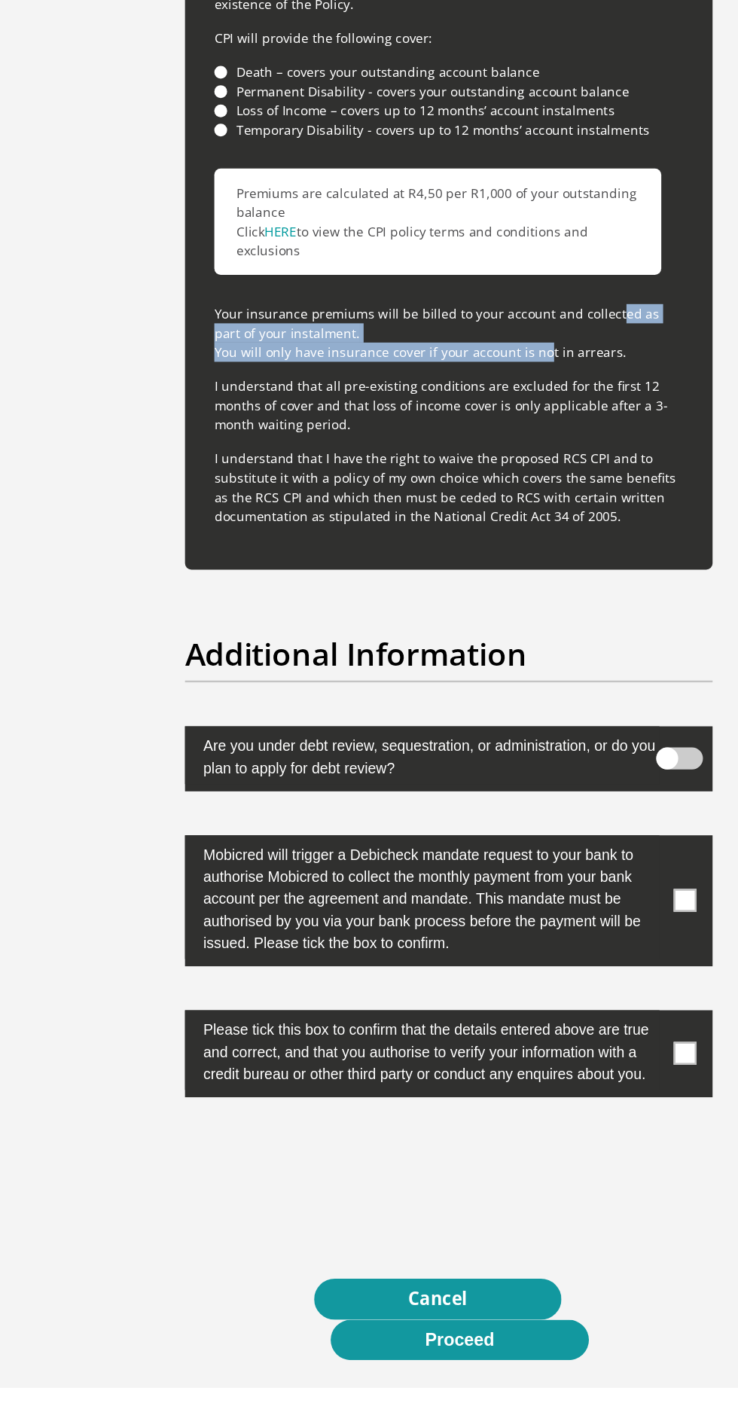
click at [540, 971] on label "Mobicred will trigger a Debicheck mandate request to your bank to authorise Mob…" at bounding box center [347, 1012] width 390 height 102
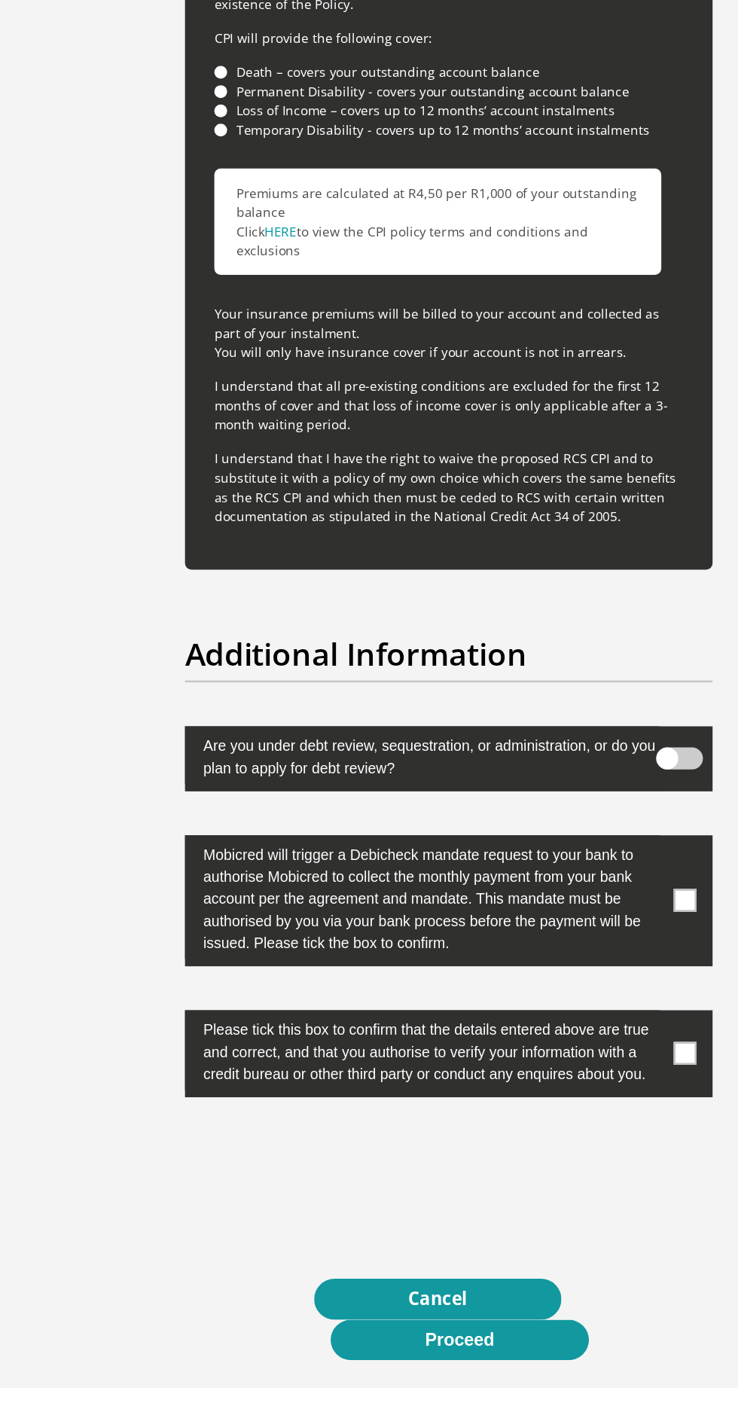
click at [563, 1005] on span at bounding box center [563, 1014] width 19 height 19
click at [549, 965] on input "checkbox" at bounding box center [549, 965] width 0 height 0
click at [556, 1131] on span at bounding box center [563, 1140] width 19 height 19
click at [549, 1108] on input "checkbox" at bounding box center [549, 1108] width 0 height 0
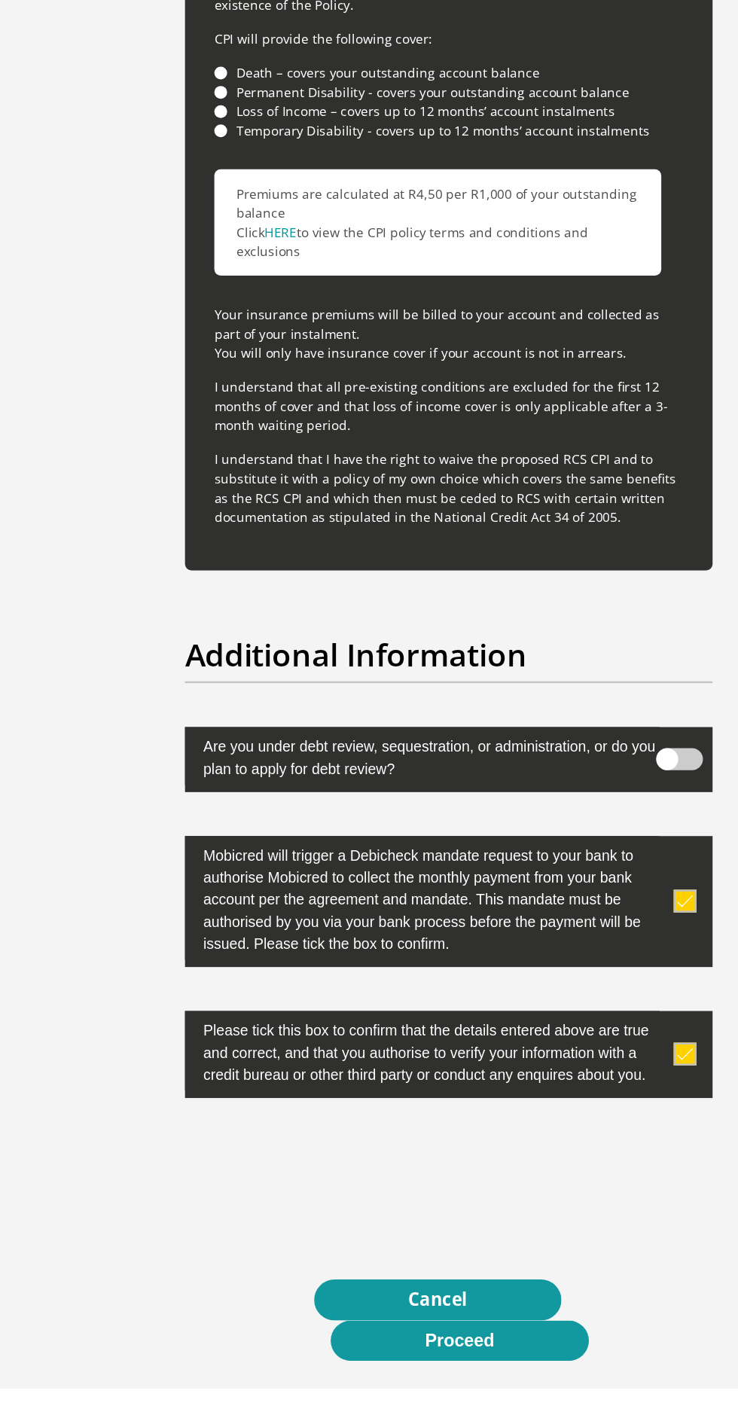
click at [415, 1365] on button "Proceed" at bounding box center [378, 1376] width 212 height 34
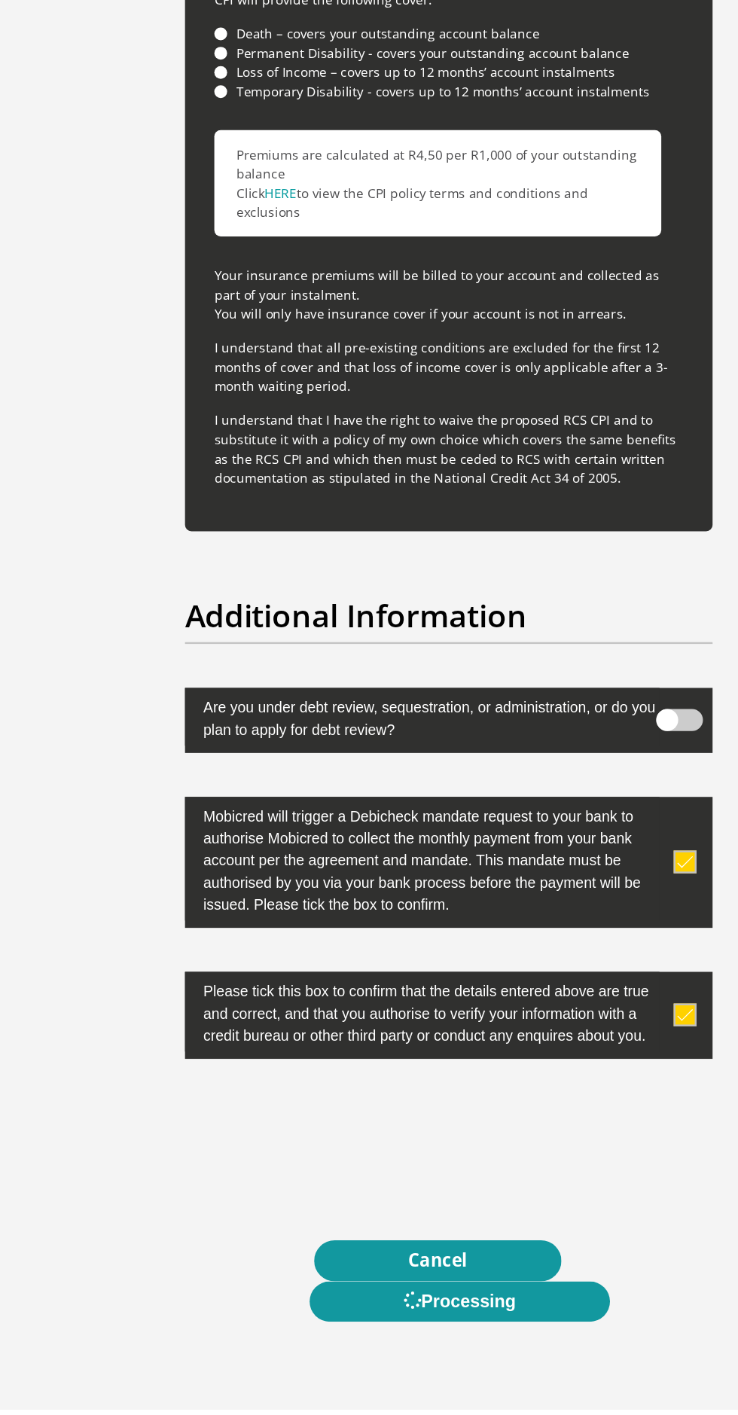
scroll to position [4551, 0]
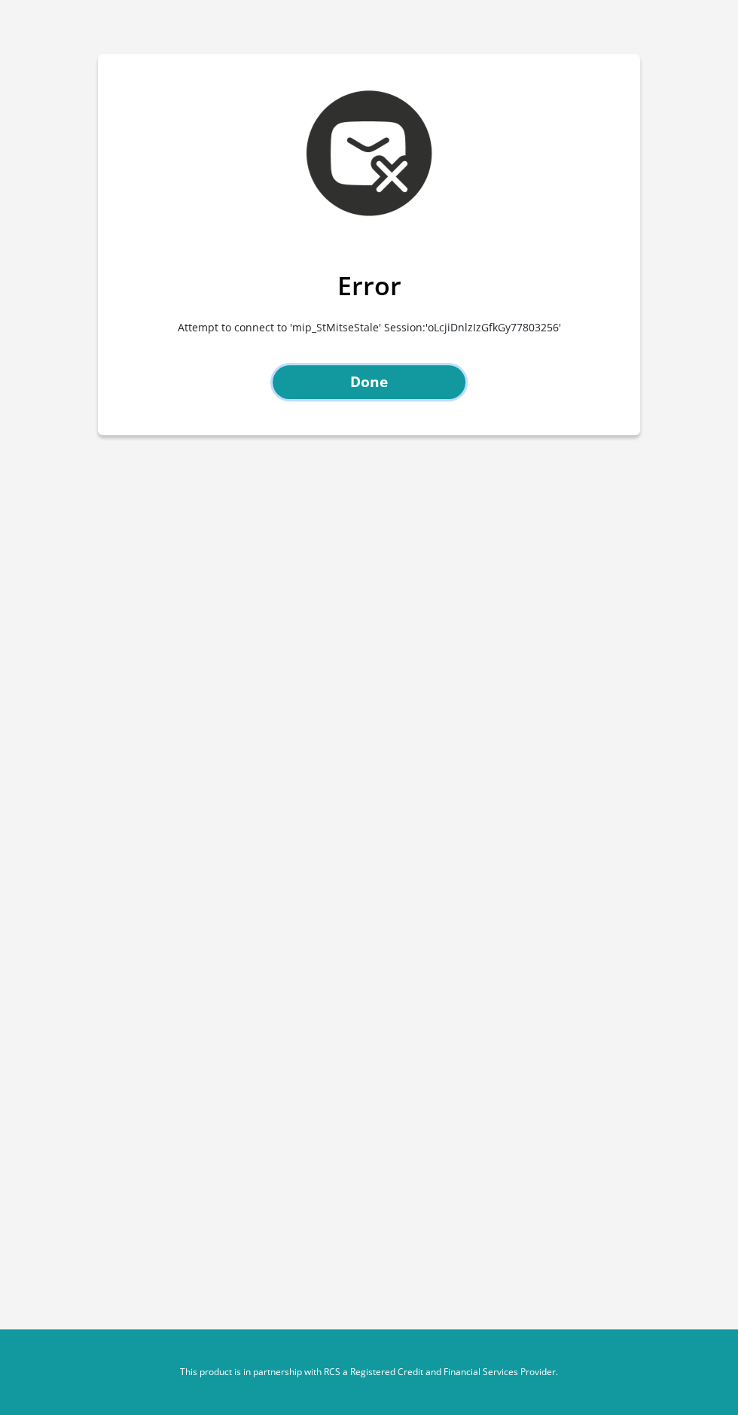
click at [383, 376] on link "Done" at bounding box center [369, 382] width 193 height 34
click at [380, 380] on link "Done" at bounding box center [369, 382] width 193 height 34
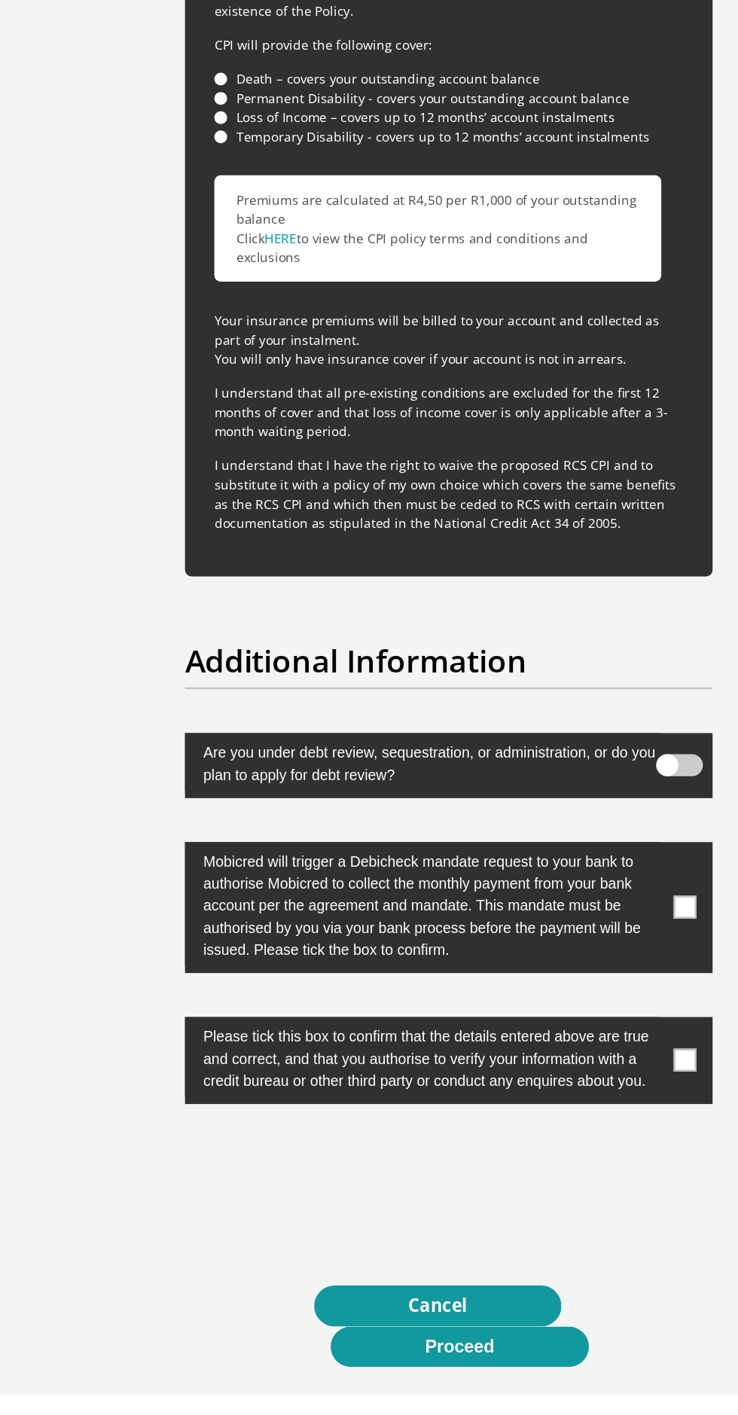
scroll to position [4476, 0]
click at [410, 1359] on button "Proceed" at bounding box center [378, 1376] width 212 height 34
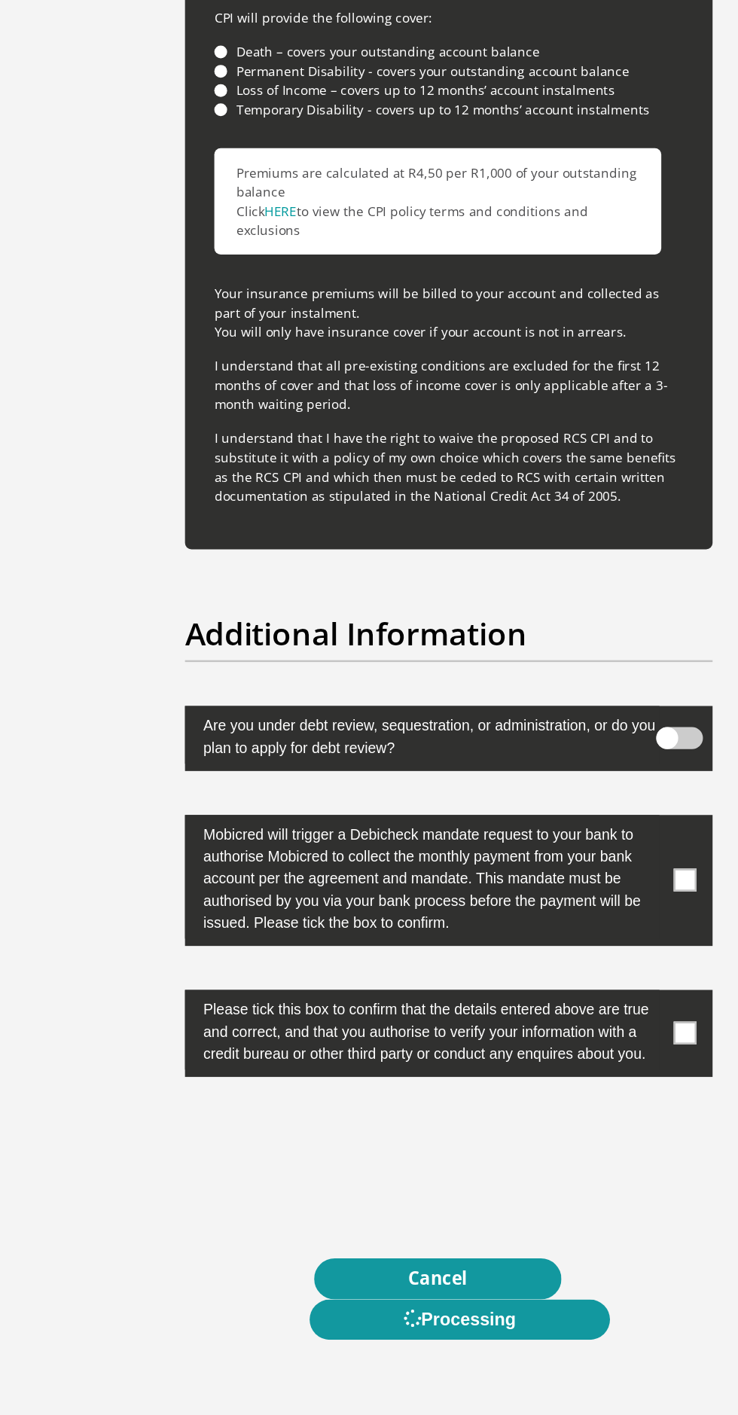
scroll to position [0, 0]
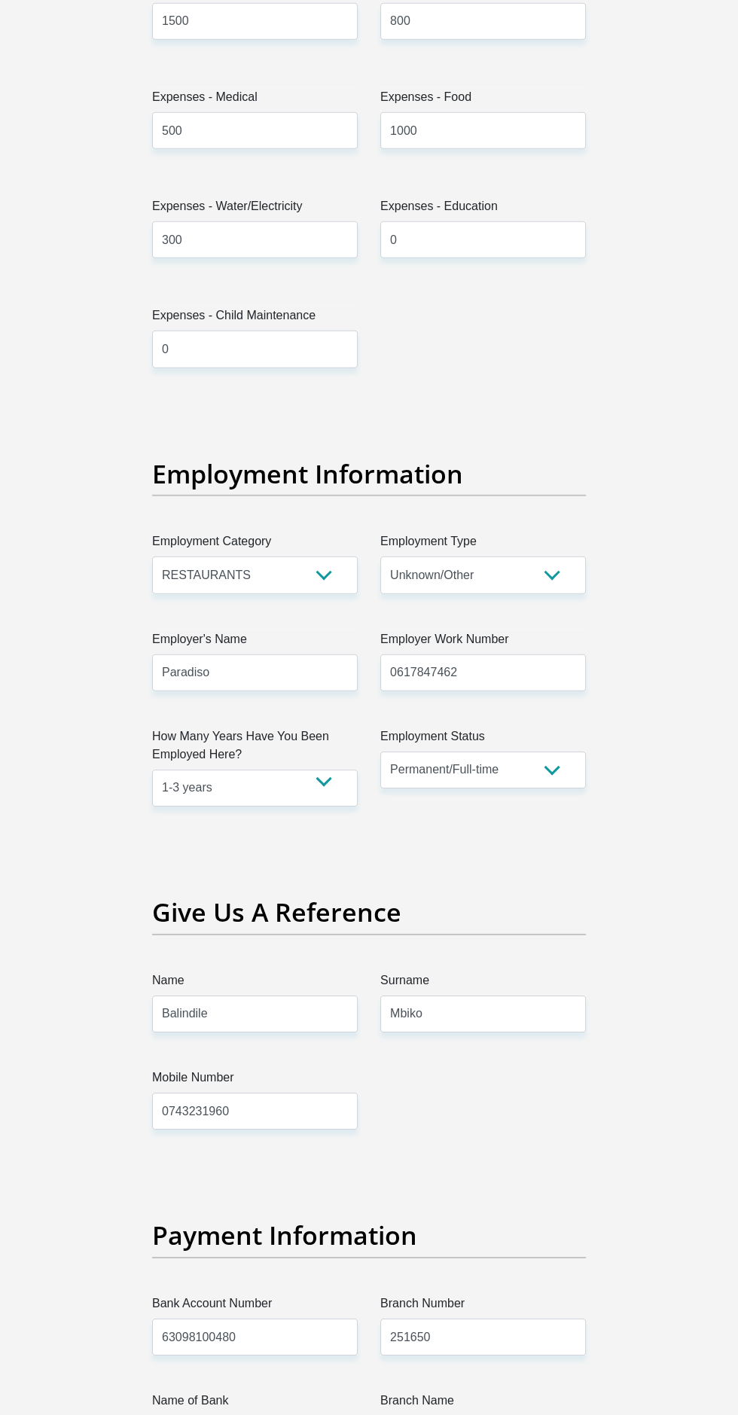
scroll to position [2864, 0]
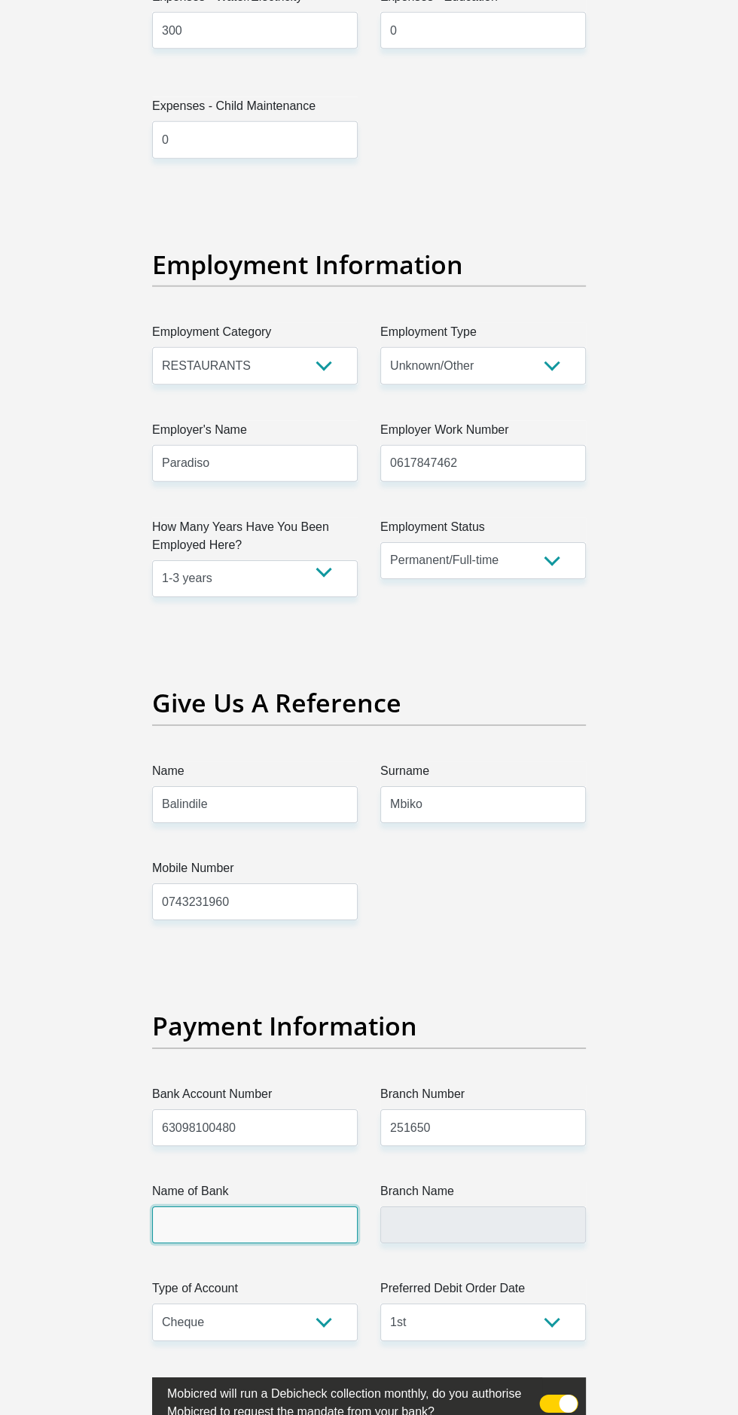
click at [283, 1206] on input "Name of Bank" at bounding box center [255, 1224] width 206 height 37
click at [210, 1206] on input "Name of Bank" at bounding box center [255, 1224] width 206 height 37
click at [202, 1206] on input "Name of Bank" at bounding box center [255, 1224] width 206 height 37
click at [189, 1206] on input "Name of Bank" at bounding box center [255, 1224] width 206 height 37
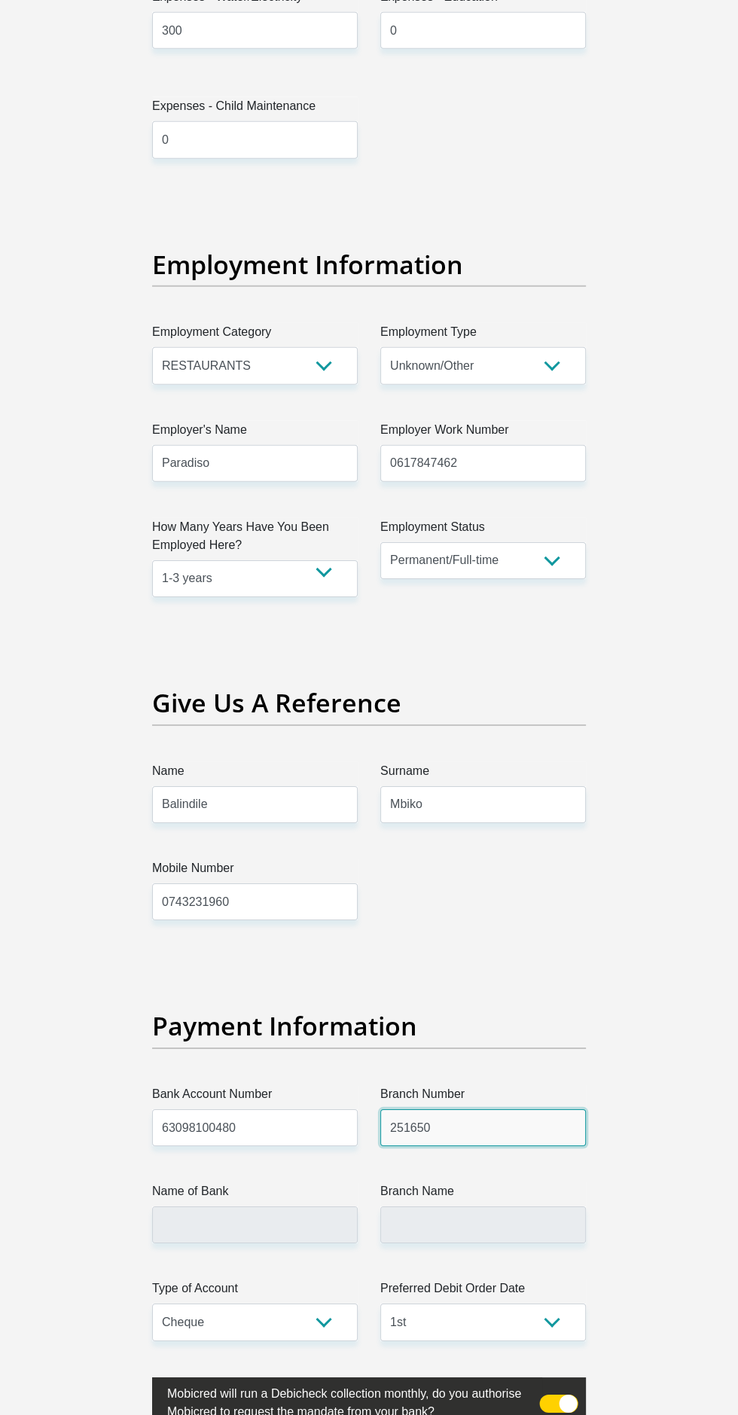
click at [493, 1109] on input "251650" at bounding box center [483, 1127] width 206 height 37
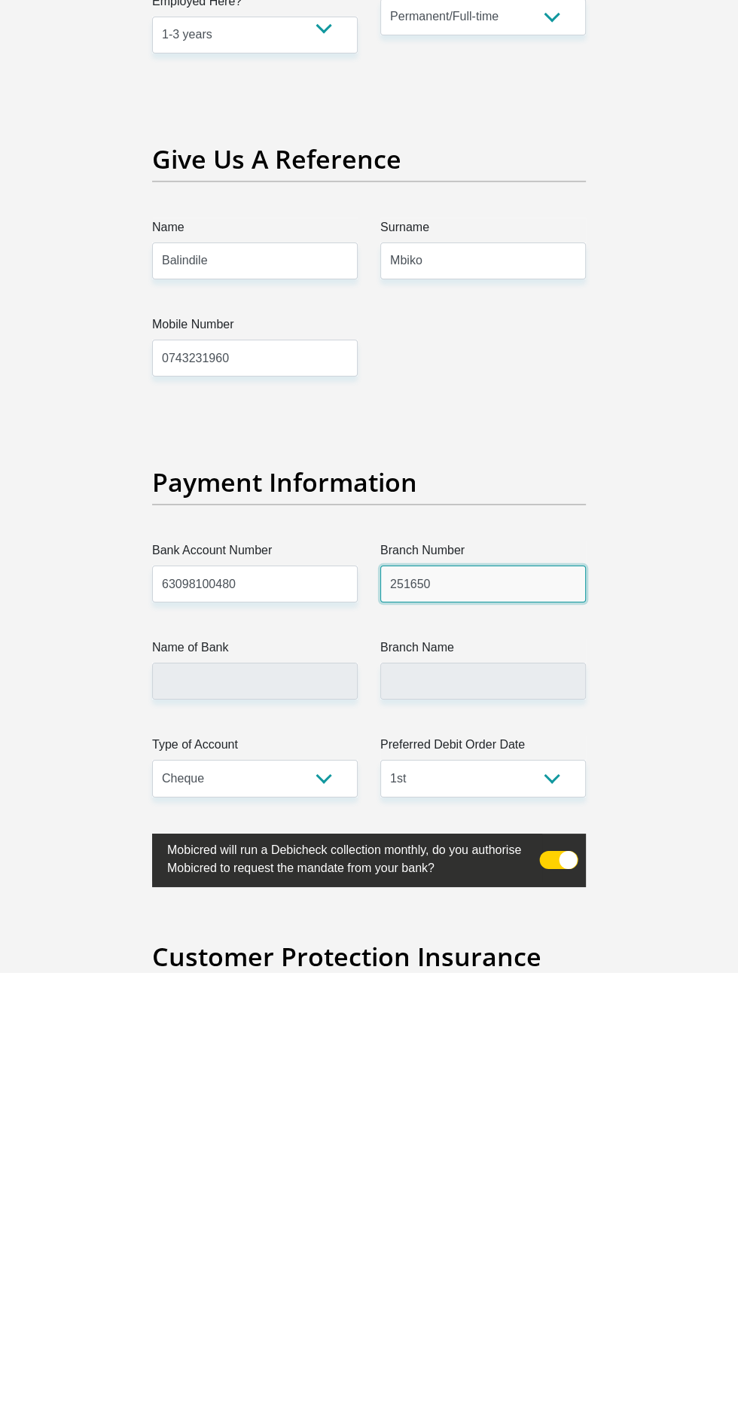
scroll to position [2965, 0]
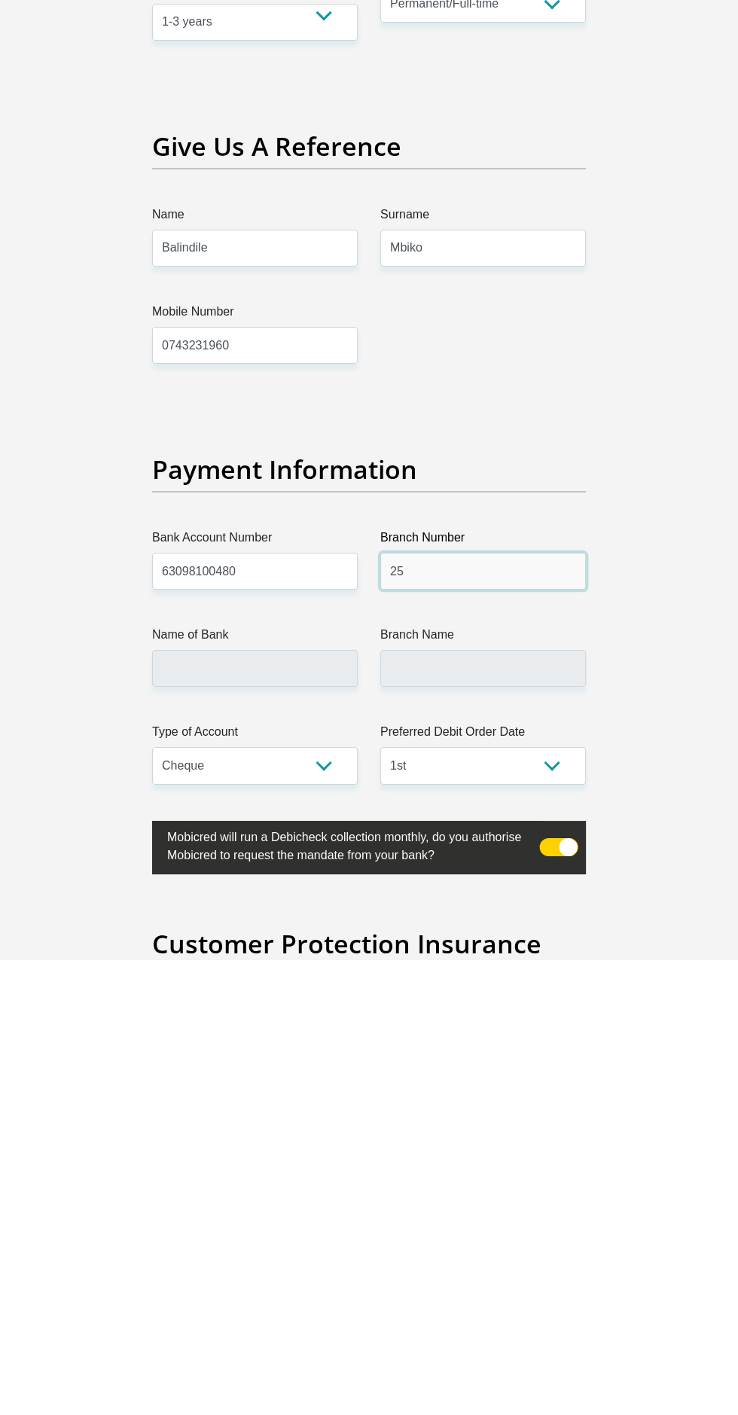
type input "2"
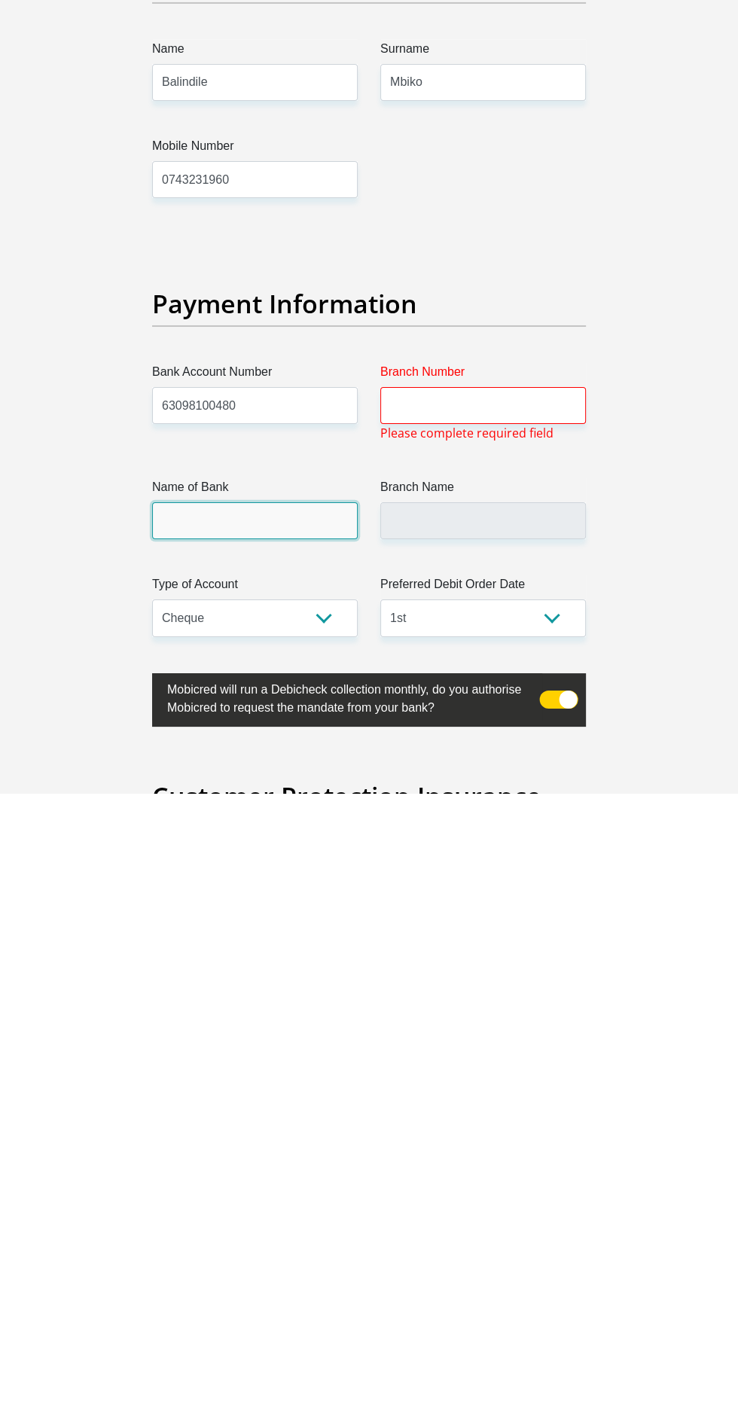
click at [204, 1124] on input "Name of Bank" at bounding box center [255, 1142] width 206 height 37
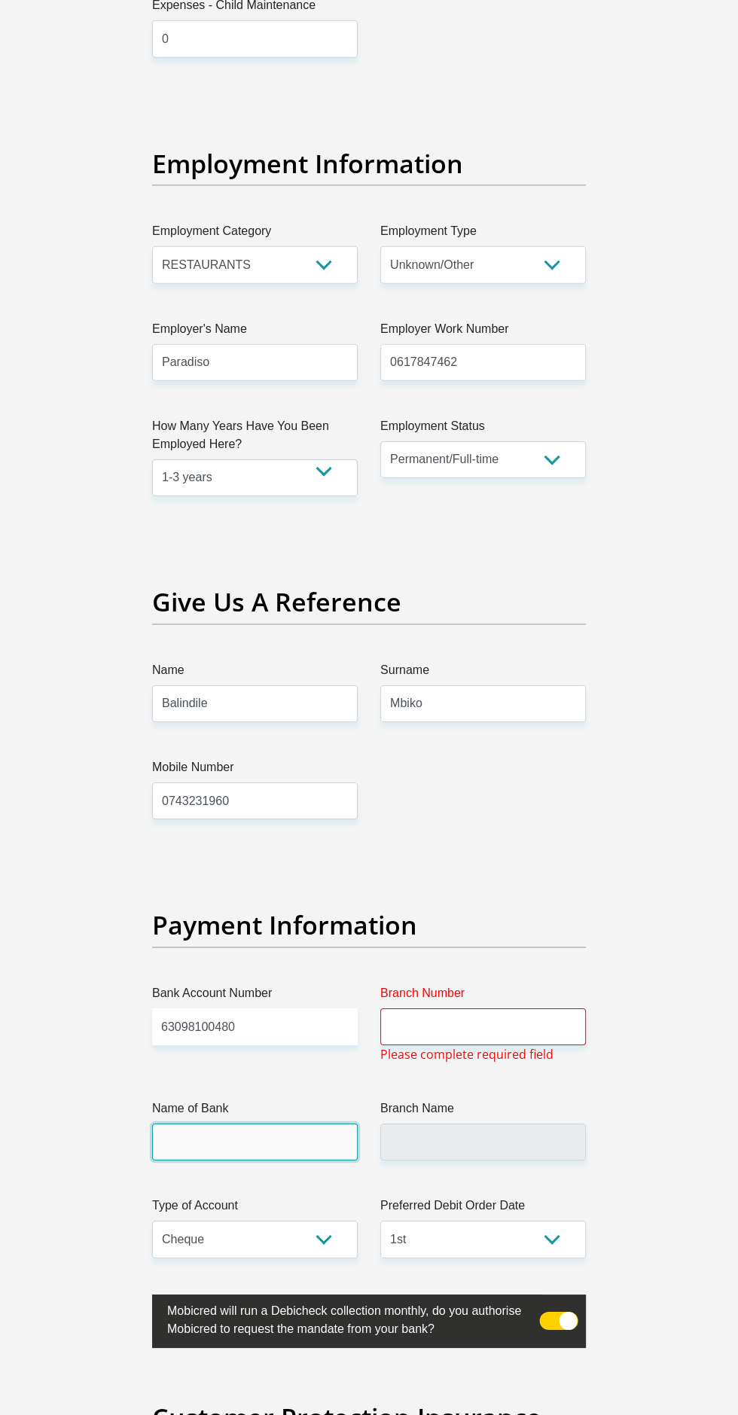
click at [218, 1124] on input "Name of Bank" at bounding box center [255, 1142] width 206 height 37
click at [492, 1008] on input "Branch Number" at bounding box center [483, 1026] width 206 height 37
type input "251650"
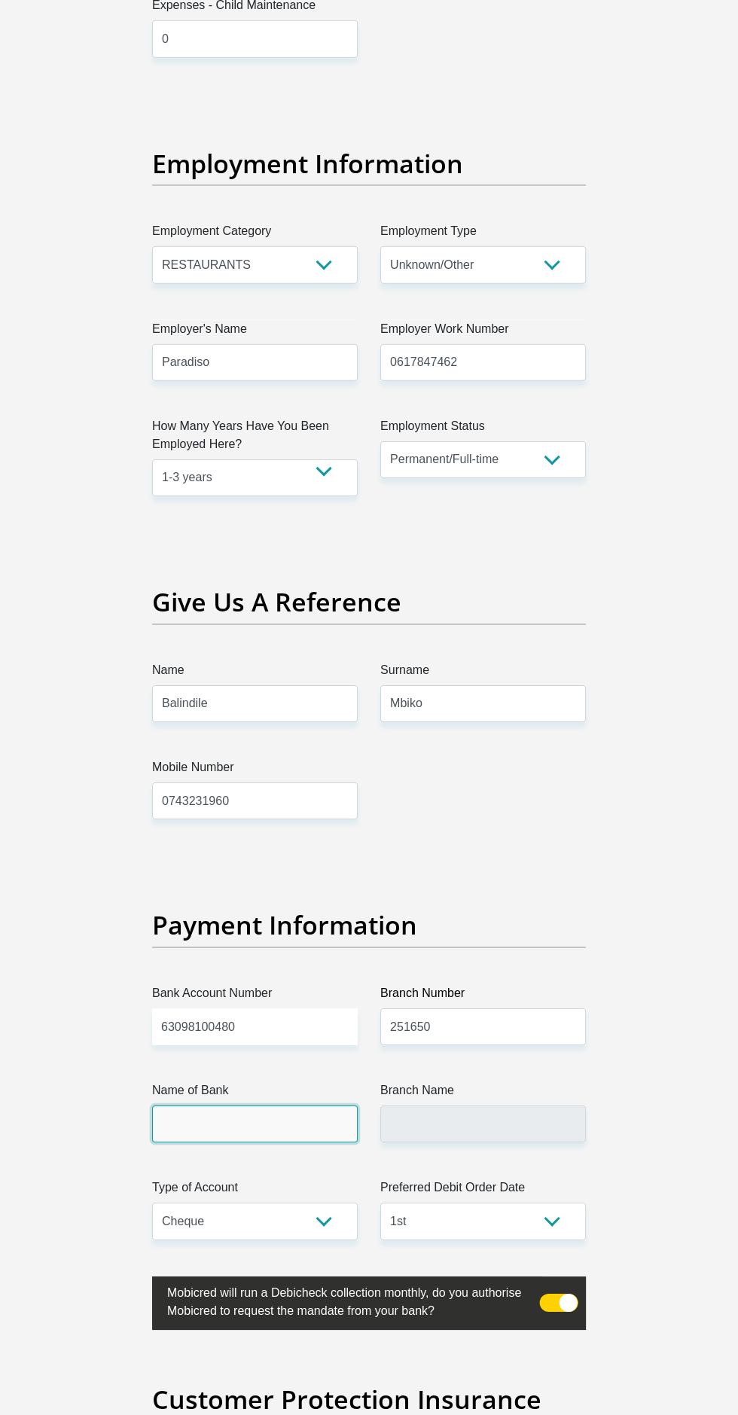
click at [227, 1105] on input "Name of Bank" at bounding box center [255, 1123] width 206 height 37
type input "FIRSTRAND BANK"
type input "SUNNINGHILL"
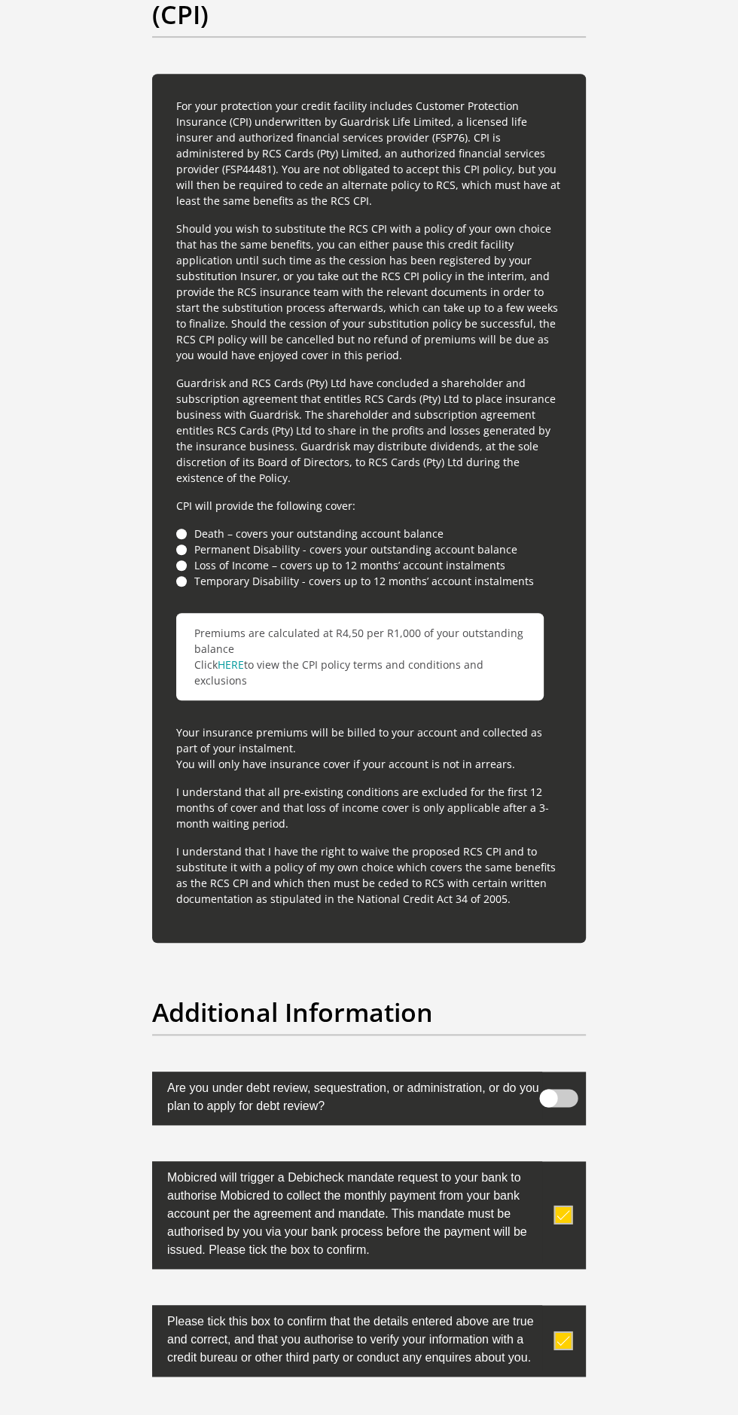
scroll to position [4579, 0]
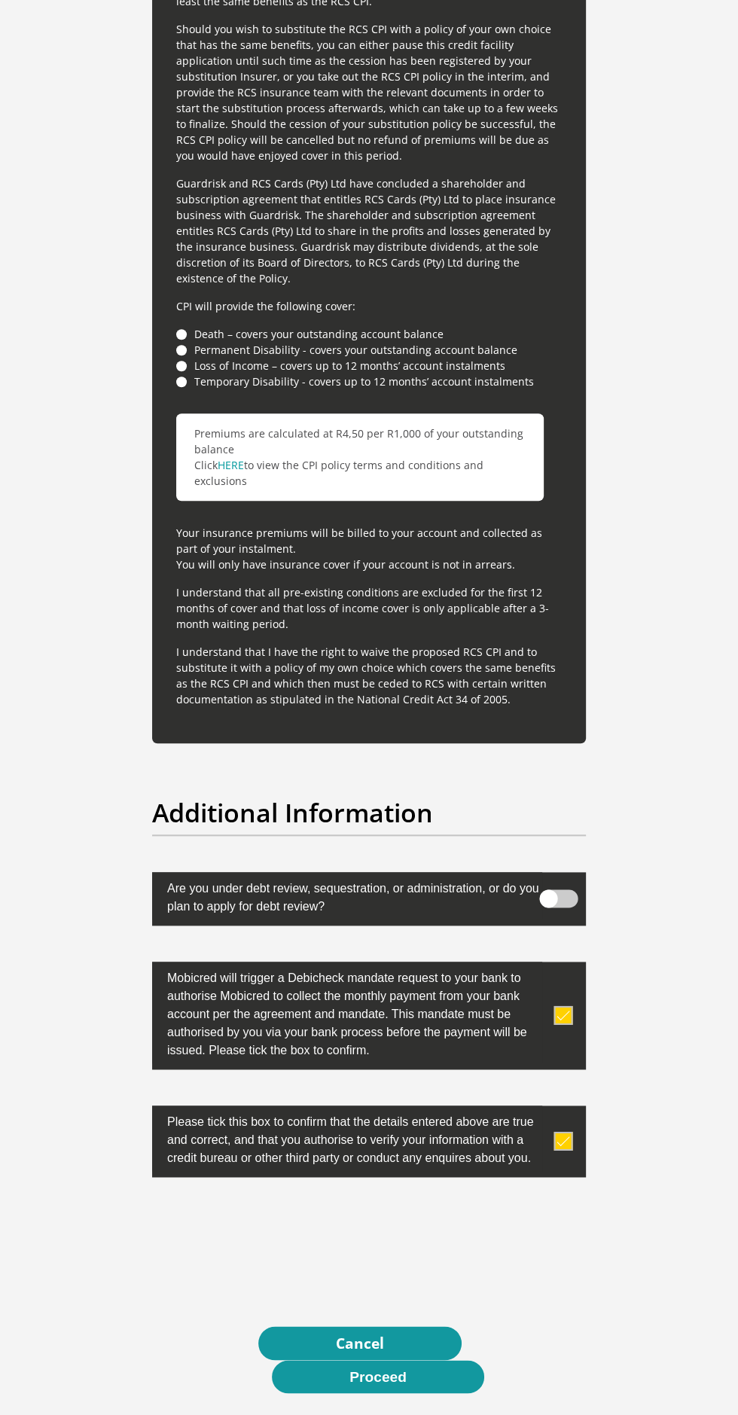
click at [402, 1360] on button "Proceed" at bounding box center [378, 1377] width 212 height 34
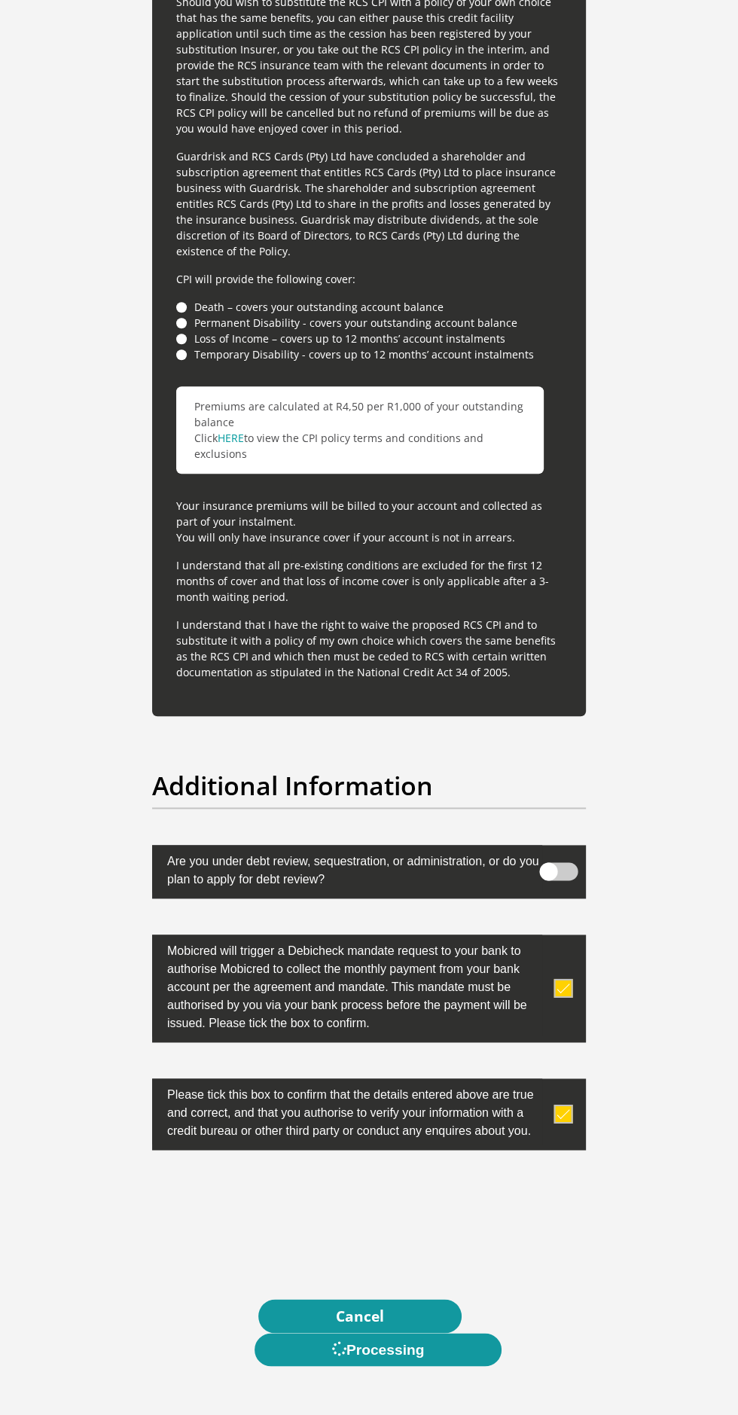
scroll to position [0, 0]
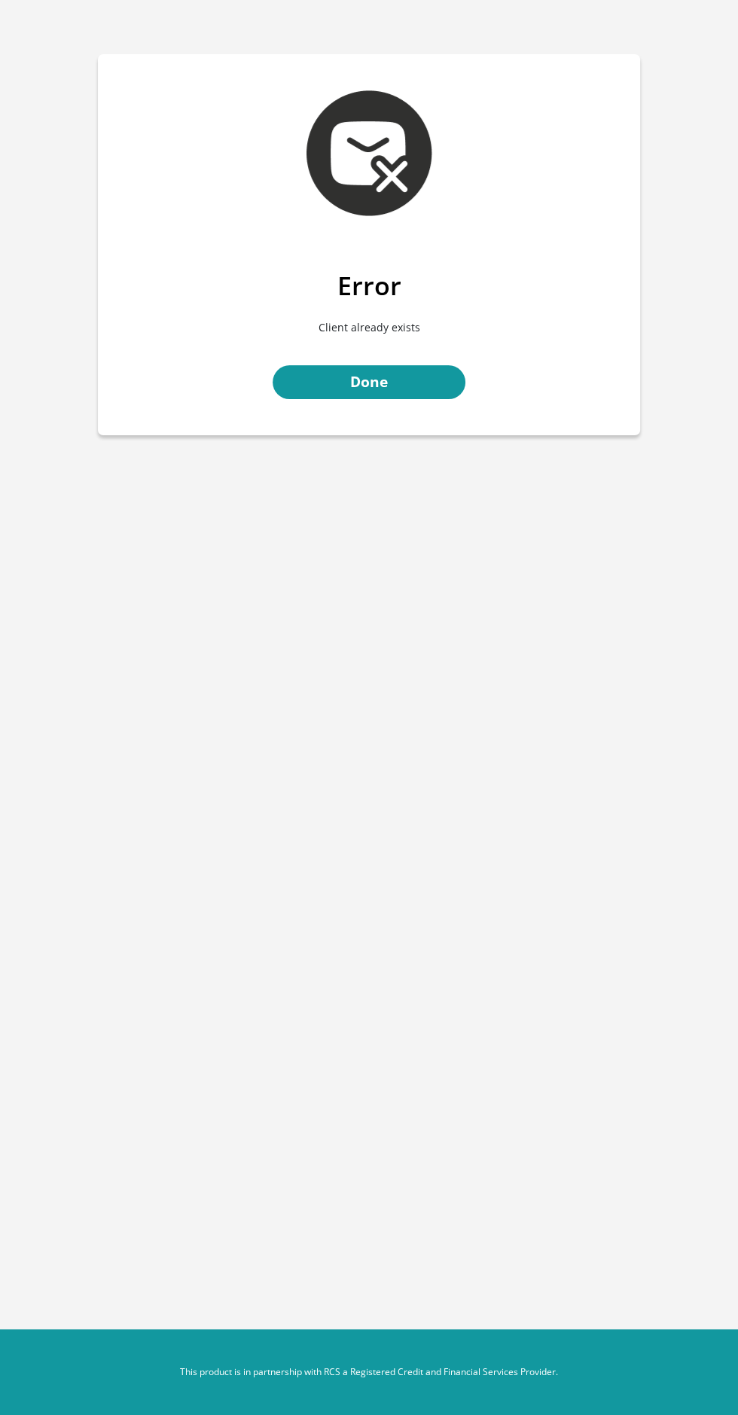
scroll to position [5, 0]
click at [352, 376] on link "Done" at bounding box center [369, 382] width 193 height 34
click at [343, 380] on link "Done" at bounding box center [369, 382] width 193 height 34
